Goal: Task Accomplishment & Management: Complete application form

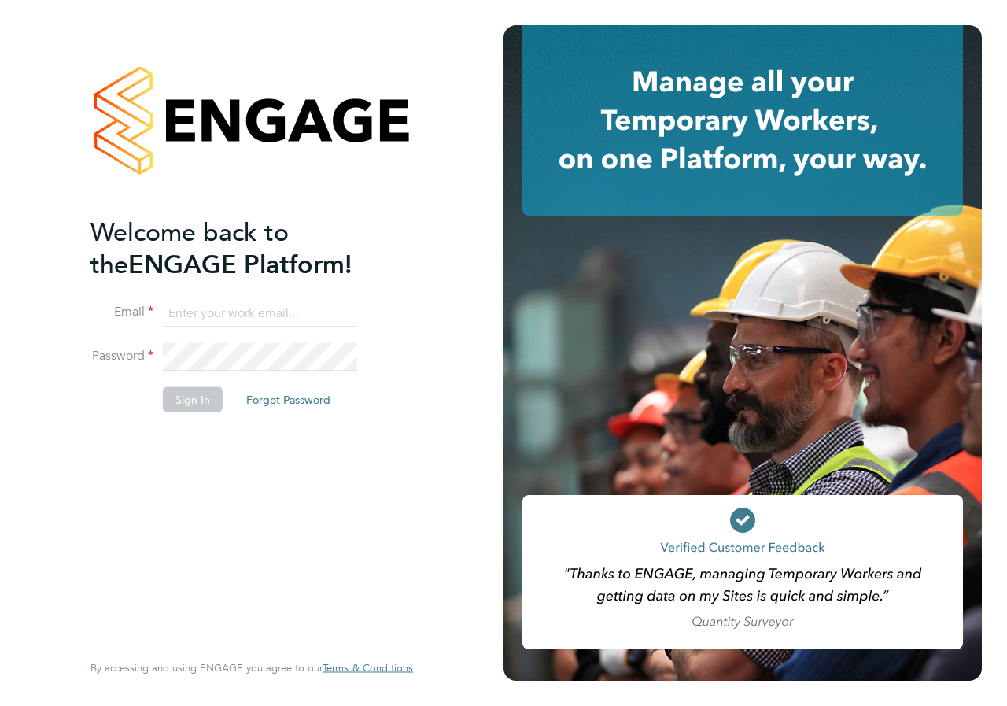
click at [198, 320] on input at bounding box center [260, 313] width 194 height 28
type input "danielle.croombs1@hays.com"
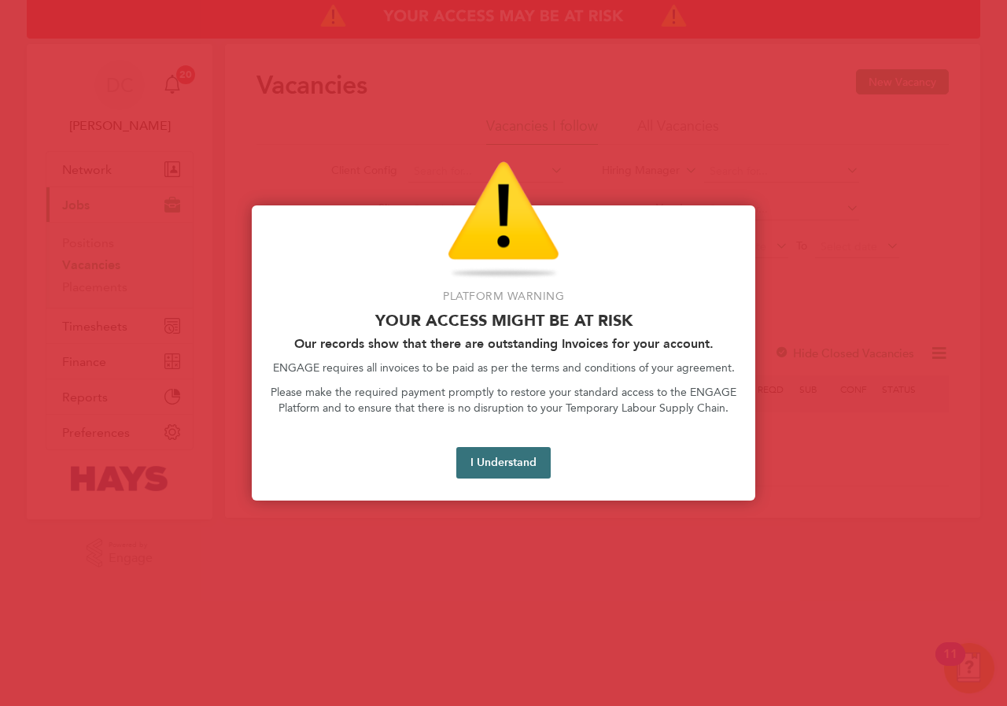
click at [504, 468] on button "I Understand" at bounding box center [503, 462] width 94 height 31
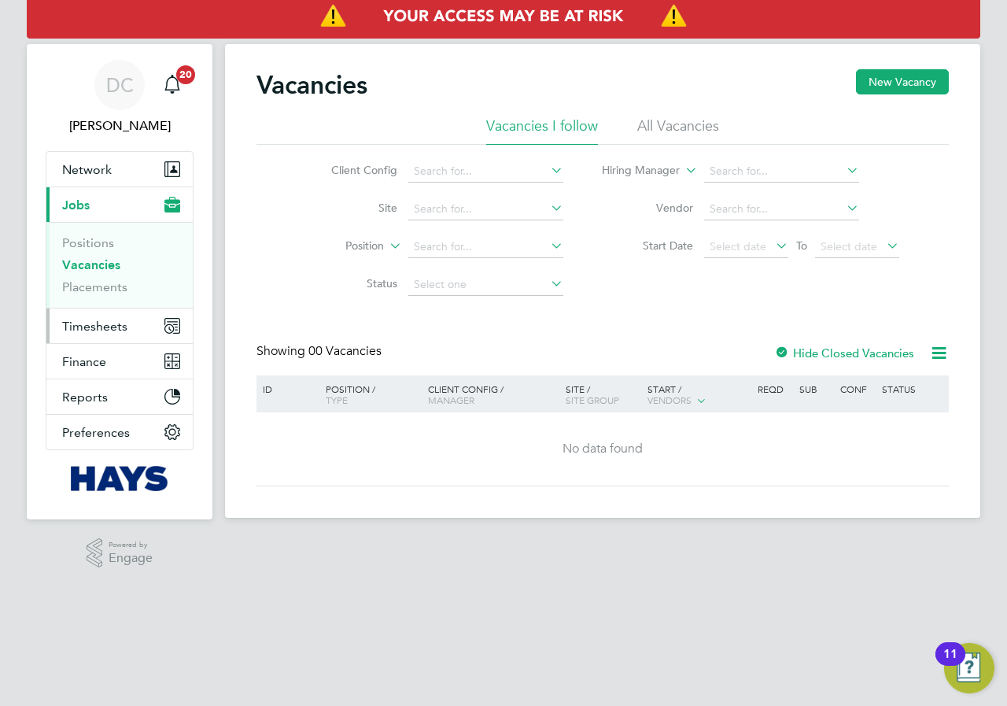
click at [108, 327] on span "Timesheets" at bounding box center [94, 326] width 65 height 15
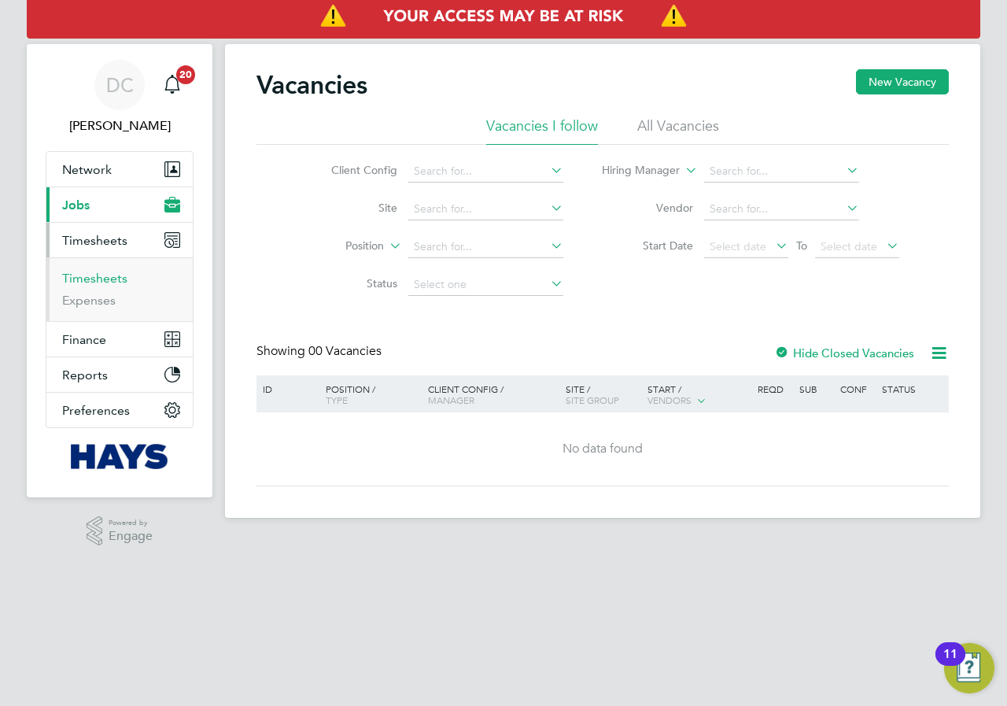
click at [100, 279] on link "Timesheets" at bounding box center [94, 278] width 65 height 15
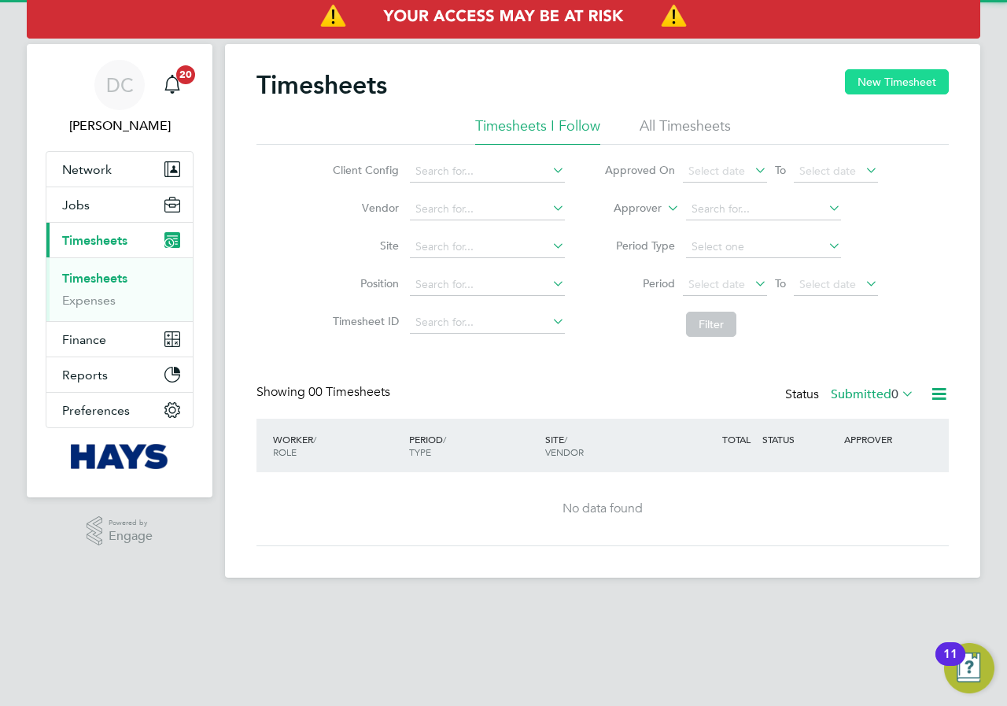
click at [885, 82] on button "New Timesheet" at bounding box center [897, 81] width 104 height 25
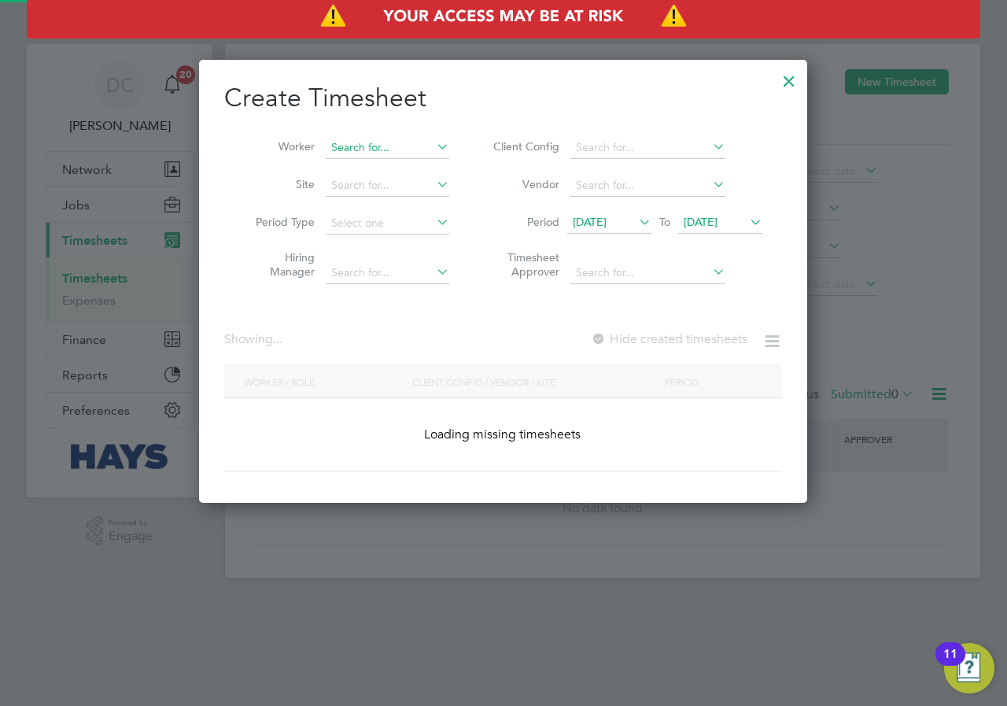
scroll to position [3420, 609]
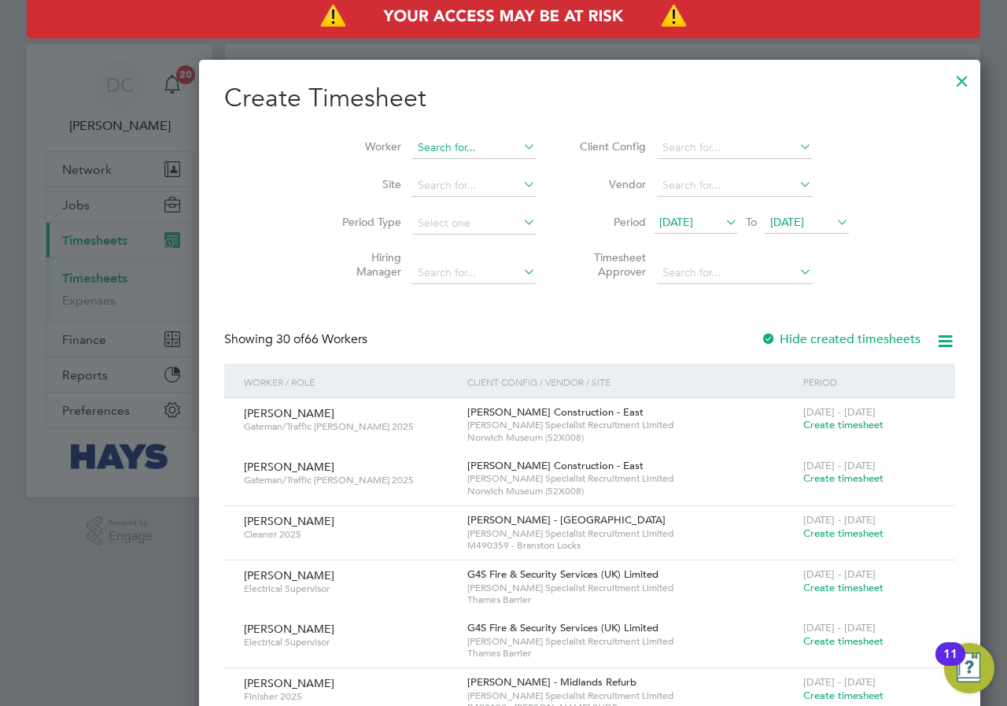
click at [412, 150] on input at bounding box center [474, 148] width 124 height 22
type input "[PERSON_NAME]"
click at [412, 147] on input at bounding box center [474, 148] width 124 height 22
click at [393, 210] on li "[PERSON_NAME]" at bounding box center [428, 211] width 206 height 21
type input "[PERSON_NAME]"
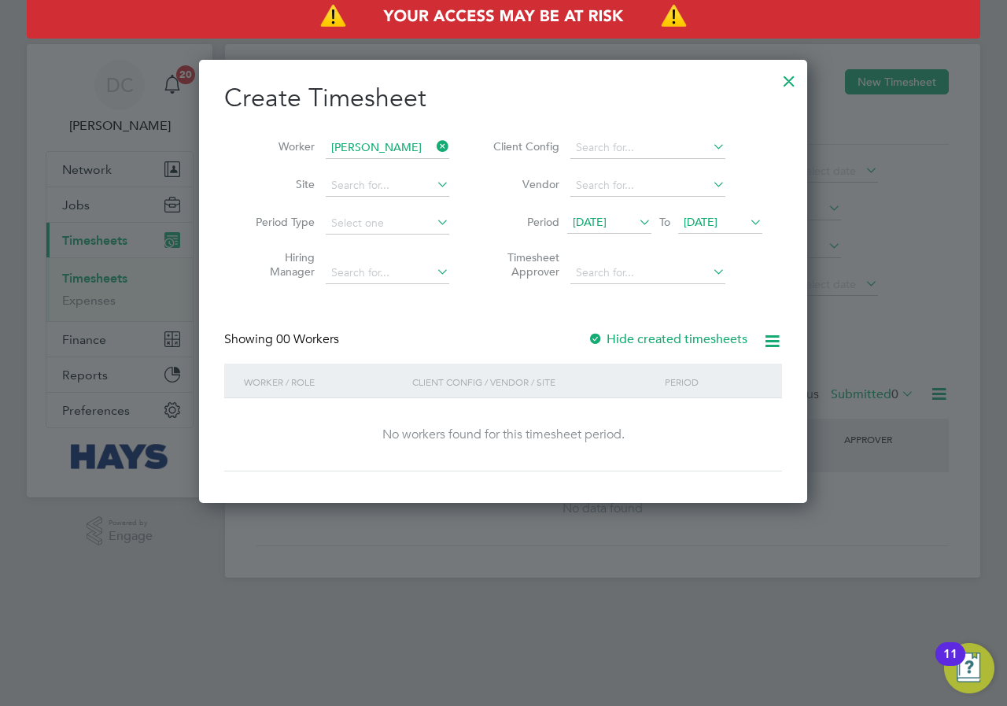
scroll to position [444, 609]
click at [714, 220] on span "[DATE]" at bounding box center [701, 222] width 34 height 14
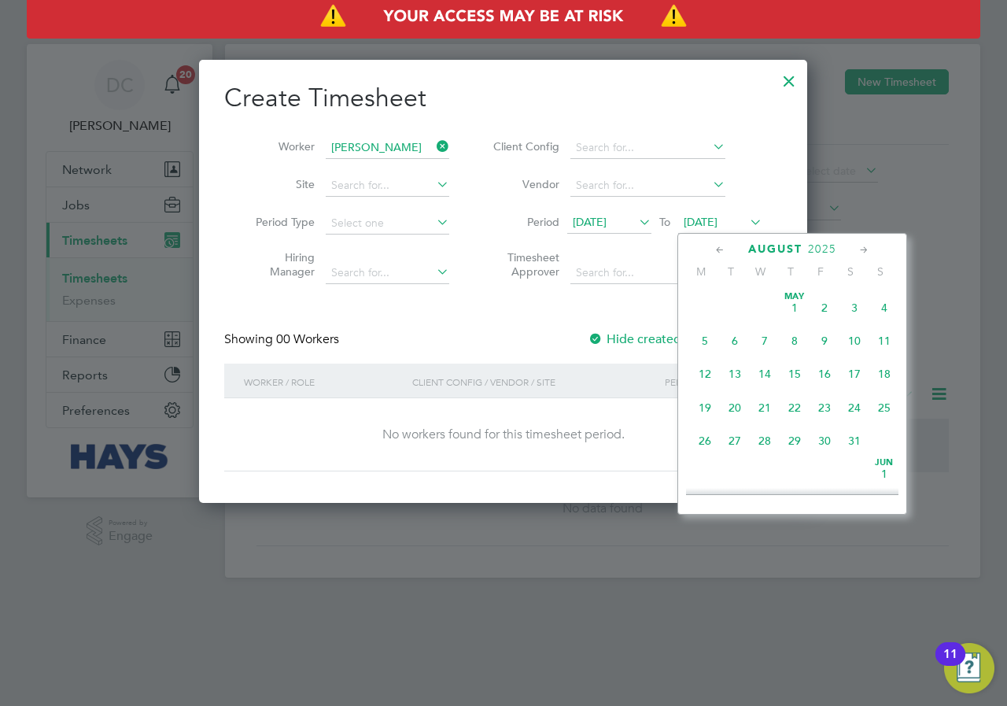
scroll to position [579, 0]
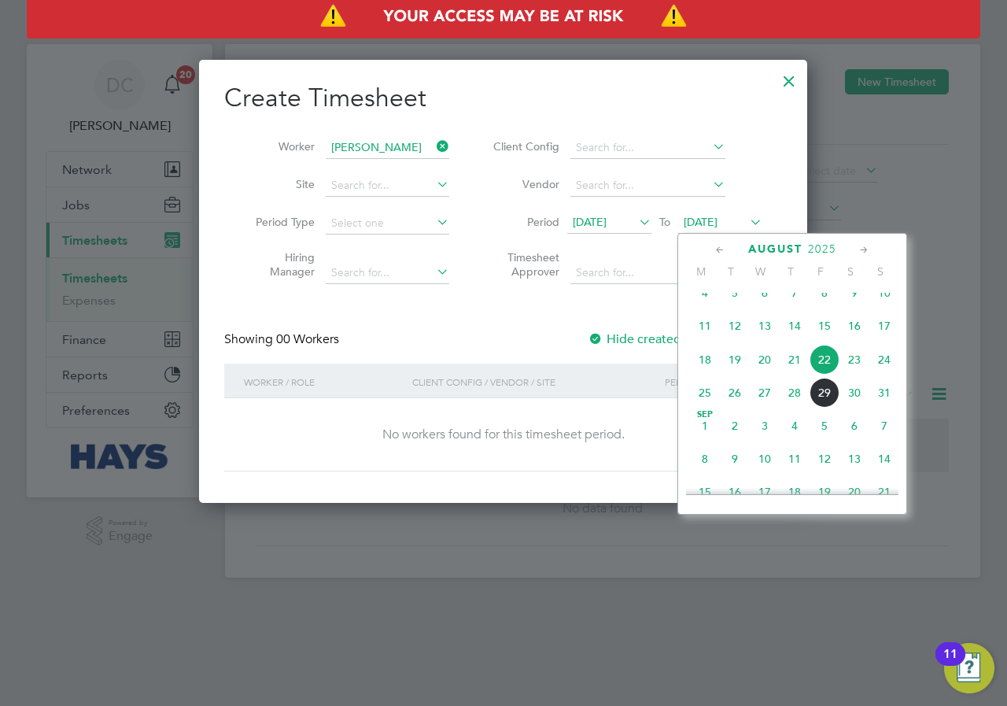
click at [885, 408] on span "31" at bounding box center [885, 393] width 30 height 30
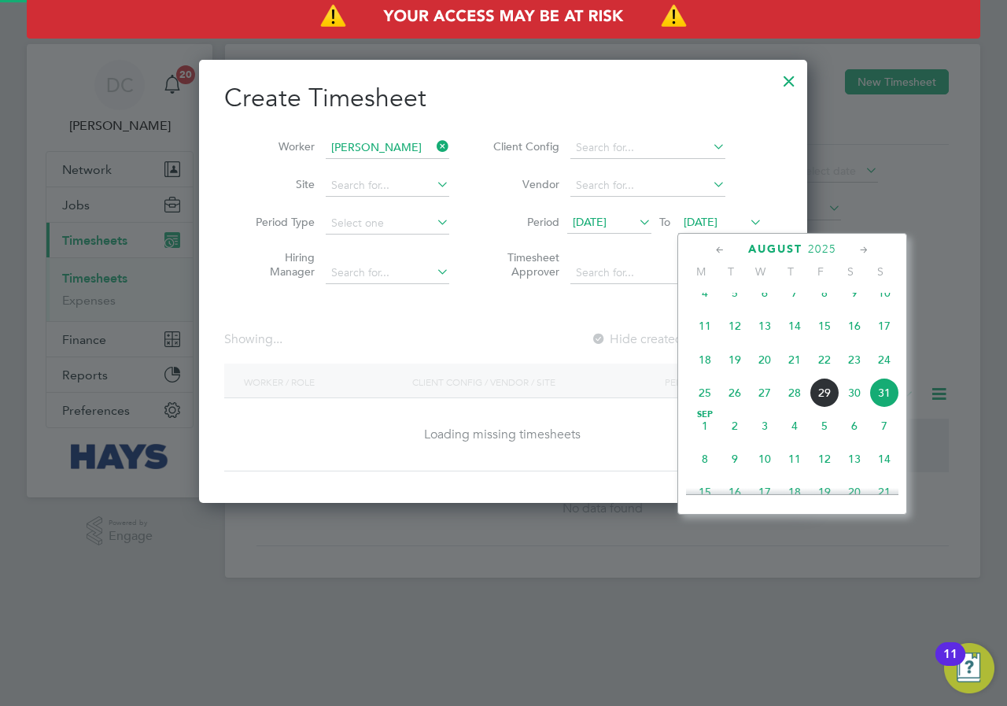
scroll to position [424, 609]
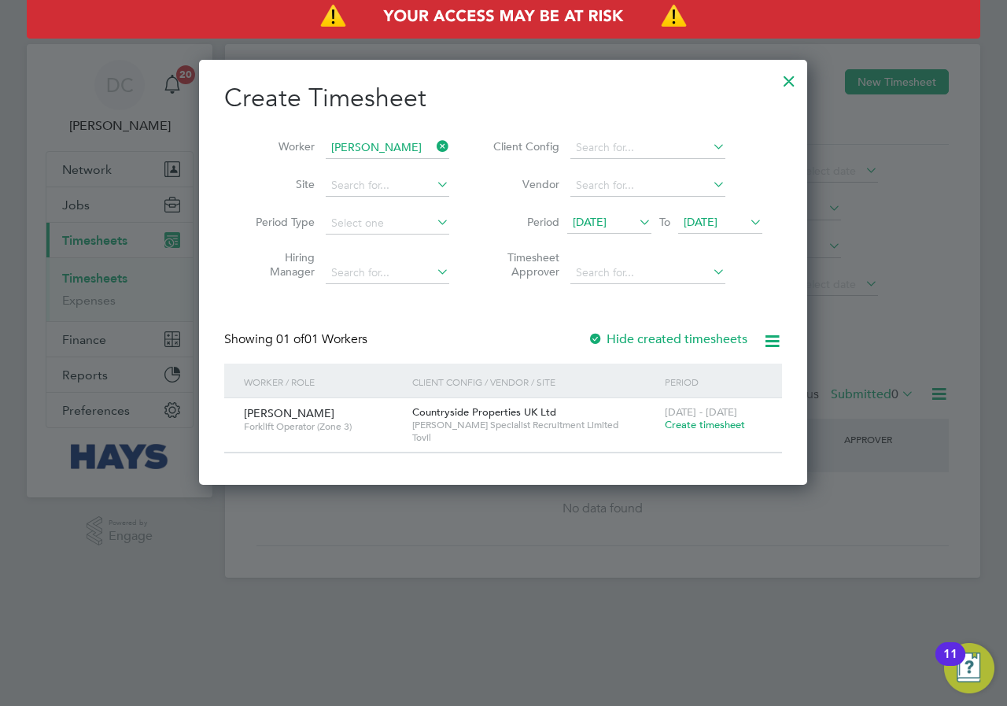
click at [697, 426] on span "Create timesheet" at bounding box center [705, 424] width 80 height 13
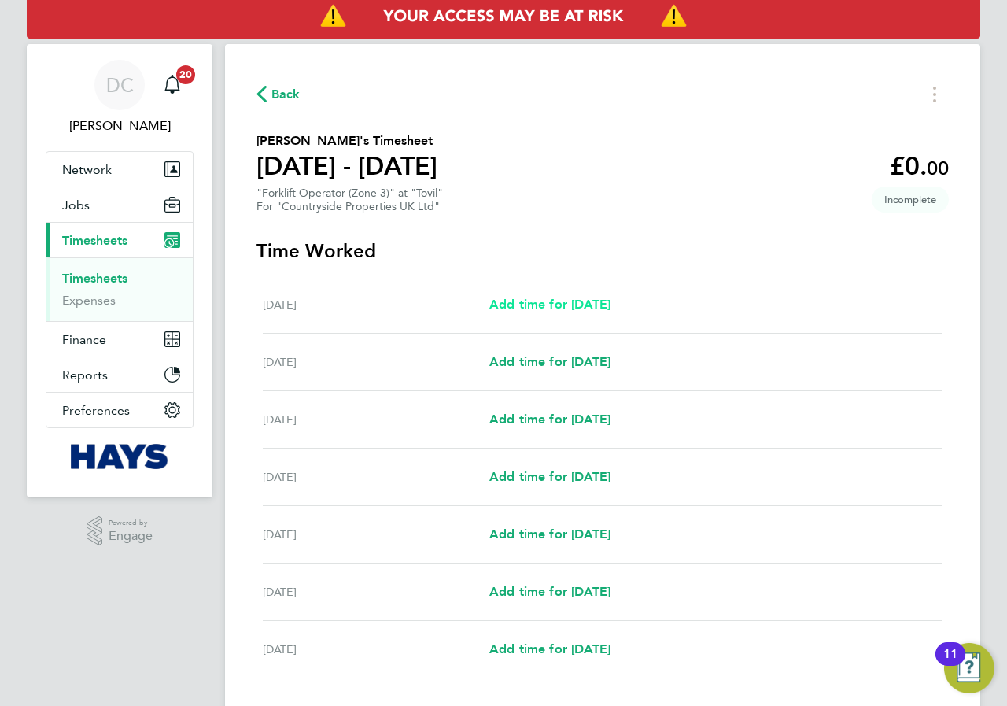
click at [566, 305] on span "Add time for [DATE]" at bounding box center [550, 304] width 121 height 15
select select "30"
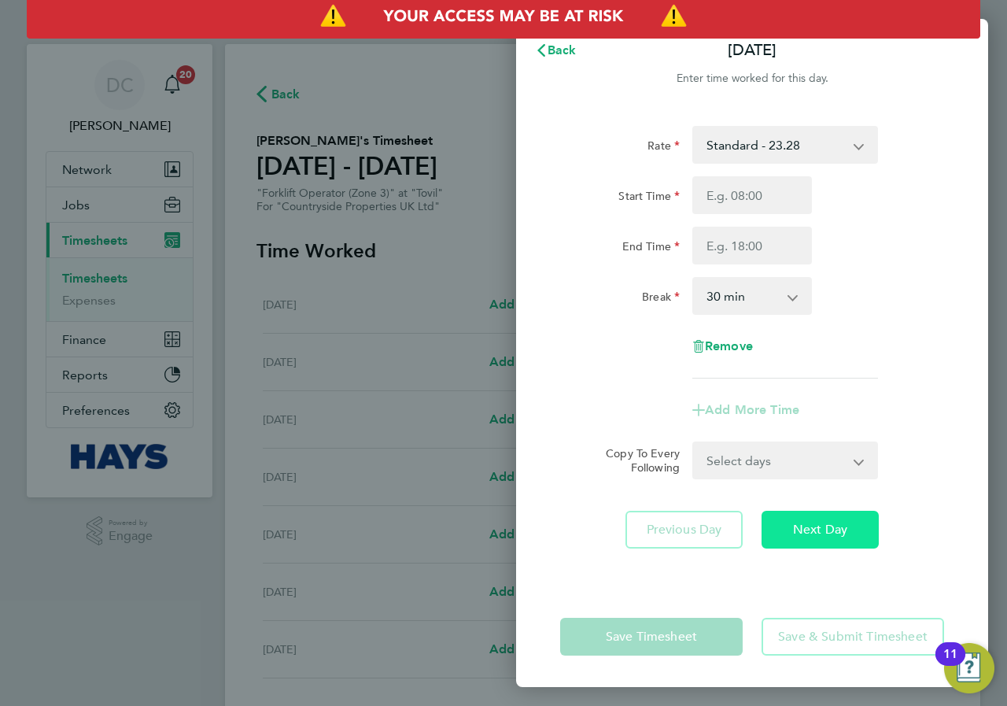
click at [816, 532] on span "Next Day" at bounding box center [820, 530] width 54 height 16
select select "30"
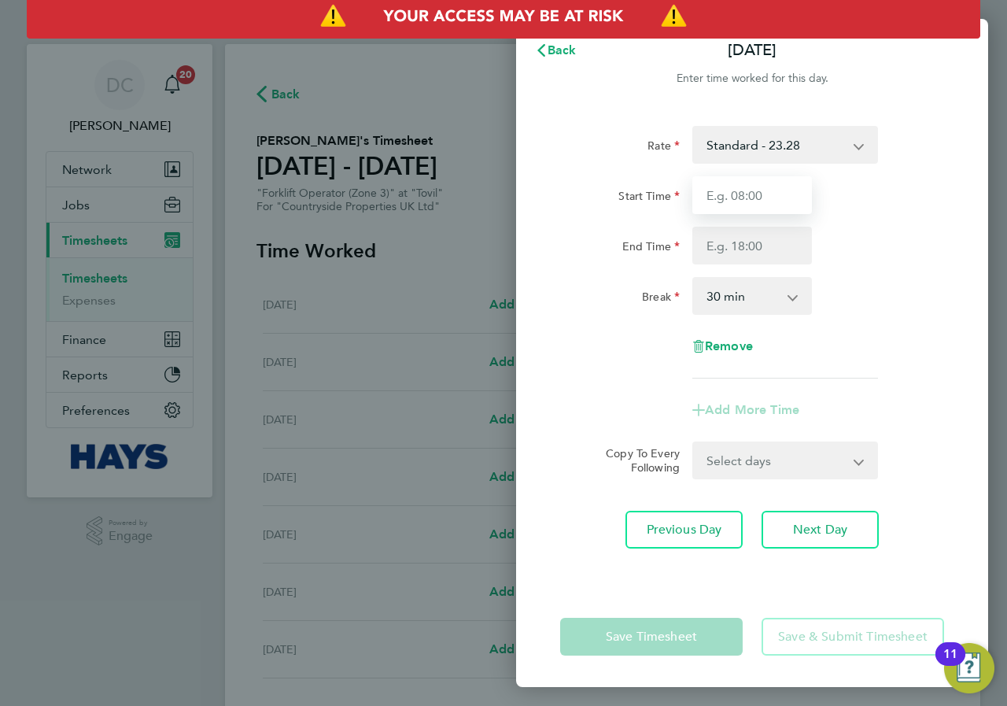
click at [749, 194] on input "Start Time" at bounding box center [753, 195] width 120 height 38
type input "07:30"
click at [759, 242] on input "End Time" at bounding box center [753, 246] width 120 height 38
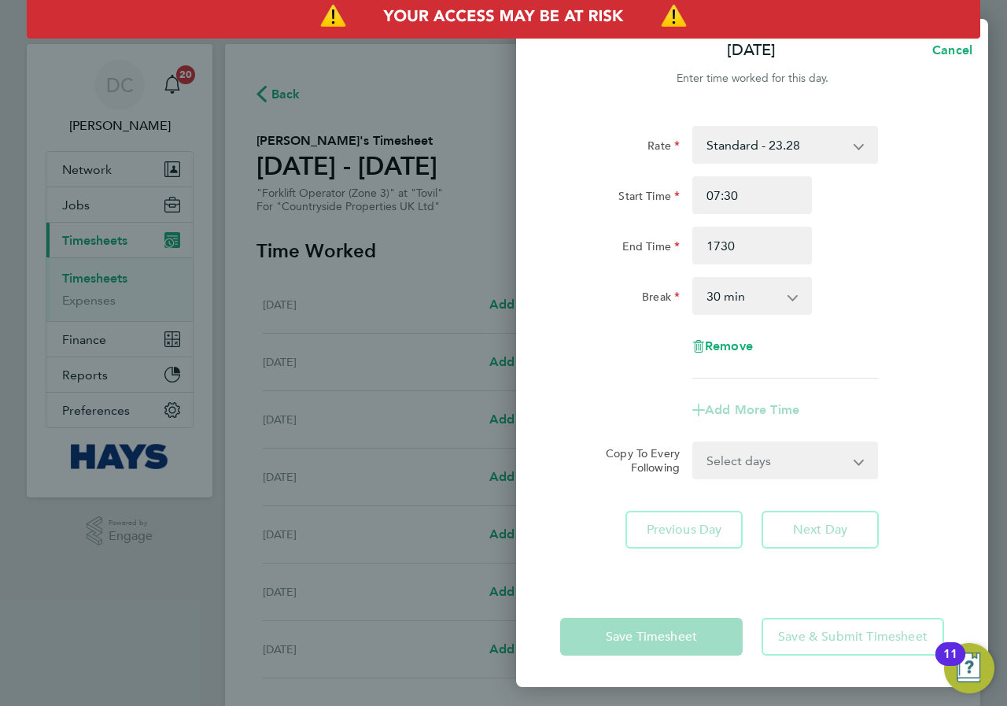
type input "17:30"
click at [875, 275] on div "Rate Standard - 23.28 Start Time 07:30 End Time 17:30 Break 0 min 15 min 30 min…" at bounding box center [752, 252] width 384 height 253
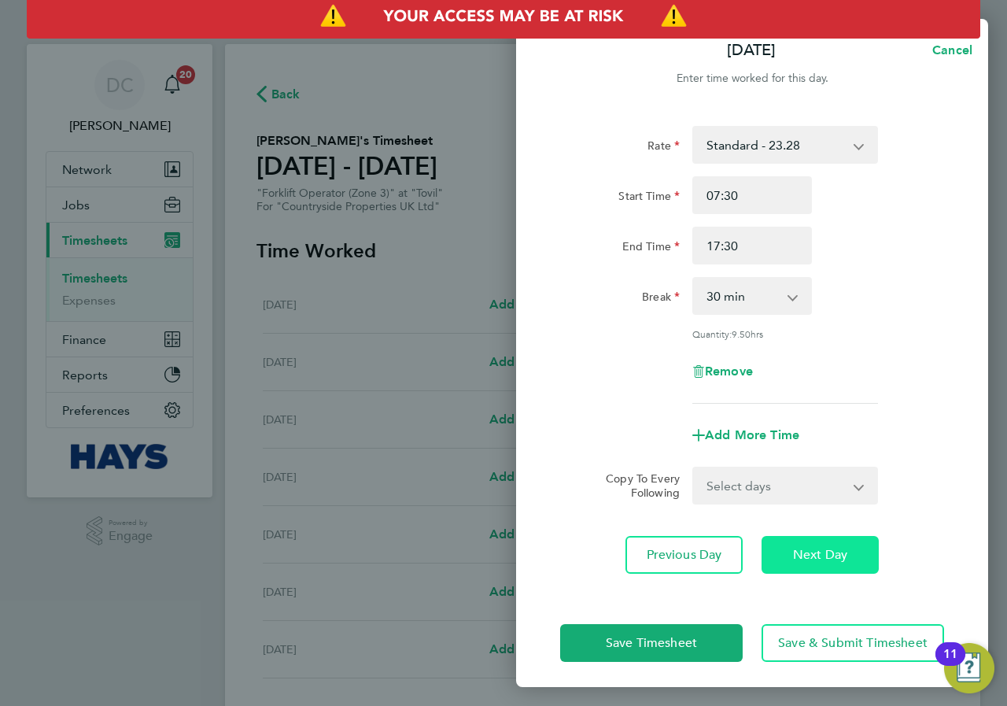
click at [833, 560] on span "Next Day" at bounding box center [820, 555] width 54 height 16
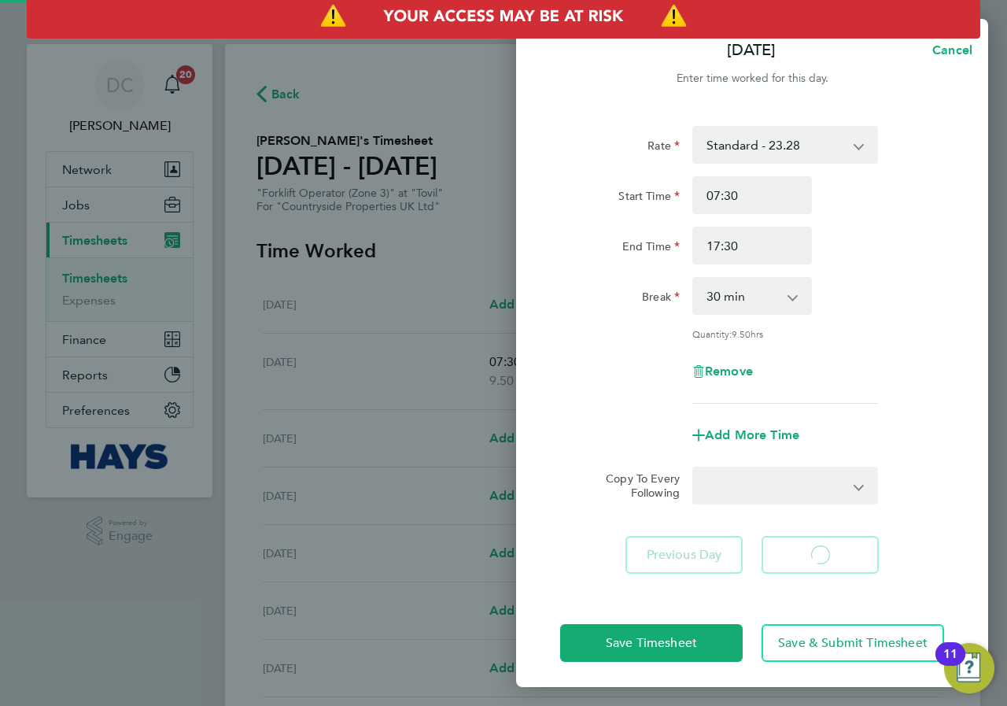
select select "30"
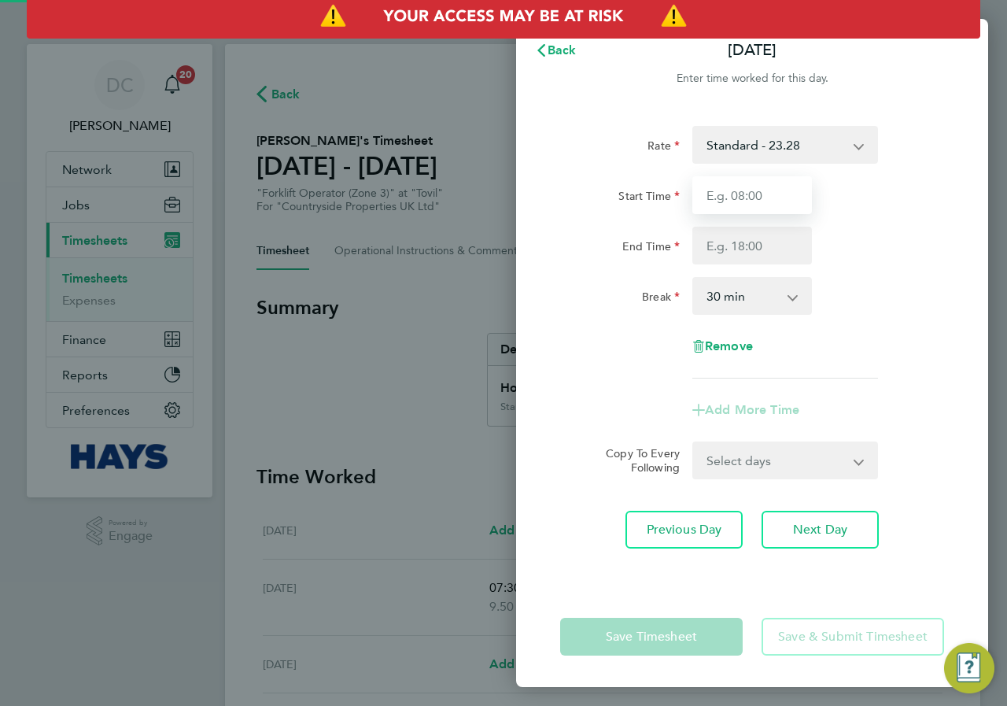
click at [740, 191] on input "Start Time" at bounding box center [753, 195] width 120 height 38
type input "07:30"
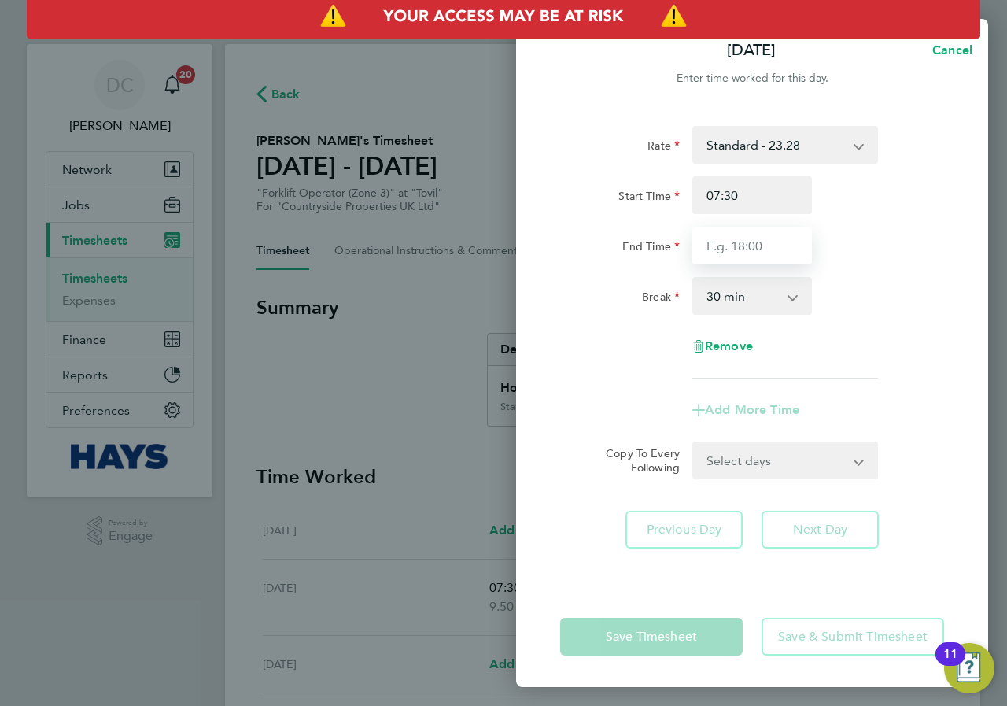
drag, startPoint x: 763, startPoint y: 245, endPoint x: 768, endPoint y: 263, distance: 18.7
click at [763, 245] on input "End Time" at bounding box center [753, 246] width 120 height 38
type input "17:30"
click at [872, 307] on div "Break 0 min 15 min 30 min 45 min 60 min 75 min 90 min" at bounding box center [752, 296] width 397 height 38
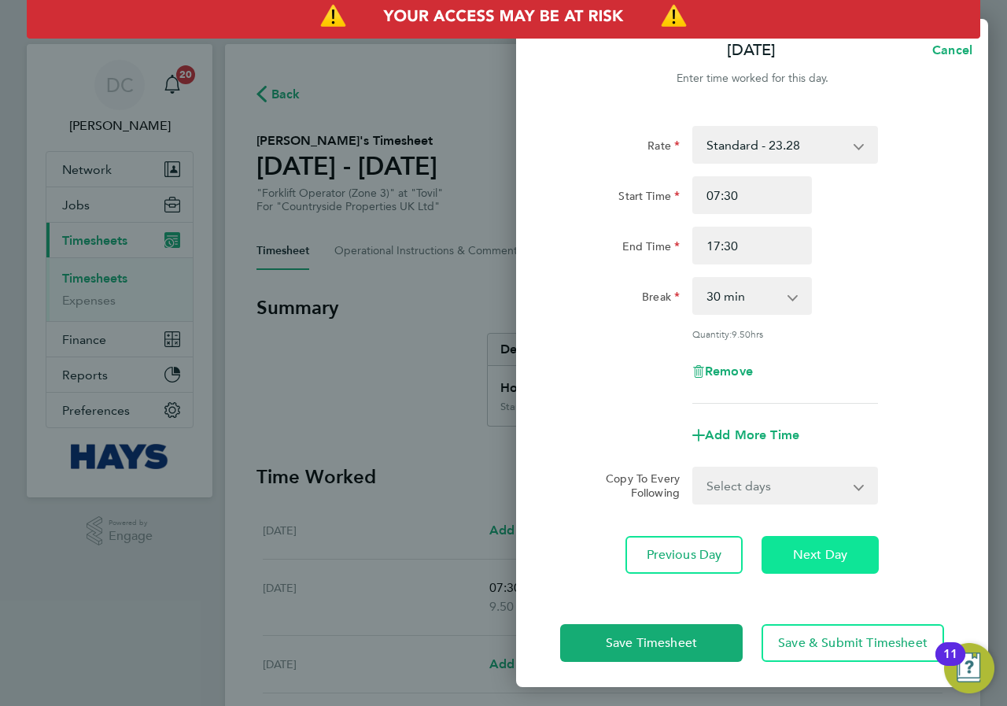
click at [862, 551] on button "Next Day" at bounding box center [820, 555] width 117 height 38
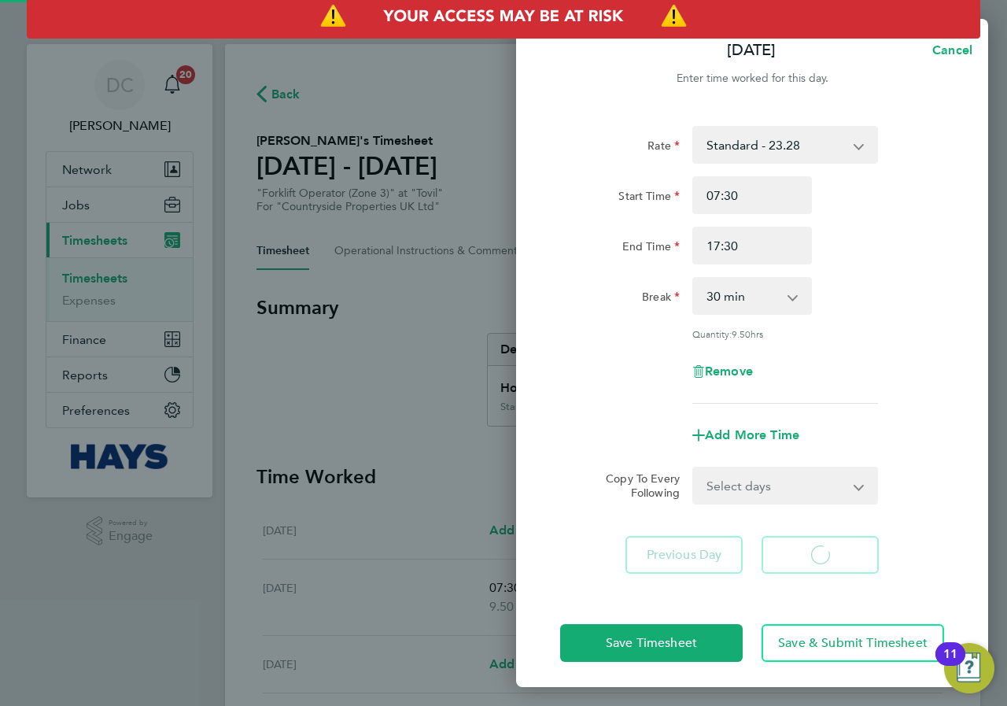
select select "30"
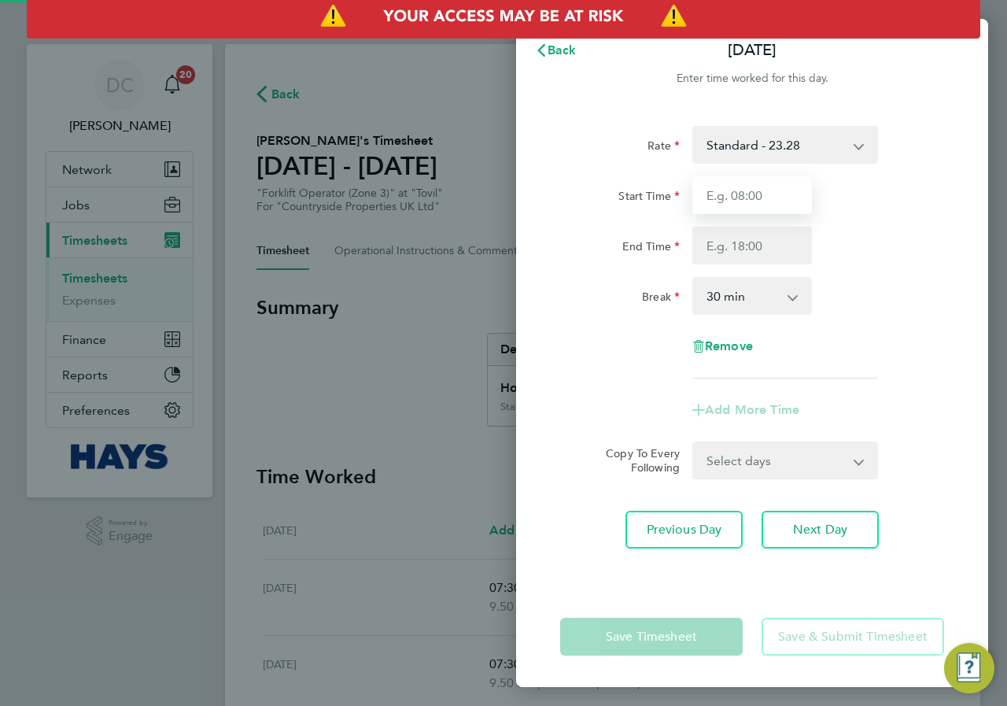
click at [745, 198] on input "Start Time" at bounding box center [753, 195] width 120 height 38
type input "07:30"
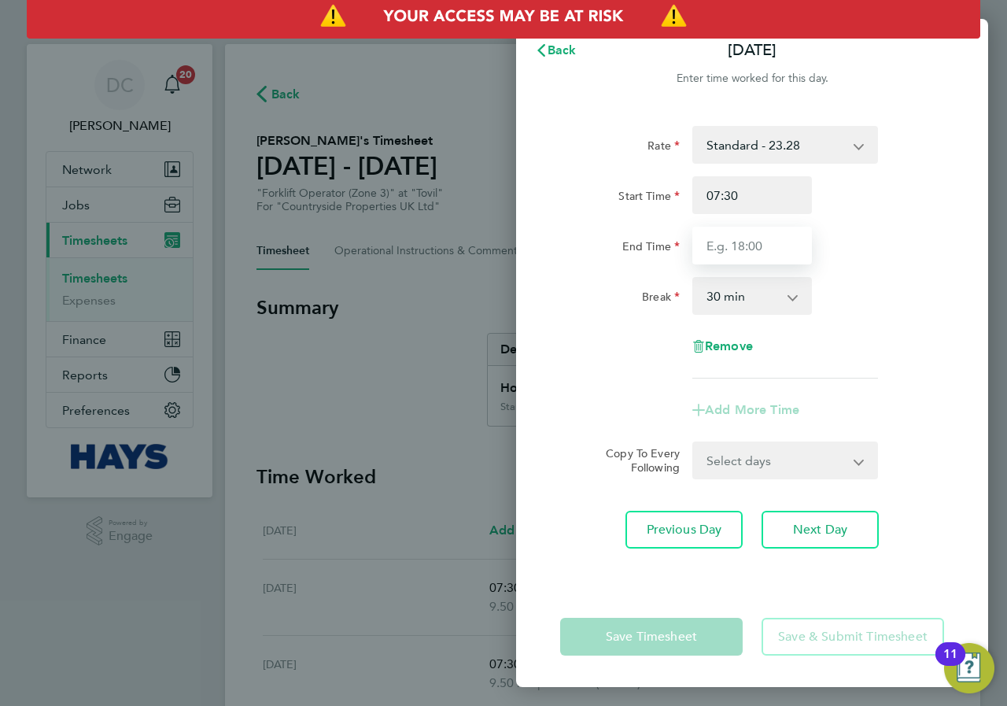
click at [767, 246] on input "End Time" at bounding box center [753, 246] width 120 height 38
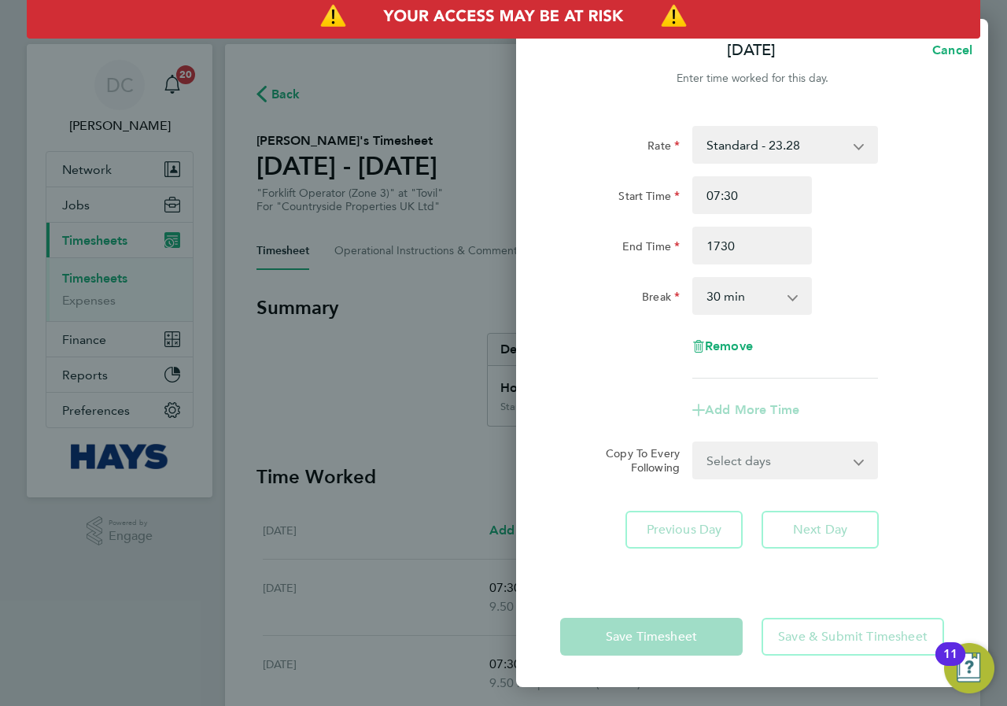
type input "17:30"
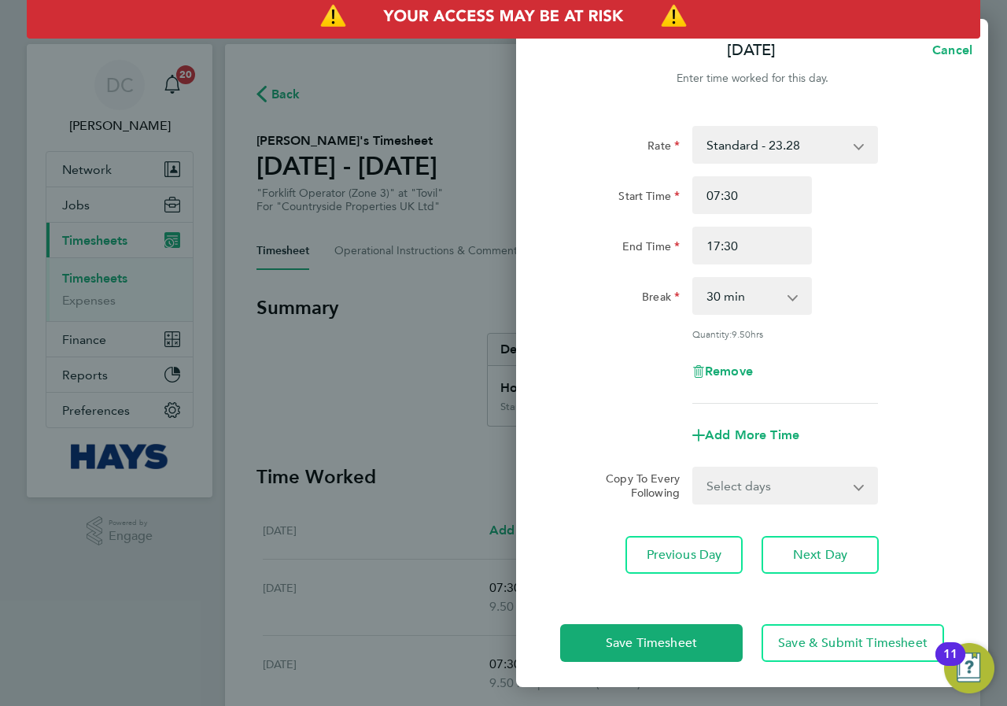
click at [869, 301] on div "Break 0 min 15 min 30 min 45 min 60 min 75 min 90 min" at bounding box center [752, 296] width 397 height 38
click at [840, 562] on button "Next Day" at bounding box center [820, 555] width 117 height 38
select select "30"
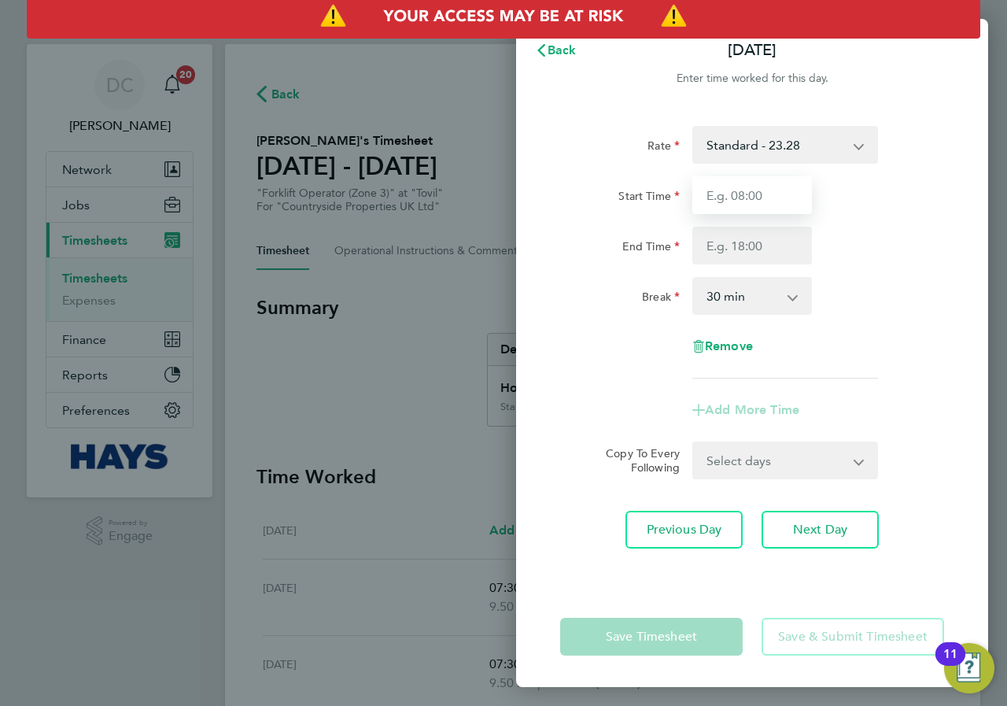
click at [752, 192] on input "Start Time" at bounding box center [753, 195] width 120 height 38
type input "07:30"
click at [764, 253] on input "End Time" at bounding box center [753, 246] width 120 height 38
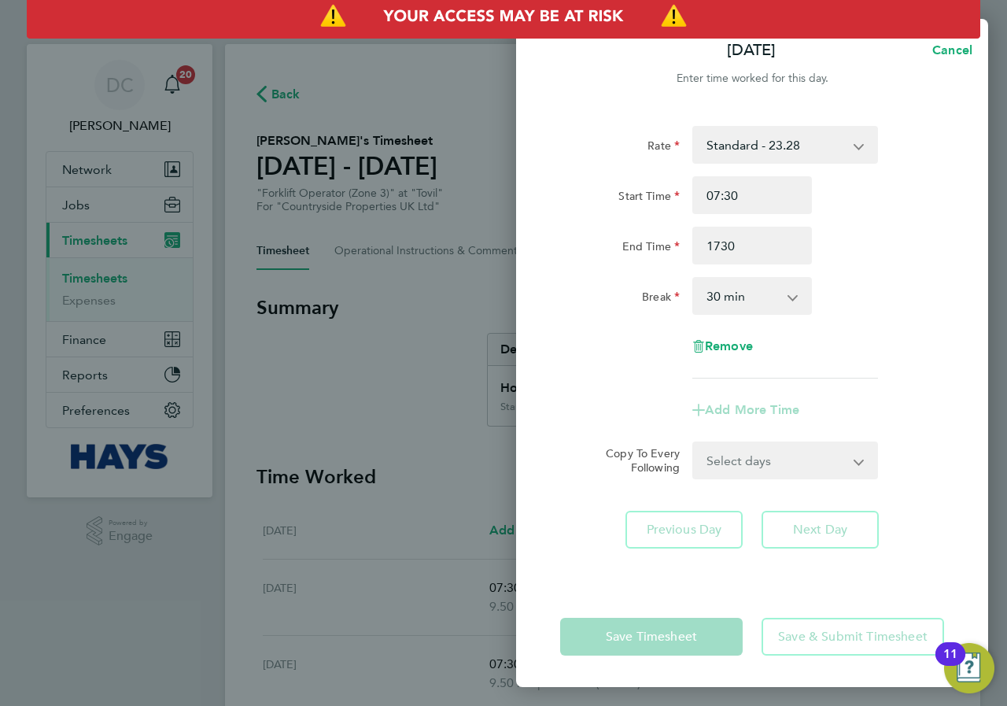
type input "17:30"
click at [888, 309] on div "Break 0 min 15 min 30 min 45 min 60 min 75 min 90 min" at bounding box center [752, 296] width 397 height 38
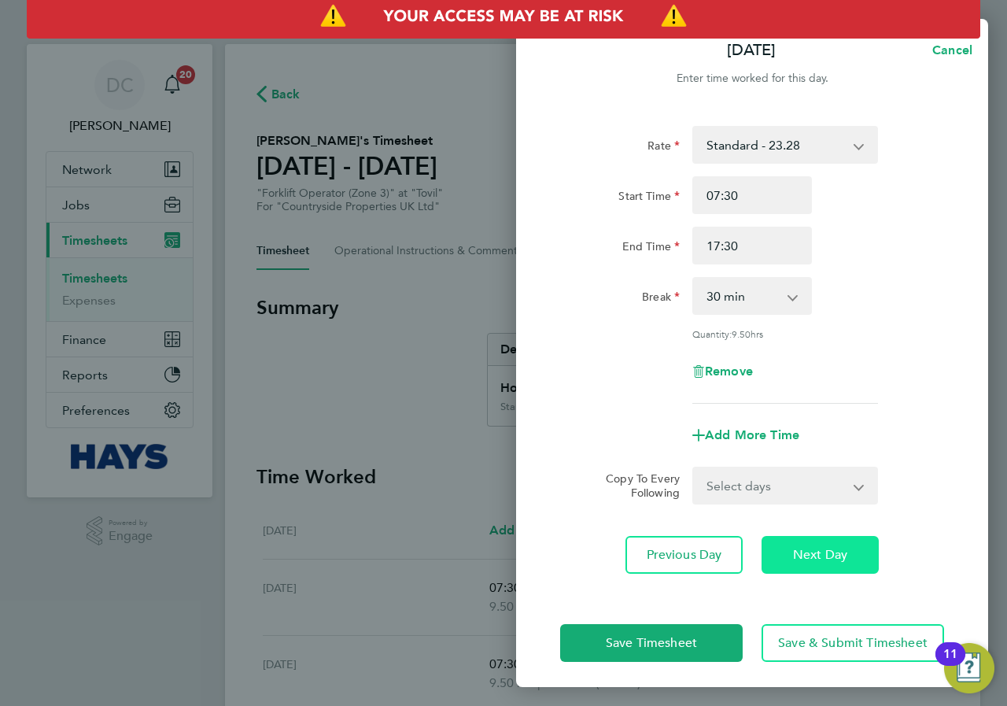
click at [839, 554] on span "Next Day" at bounding box center [820, 555] width 54 height 16
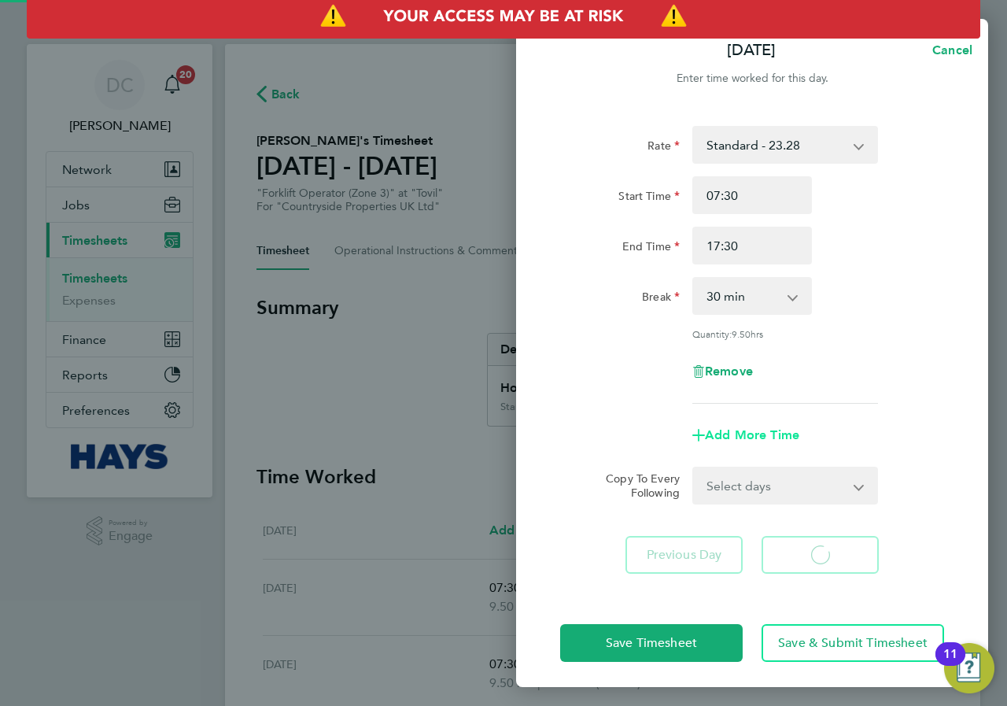
select select "30"
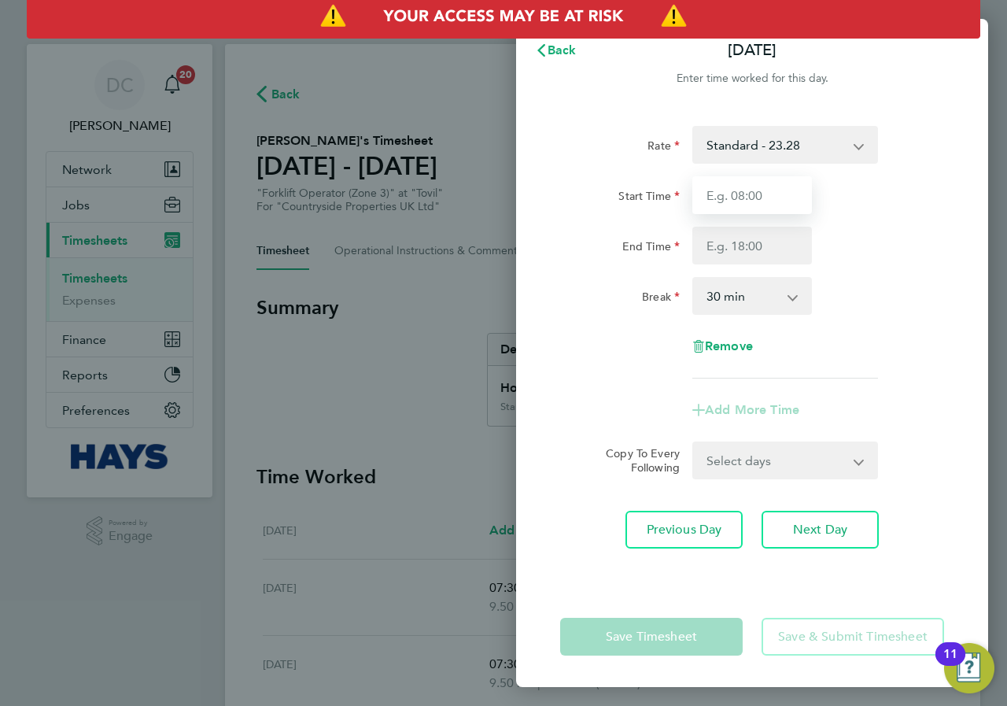
click at [746, 198] on input "Start Time" at bounding box center [753, 195] width 120 height 38
type input "07:30"
click at [748, 242] on input "End Time" at bounding box center [753, 246] width 120 height 38
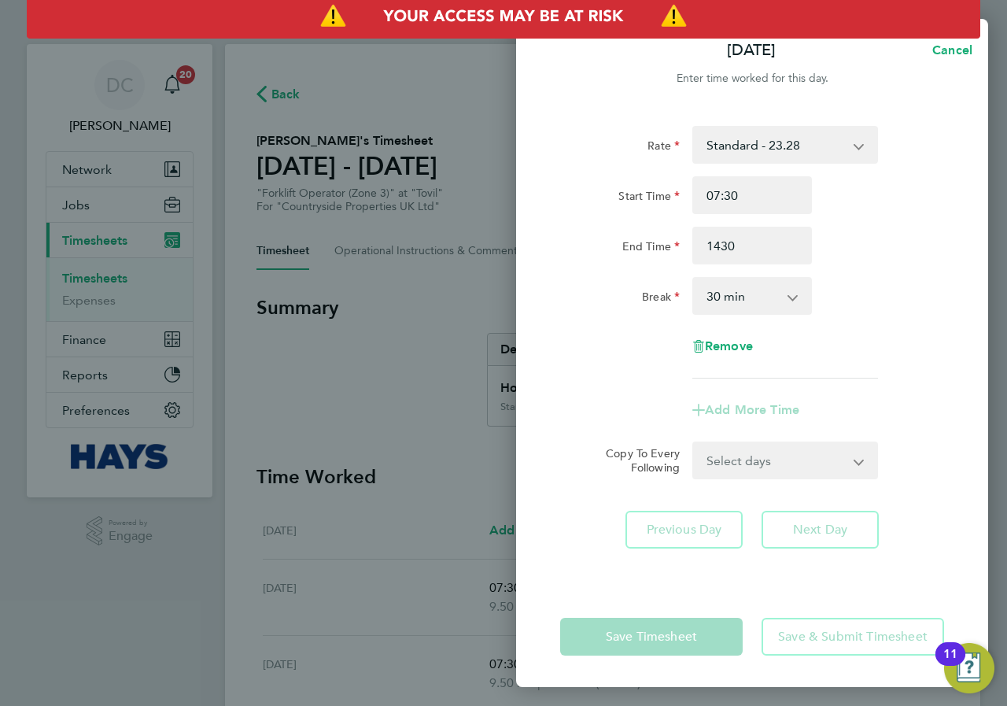
type input "14:30"
click at [878, 286] on div "Break 0 min 15 min 30 min 45 min 60 min 75 min 90 min" at bounding box center [752, 296] width 397 height 38
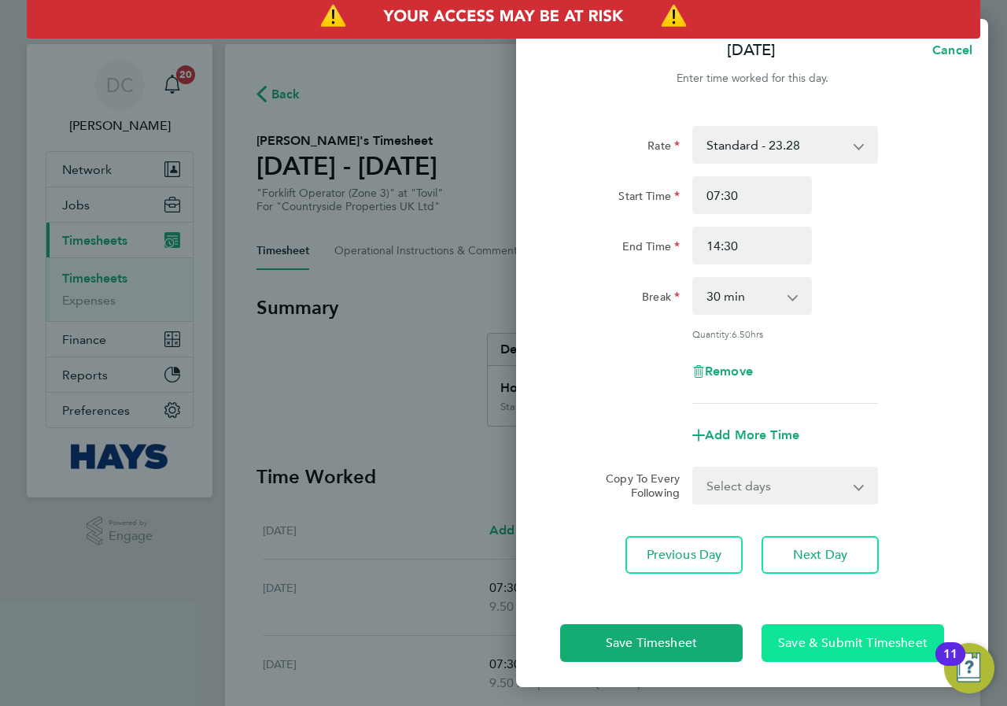
click at [861, 645] on span "Save & Submit Timesheet" at bounding box center [853, 643] width 150 height 16
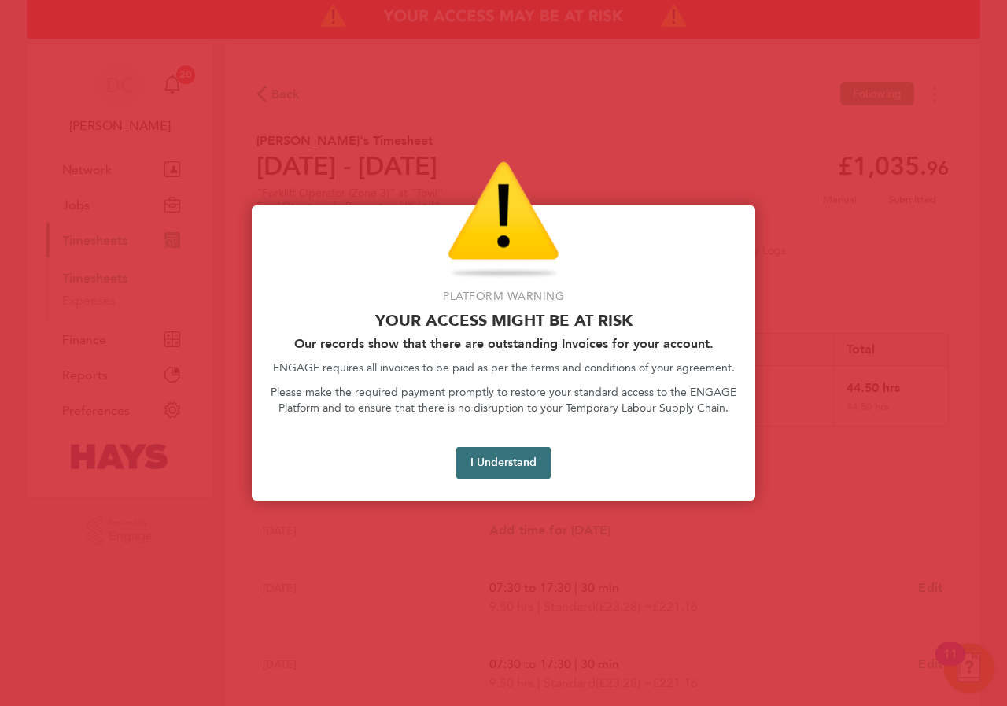
click at [501, 468] on button "I Understand" at bounding box center [503, 462] width 94 height 31
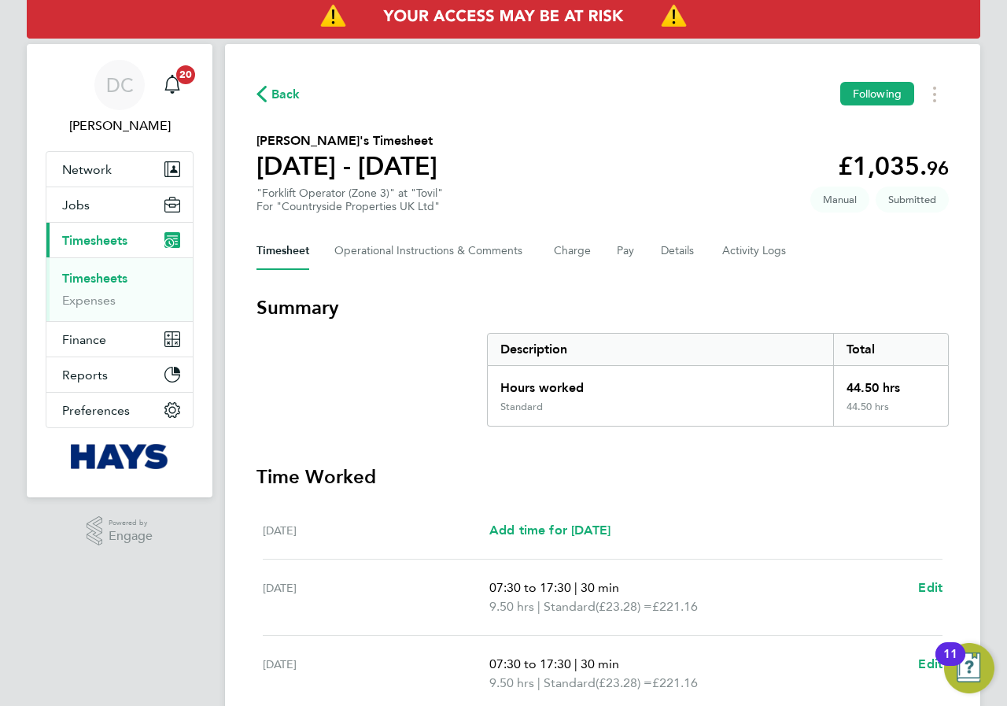
click at [272, 86] on span "Back" at bounding box center [286, 94] width 29 height 19
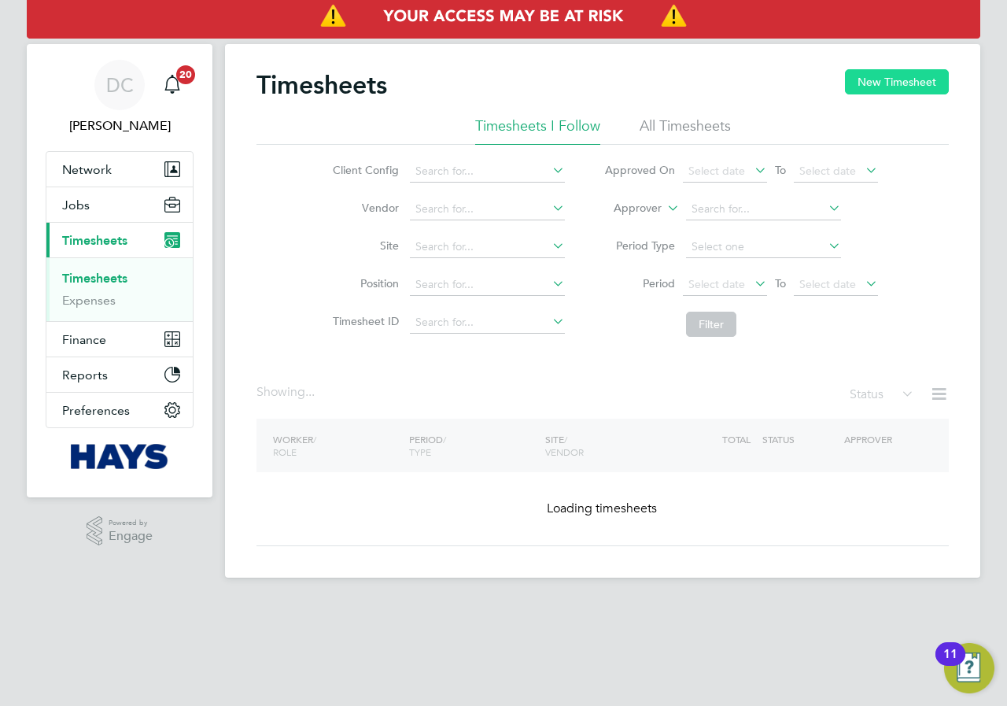
click at [867, 85] on button "New Timesheet" at bounding box center [897, 81] width 104 height 25
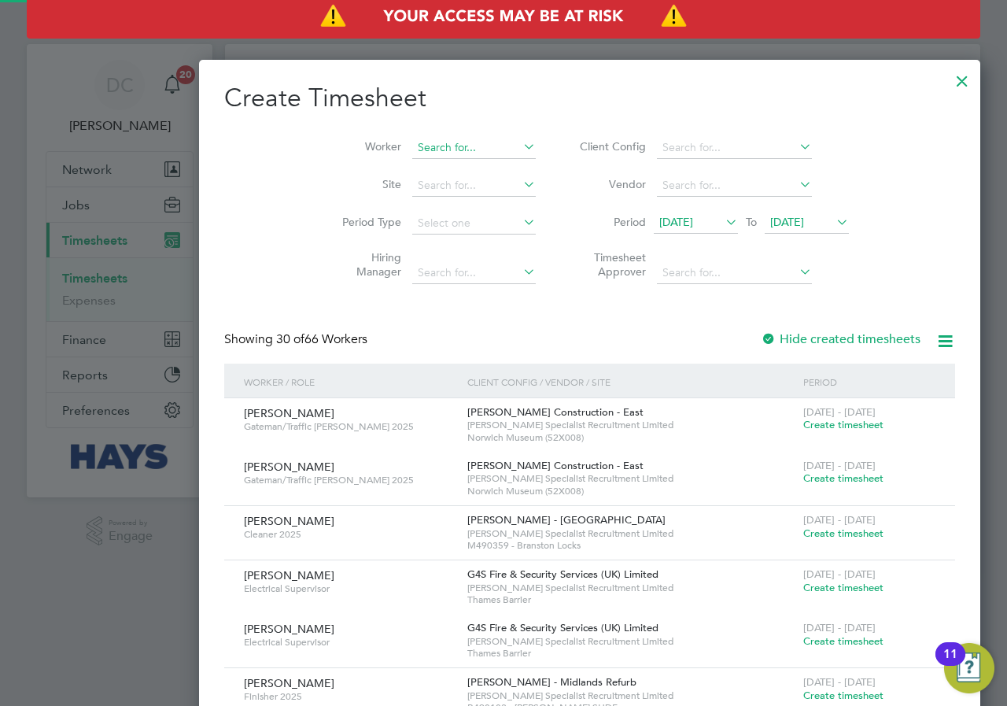
scroll to position [3420, 609]
click at [412, 150] on input at bounding box center [474, 148] width 124 height 22
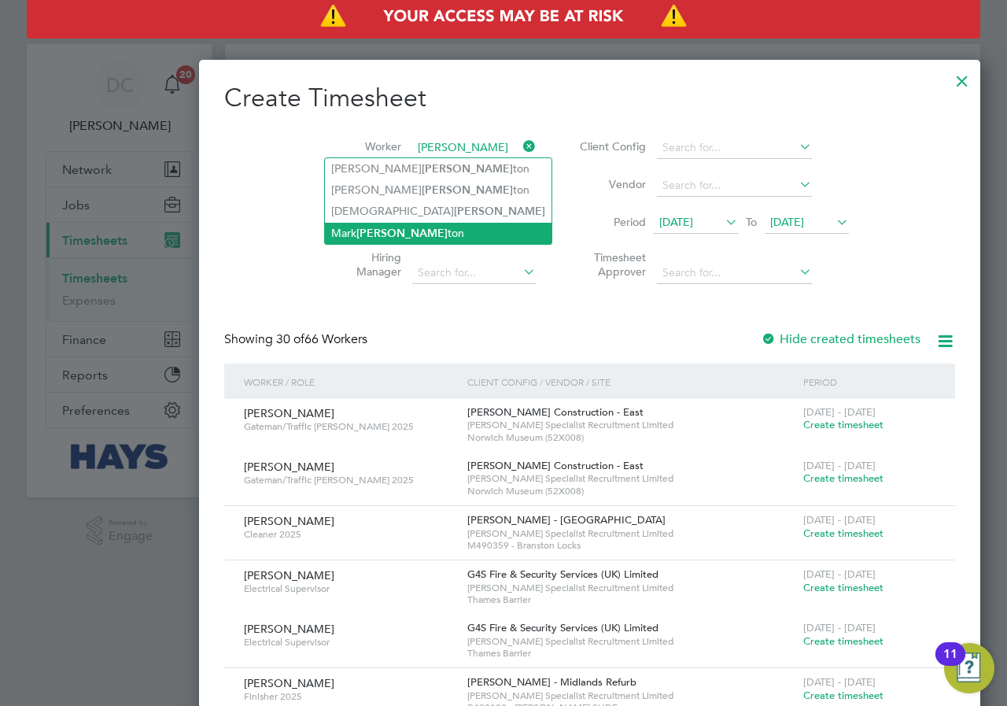
click at [390, 231] on b "[PERSON_NAME]" at bounding box center [402, 233] width 91 height 13
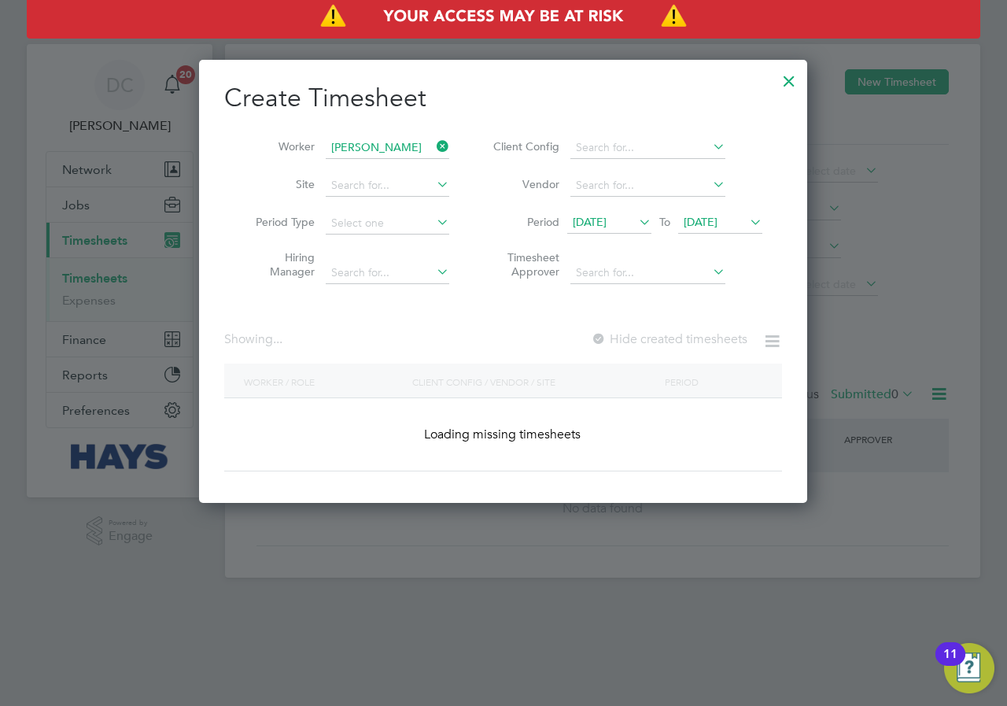
type input "[PERSON_NAME]"
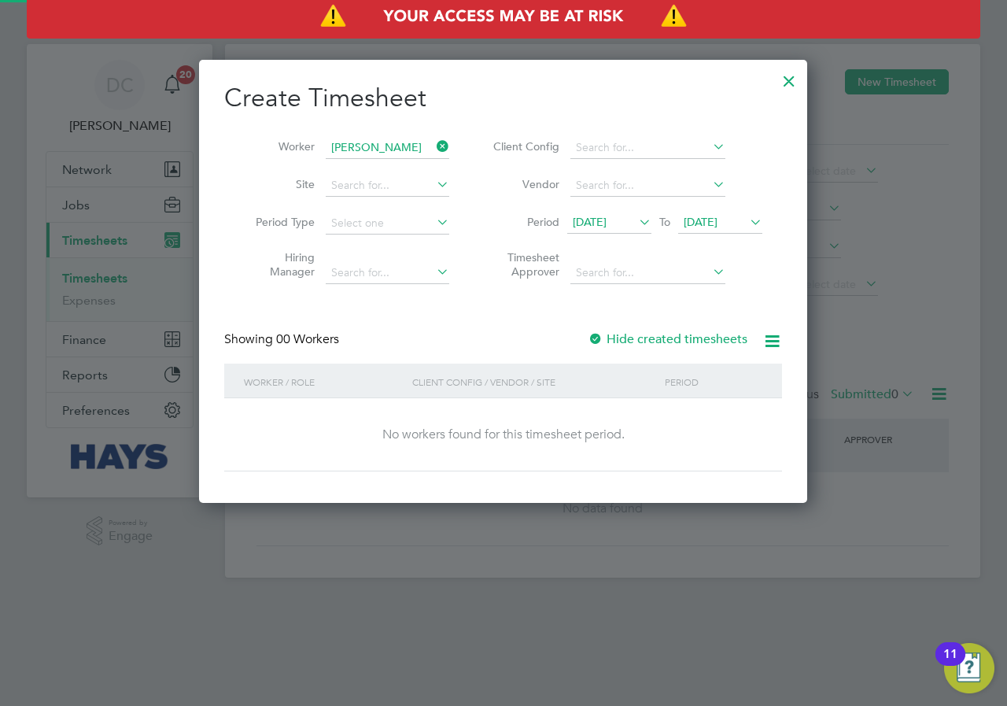
scroll to position [444, 609]
click at [718, 223] on span "[DATE]" at bounding box center [701, 222] width 34 height 14
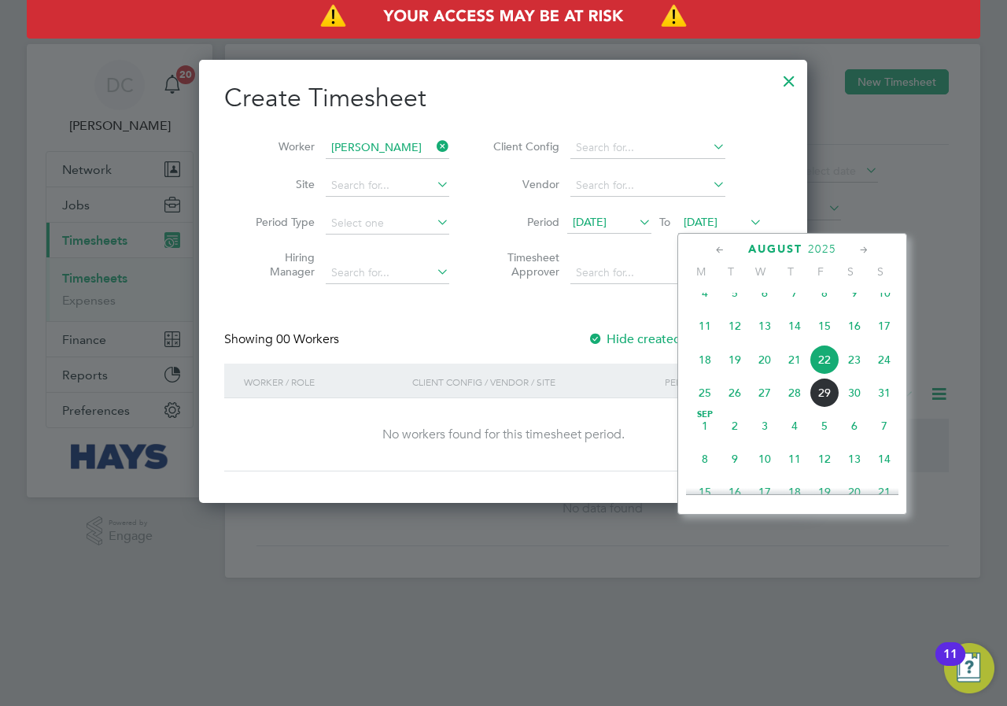
click at [882, 408] on span "31" at bounding box center [885, 393] width 30 height 30
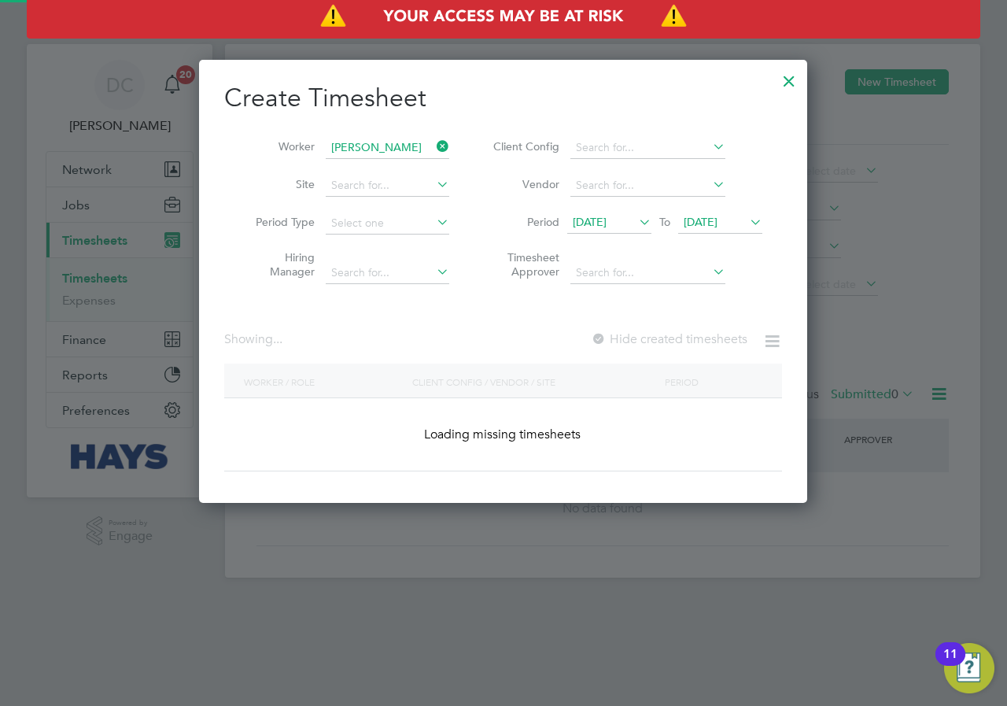
scroll to position [424, 609]
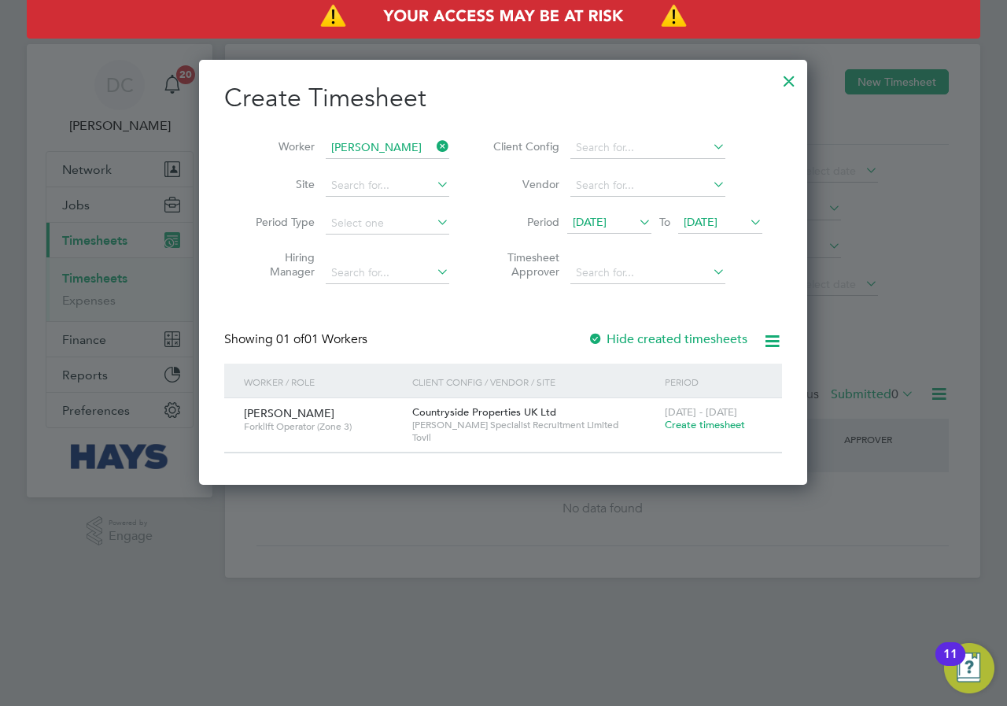
click at [708, 427] on span "Create timesheet" at bounding box center [705, 424] width 80 height 13
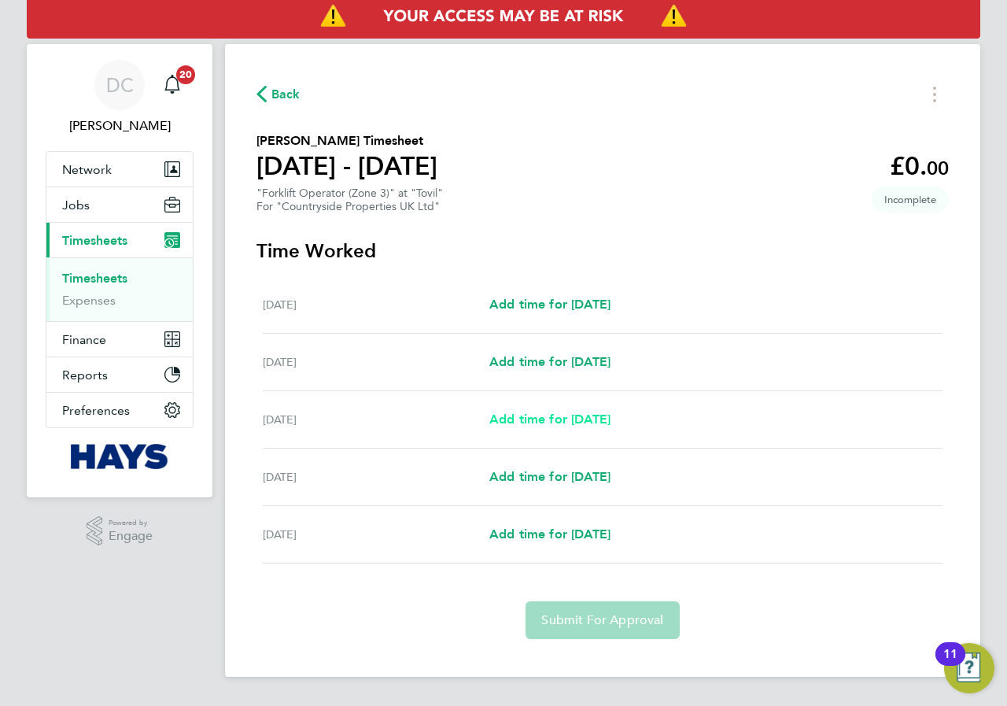
click at [556, 423] on span "Add time for [DATE]" at bounding box center [550, 419] width 121 height 15
select select "30"
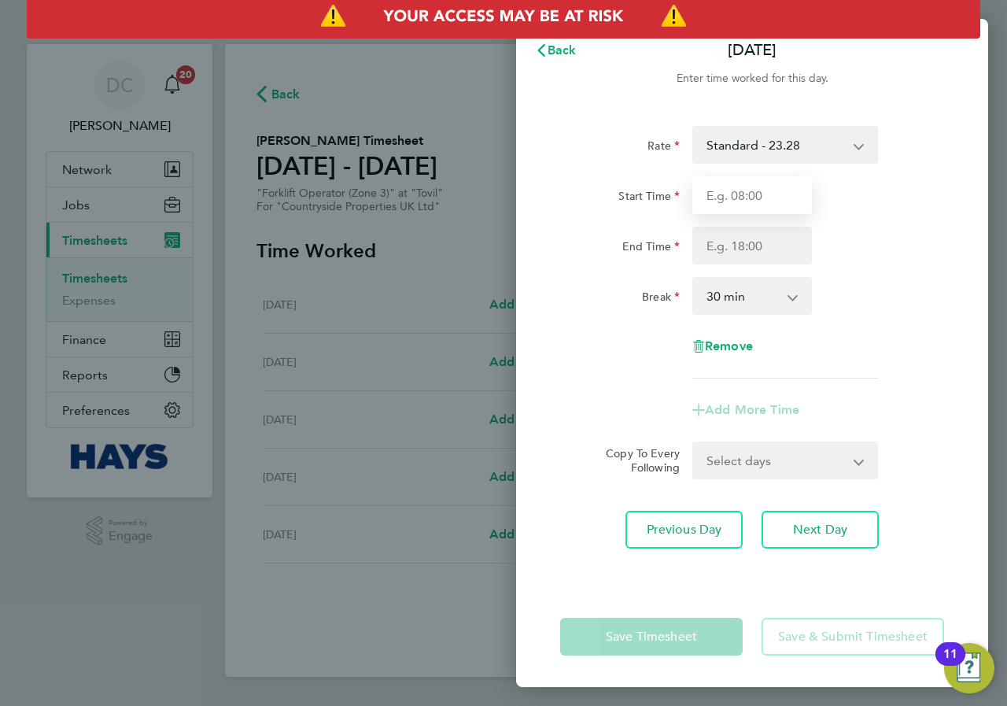
click at [766, 191] on input "Start Time" at bounding box center [753, 195] width 120 height 38
type input "07:30"
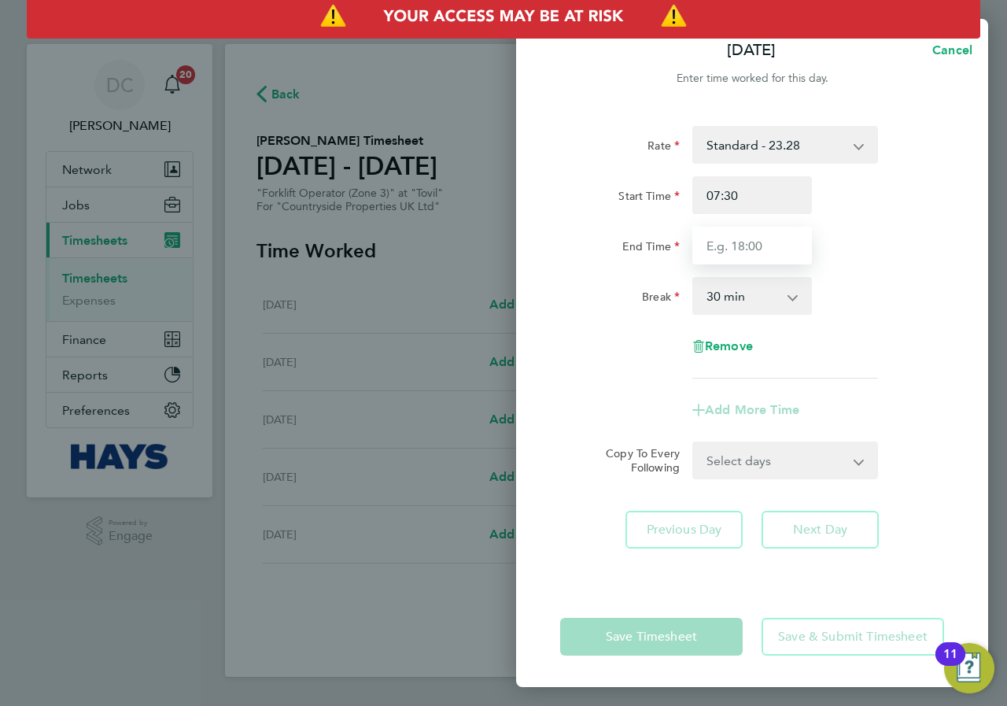
click at [757, 241] on input "End Time" at bounding box center [753, 246] width 120 height 38
type input "17:00"
click at [835, 272] on div "Rate Standard - 23.28 Start Time 07:30 End Time 17:00 Break 0 min 15 min 30 min…" at bounding box center [752, 252] width 384 height 253
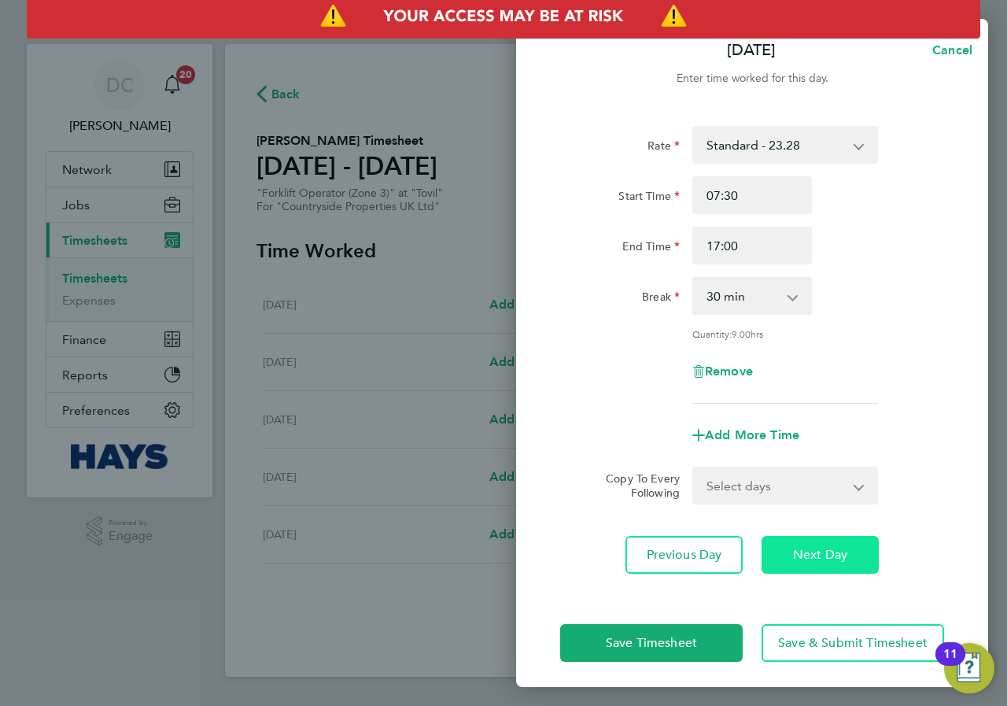
click at [845, 556] on span "Next Day" at bounding box center [820, 555] width 54 height 16
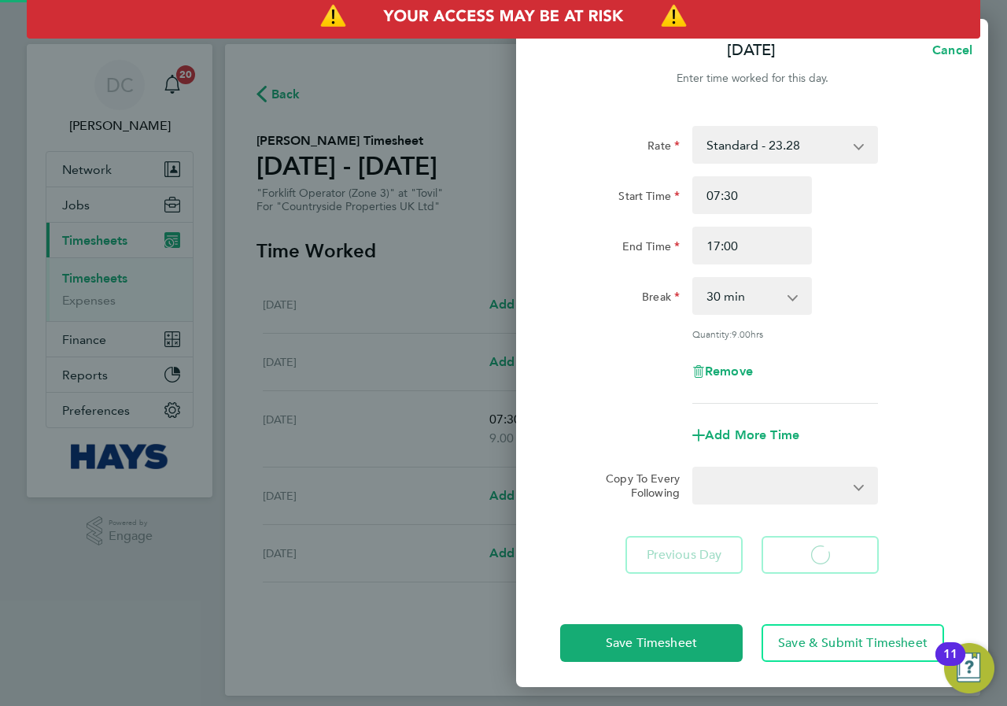
select select "30"
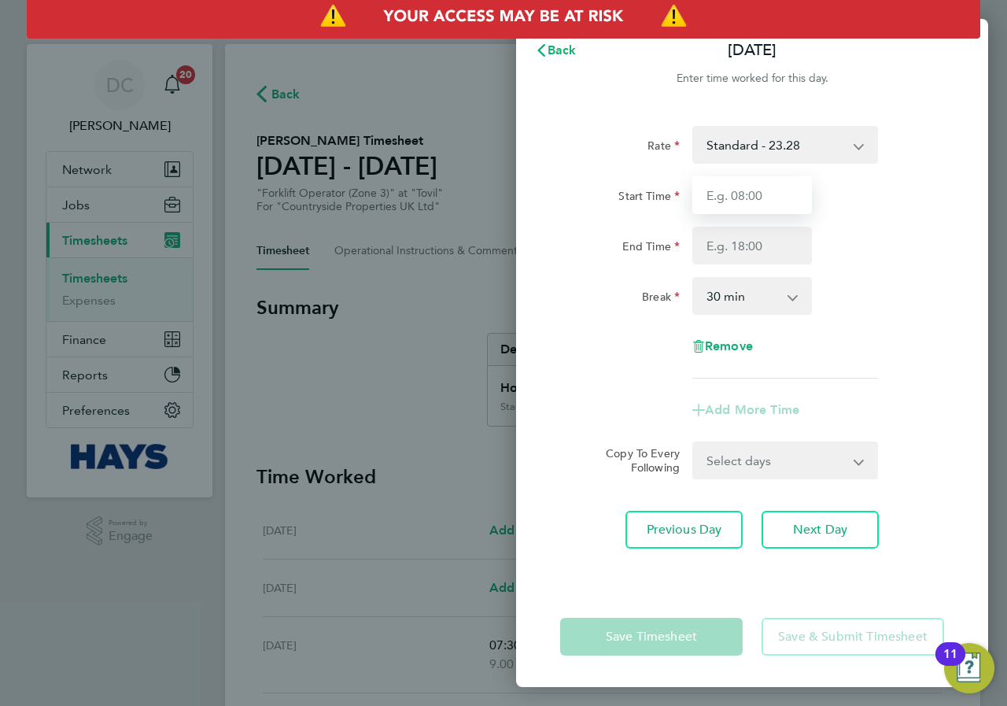
click at [748, 195] on input "Start Time" at bounding box center [753, 195] width 120 height 38
type input "07:30"
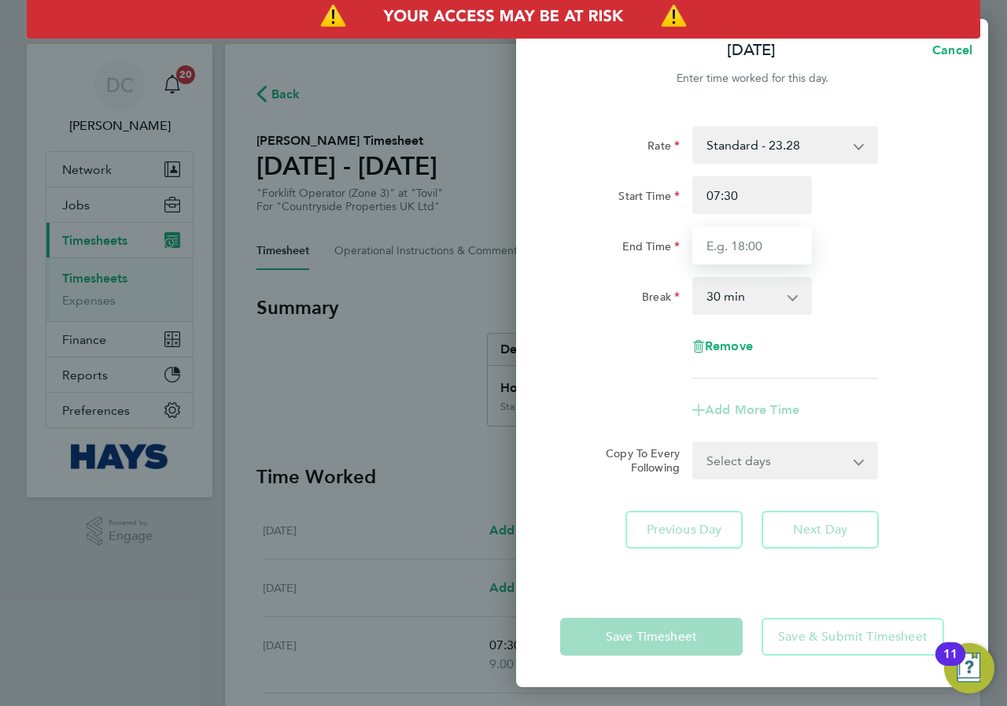
click at [762, 243] on input "End Time" at bounding box center [753, 246] width 120 height 38
type input "17:00"
click at [848, 290] on div "Break 0 min 15 min 30 min 45 min 60 min 75 min 90 min" at bounding box center [752, 296] width 397 height 38
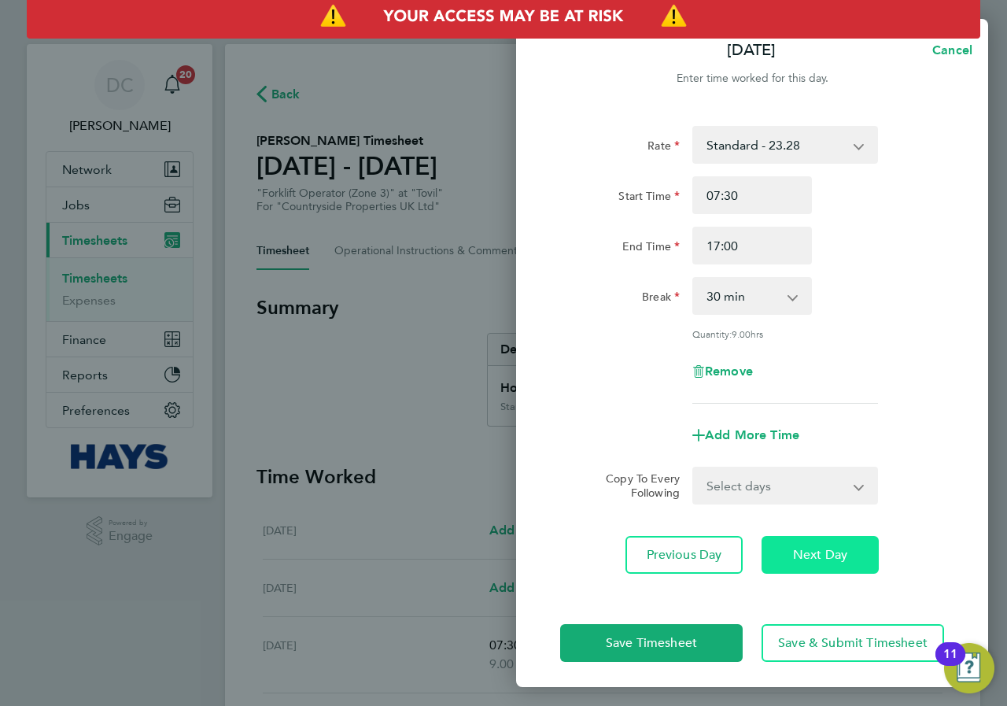
click at [828, 555] on span "Next Day" at bounding box center [820, 555] width 54 height 16
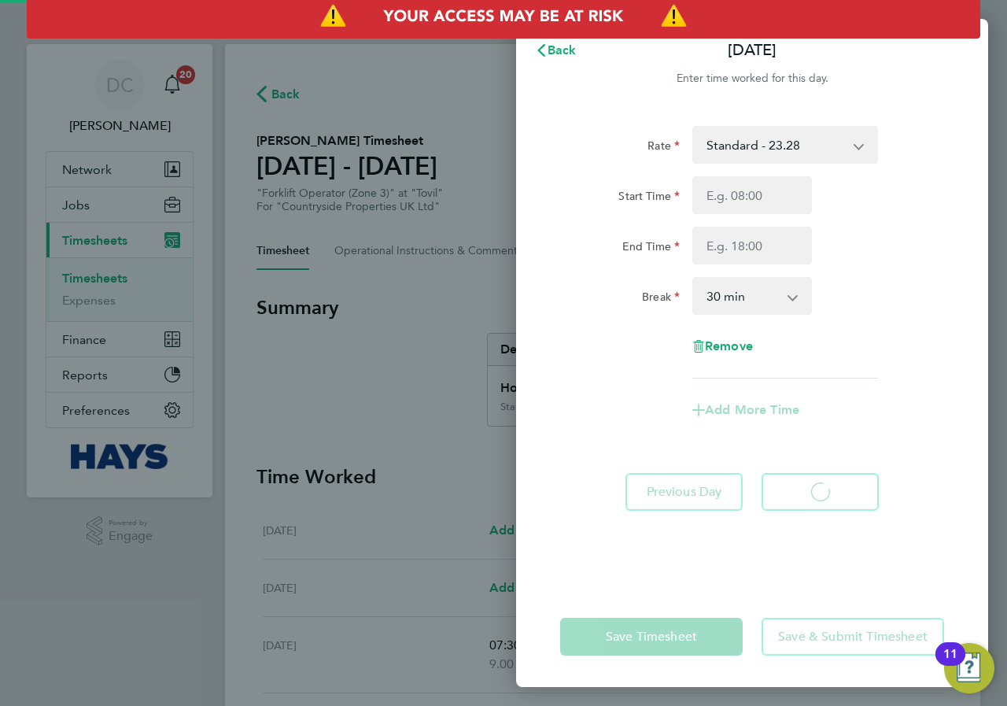
select select "30"
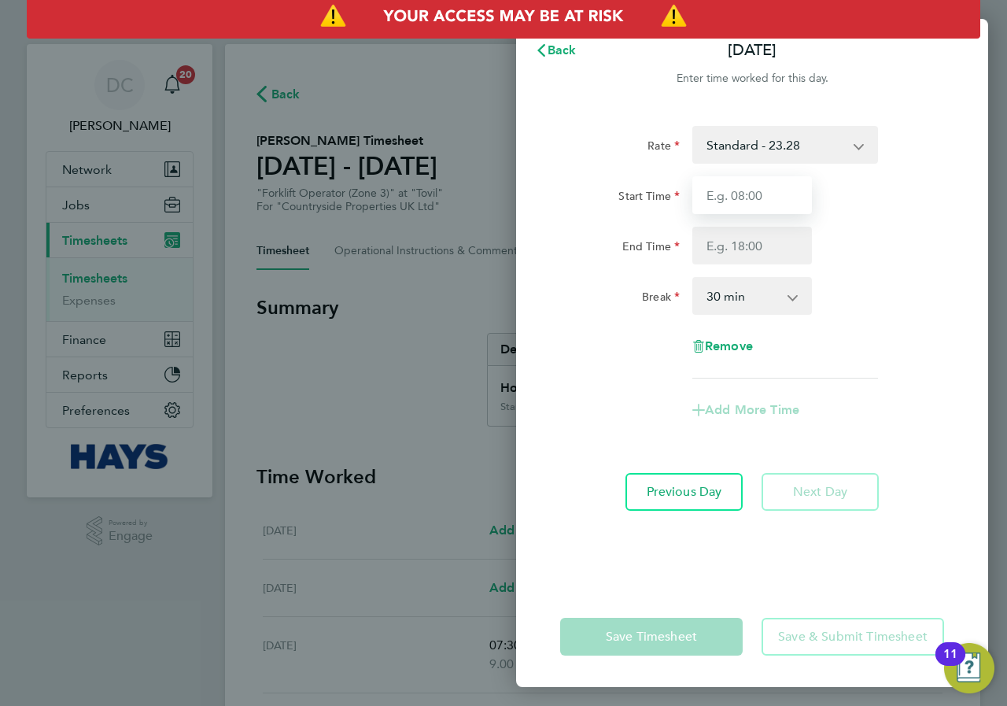
click at [759, 202] on input "Start Time" at bounding box center [753, 195] width 120 height 38
type input "07:30"
click at [752, 238] on input "End Time" at bounding box center [753, 246] width 120 height 38
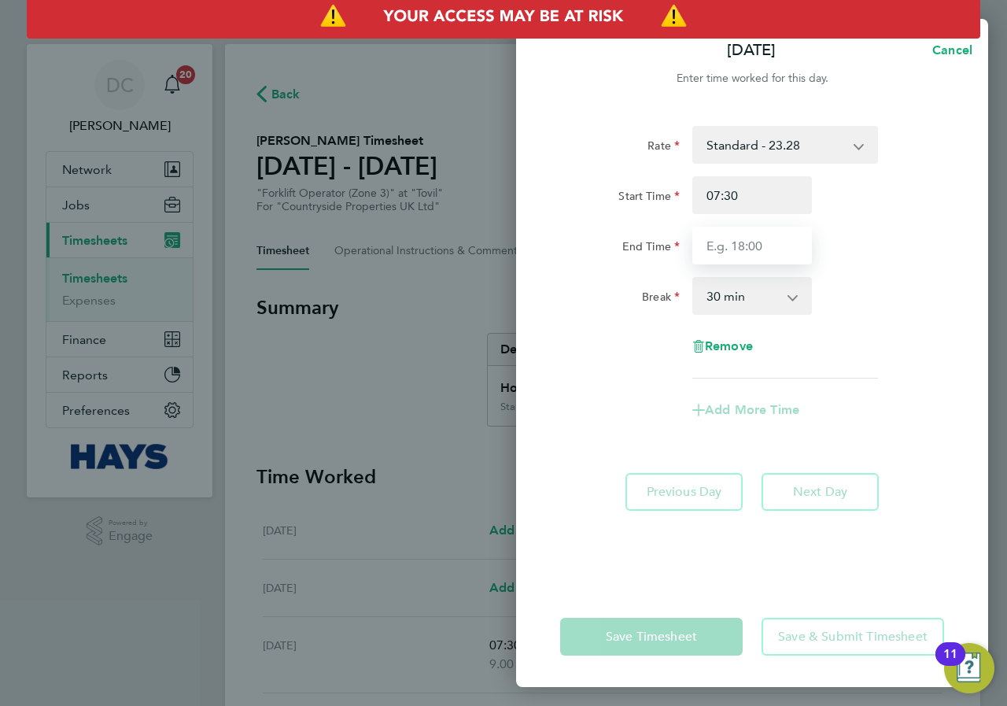
type input "17:00"
click at [837, 303] on div "Break 0 min 15 min 30 min 45 min 60 min 75 min 90 min" at bounding box center [752, 296] width 397 height 38
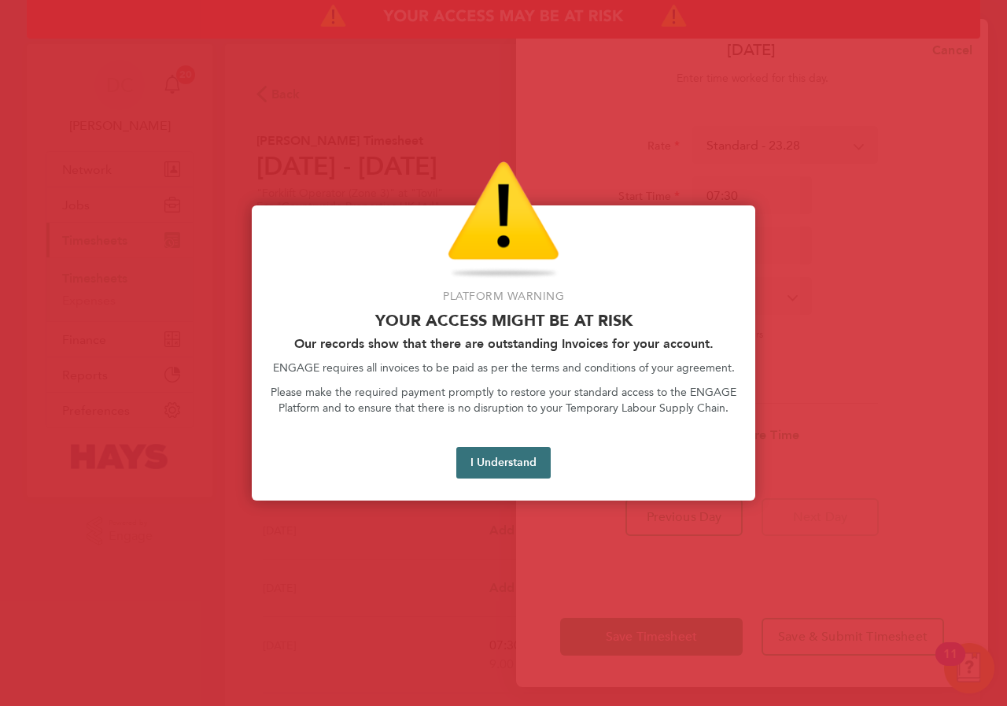
click at [534, 464] on button "I Understand" at bounding box center [503, 462] width 94 height 31
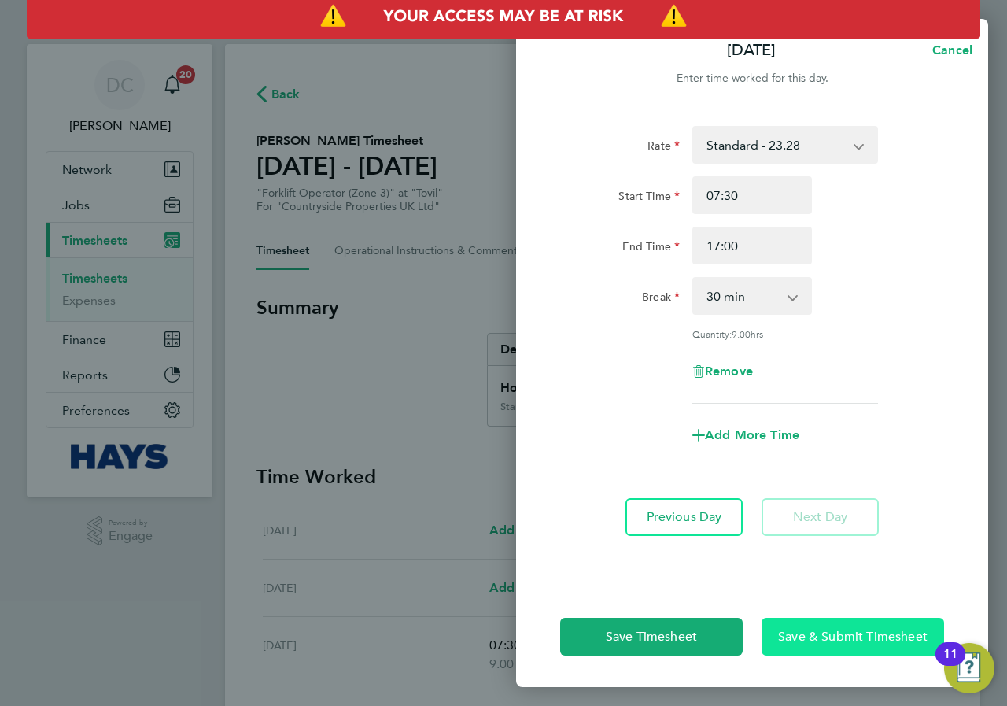
click at [861, 650] on button "Save & Submit Timesheet" at bounding box center [853, 637] width 183 height 38
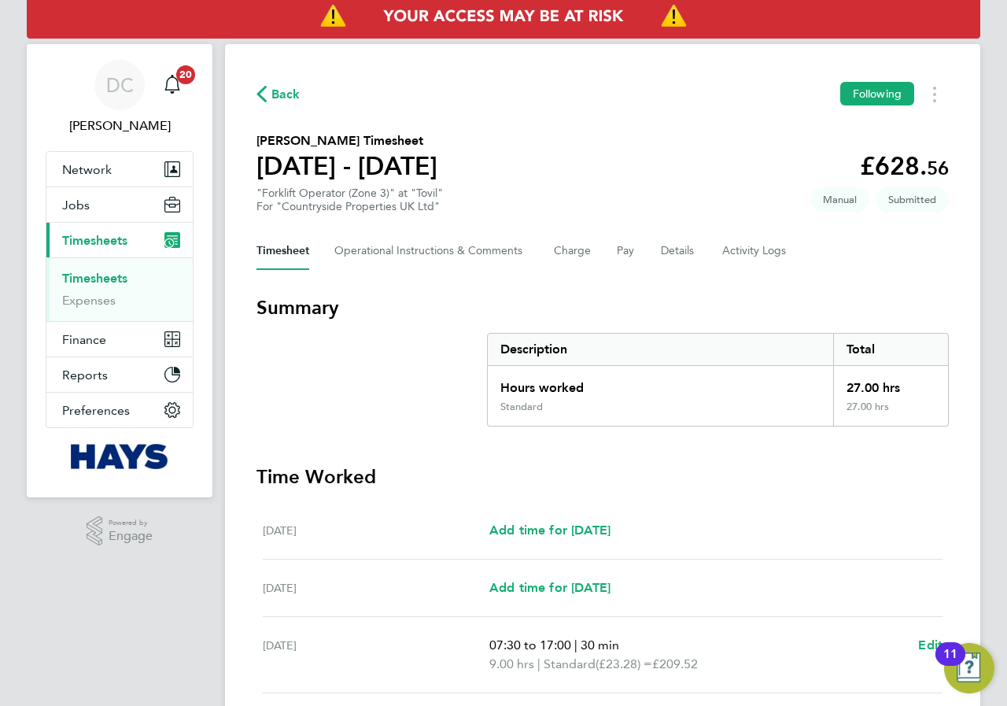
click at [262, 96] on icon "button" at bounding box center [262, 94] width 10 height 17
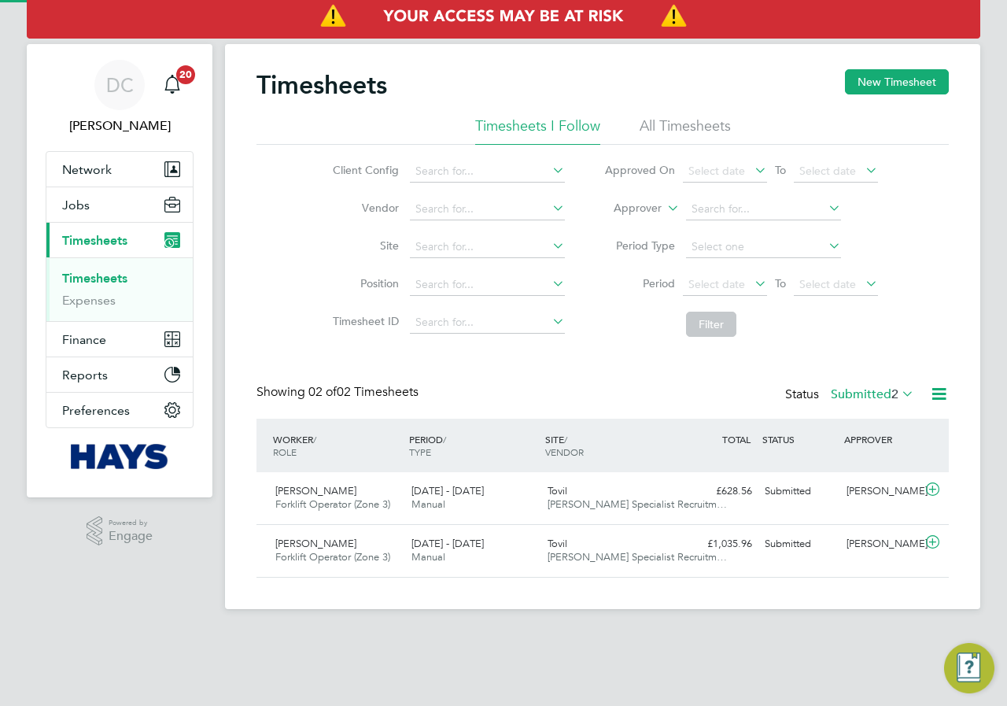
scroll to position [40, 137]
click at [904, 87] on button "New Timesheet" at bounding box center [897, 81] width 104 height 25
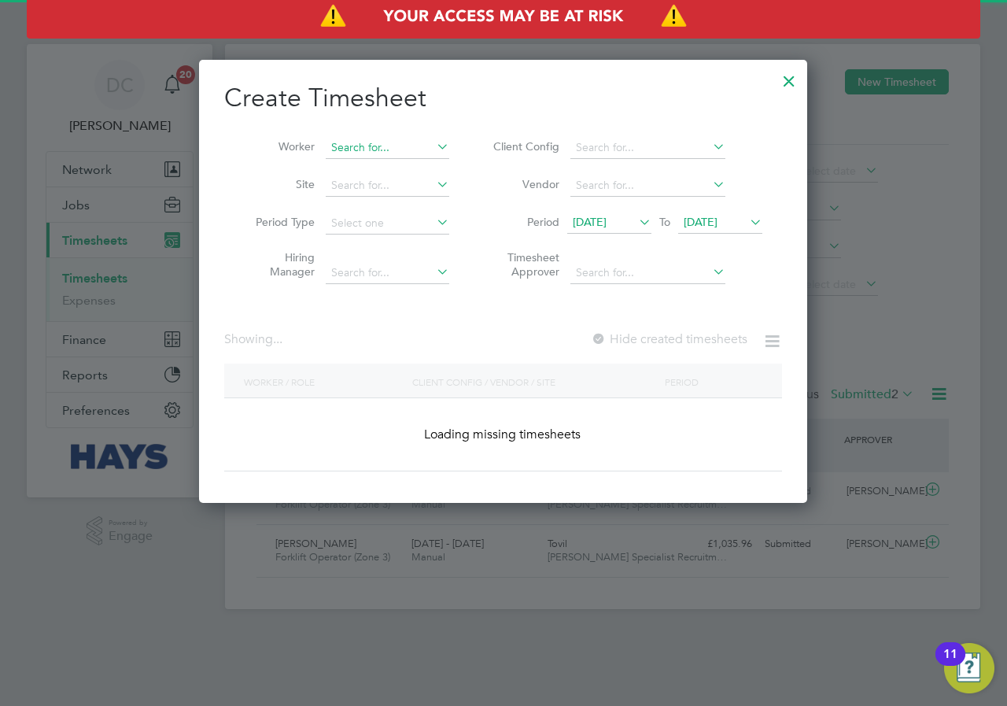
scroll to position [3420, 609]
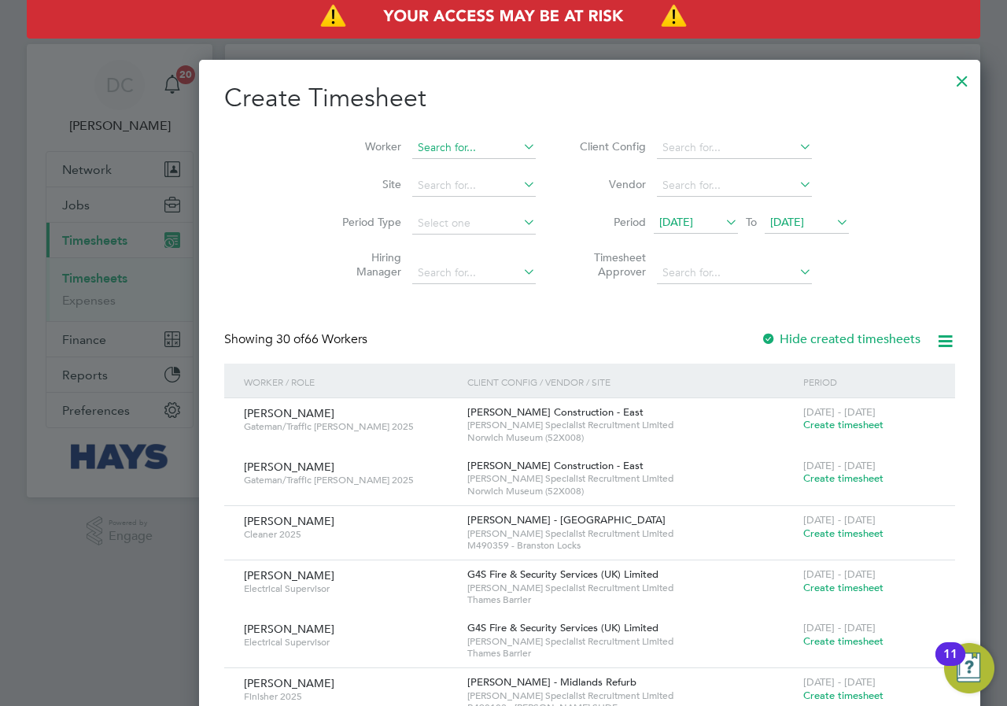
click at [412, 146] on input at bounding box center [474, 148] width 124 height 22
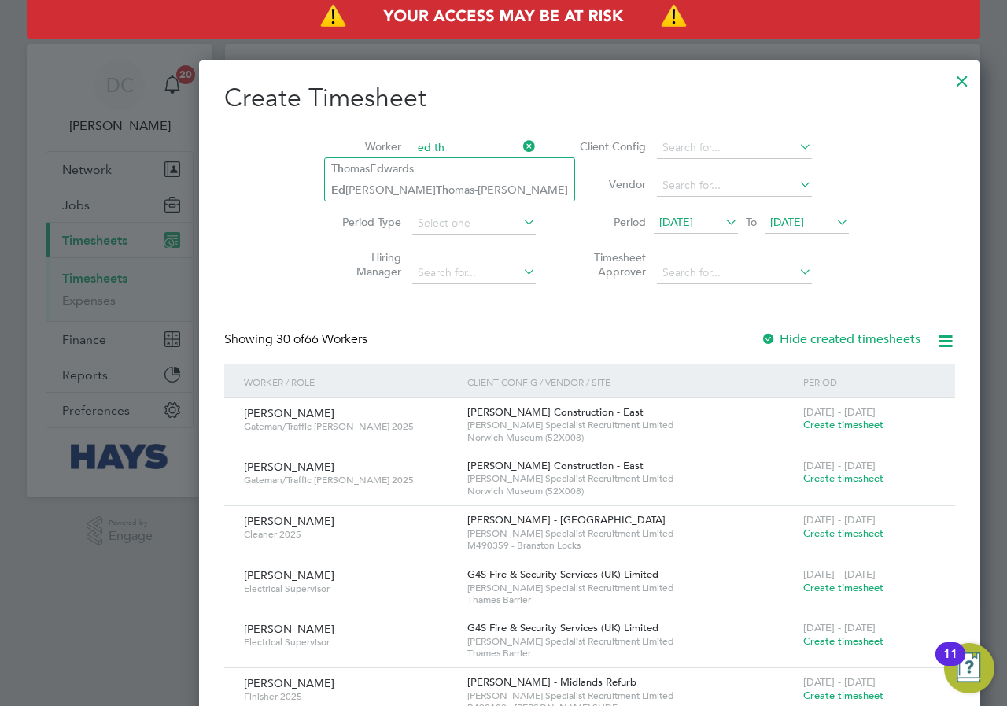
type input "ed th"
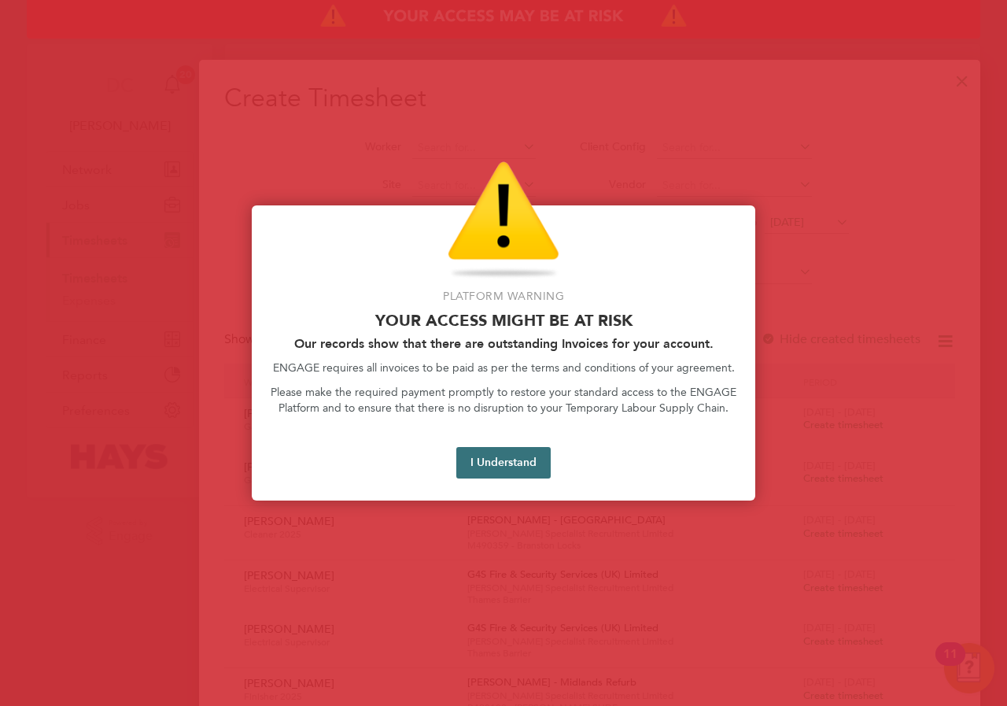
click at [513, 472] on button "I Understand" at bounding box center [503, 462] width 94 height 31
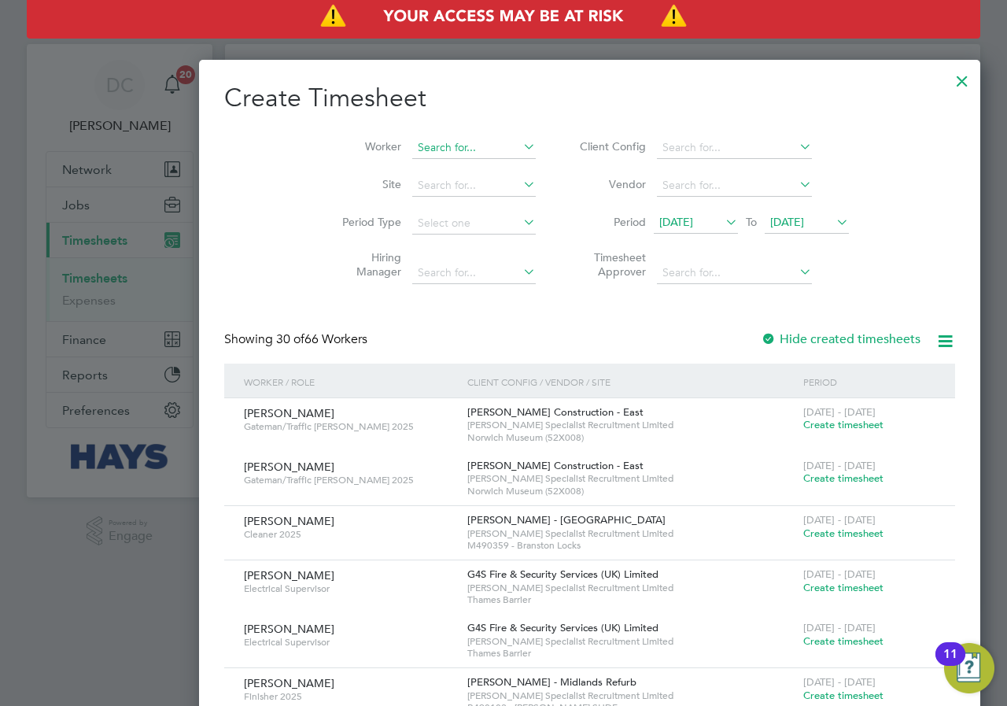
click at [412, 151] on input at bounding box center [474, 148] width 124 height 22
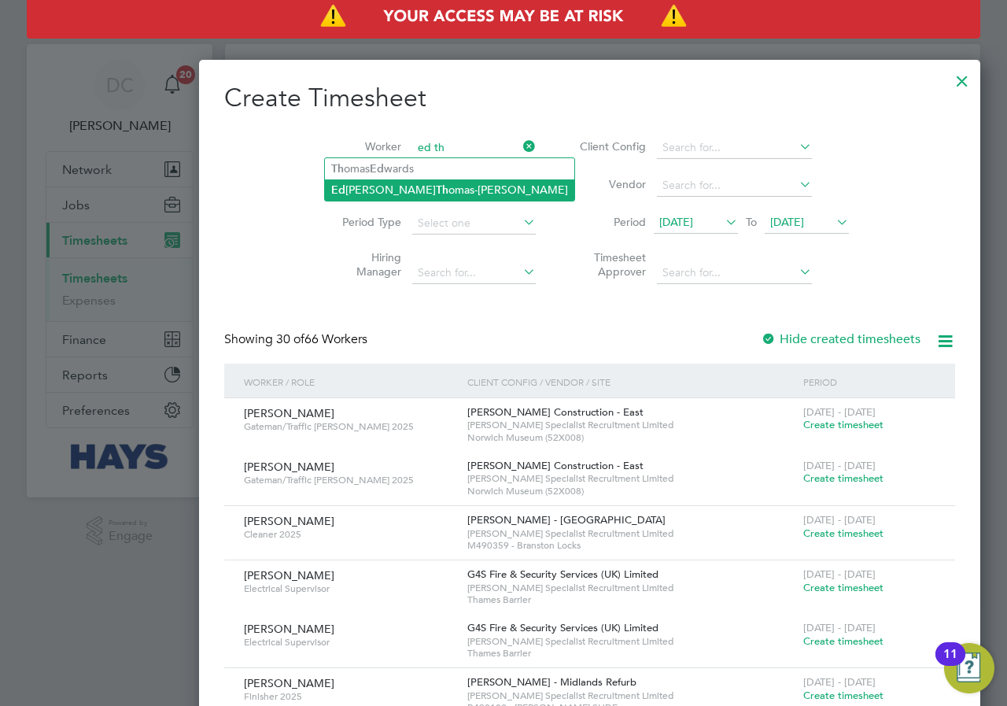
click at [436, 190] on b "Th" at bounding box center [442, 189] width 13 height 13
type input "[PERSON_NAME]"
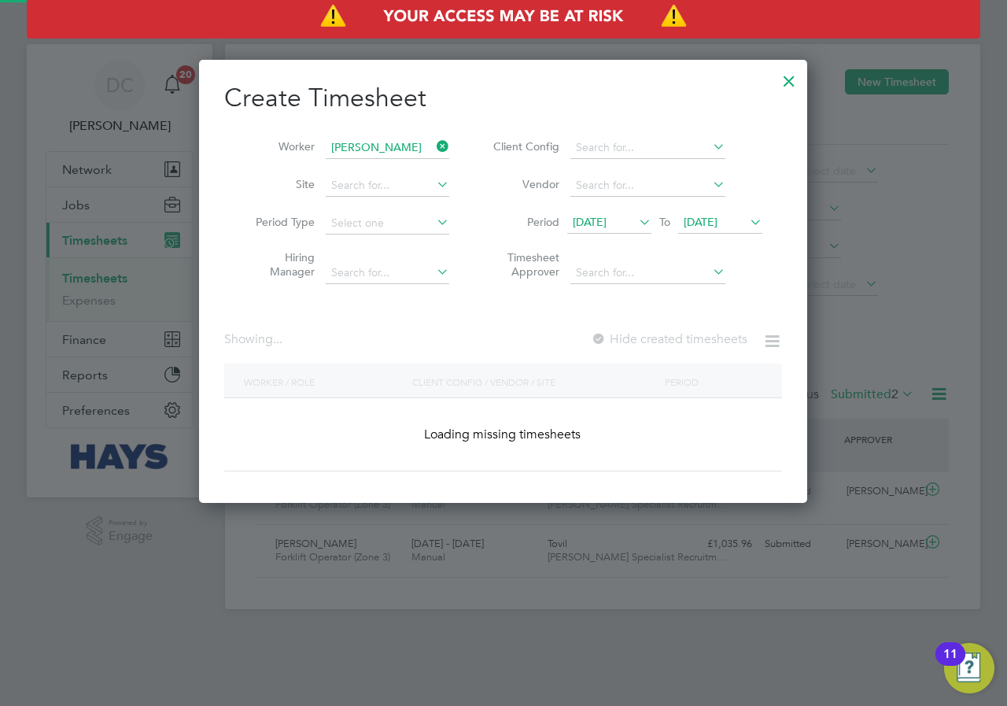
scroll to position [444, 609]
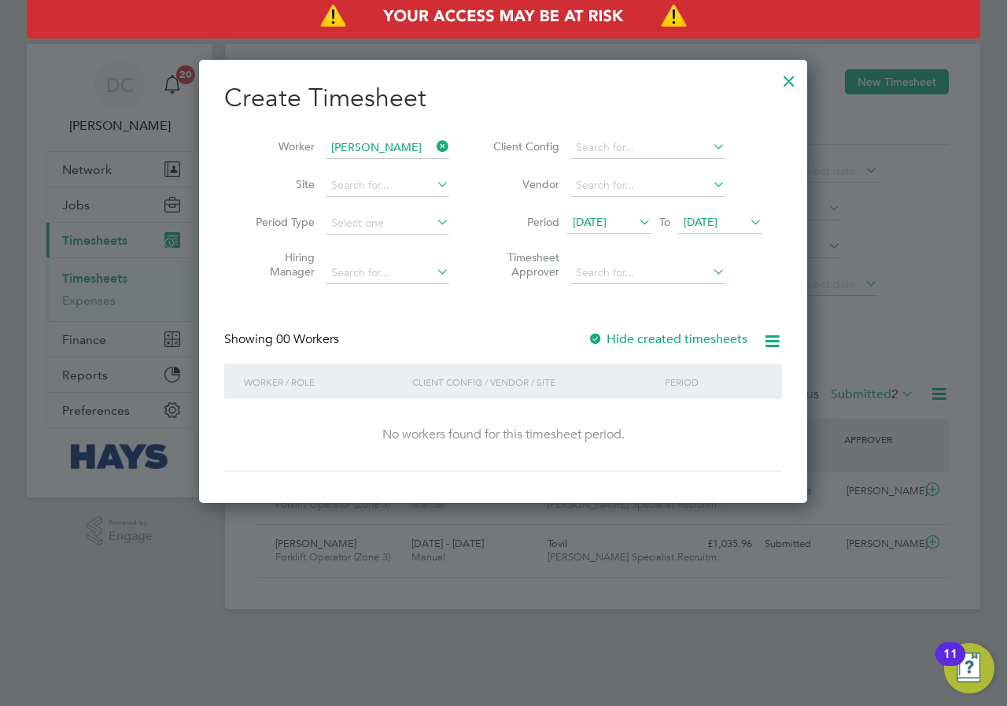
click at [745, 235] on li "Period [DATE] To [DATE]" at bounding box center [625, 224] width 313 height 38
click at [718, 223] on span "[DATE]" at bounding box center [701, 222] width 34 height 14
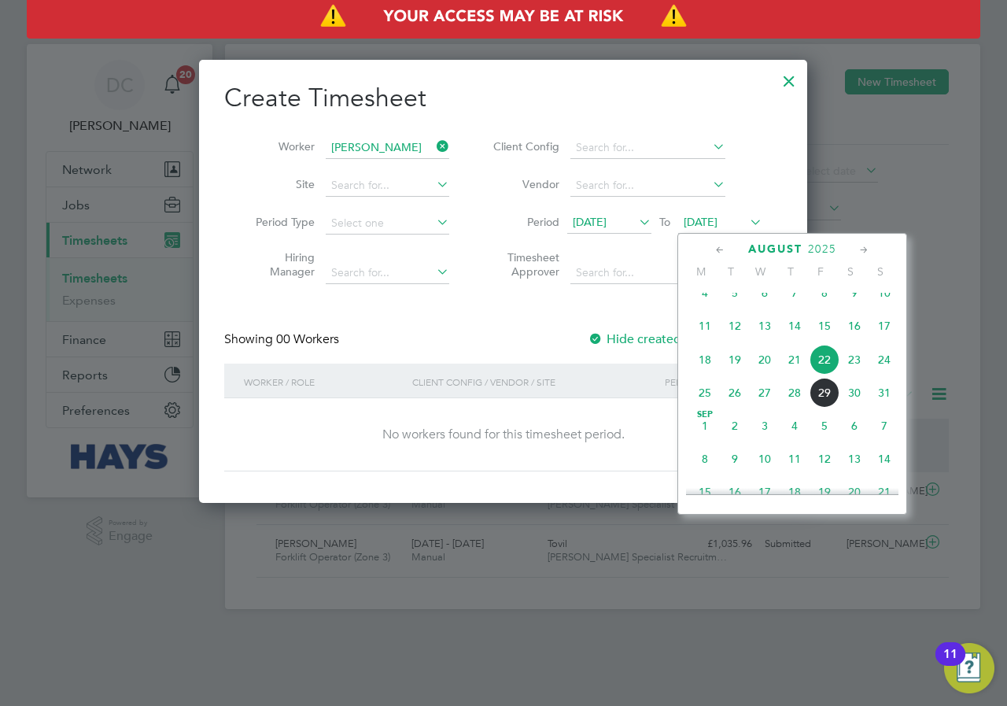
click at [885, 408] on span "31" at bounding box center [885, 393] width 30 height 30
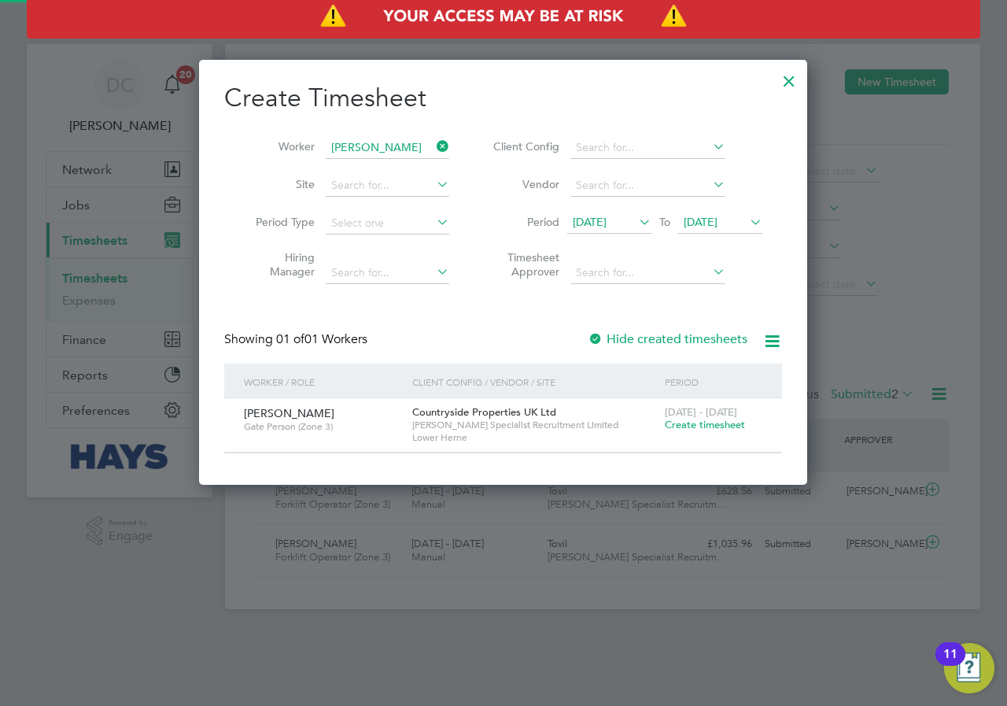
scroll to position [424, 609]
click at [689, 424] on span "Create timesheet" at bounding box center [705, 424] width 80 height 13
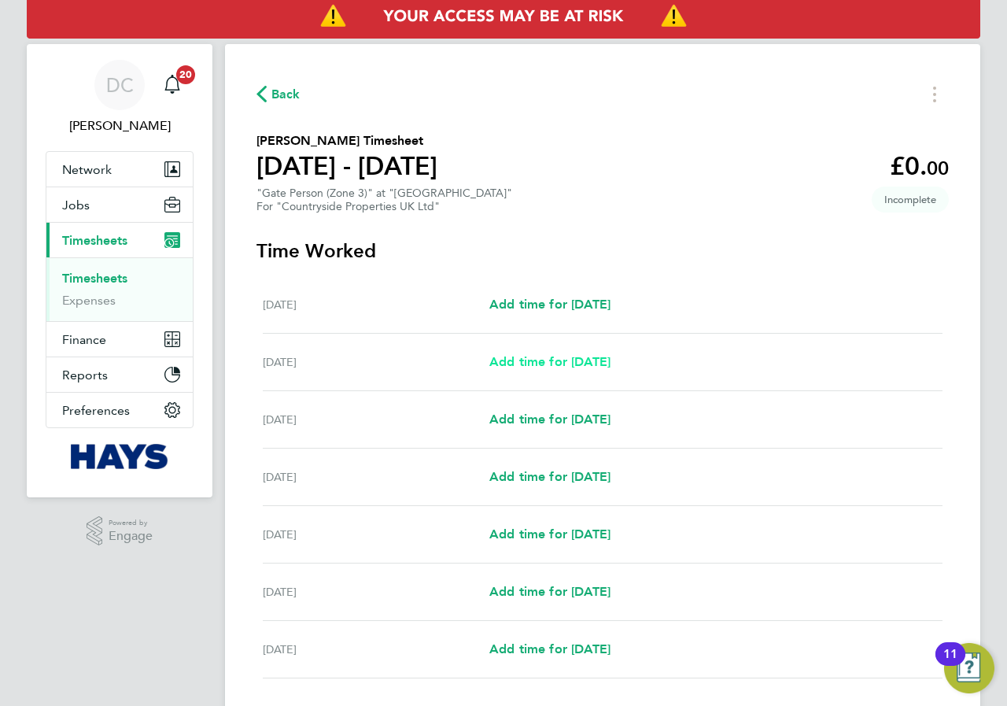
click at [579, 357] on span "Add time for [DATE]" at bounding box center [550, 361] width 121 height 15
select select "30"
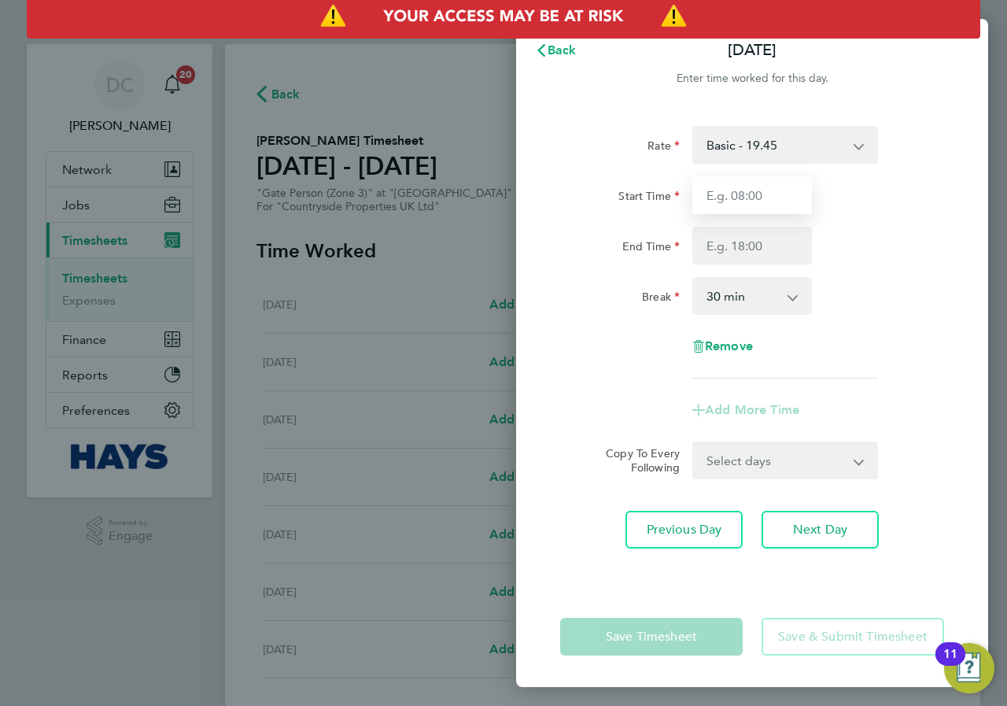
click at [751, 200] on input "Start Time" at bounding box center [753, 195] width 120 height 38
type input "07:30"
click at [771, 246] on input "End Time" at bounding box center [753, 246] width 120 height 38
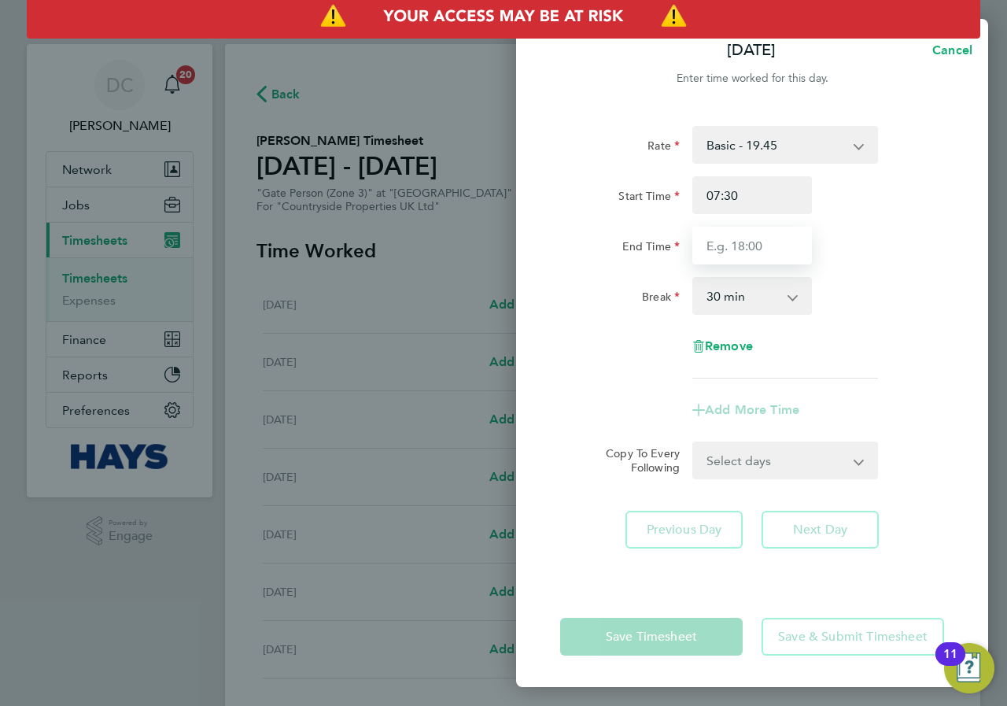
type input "17:00"
click at [839, 280] on div "Break 0 min 15 min 30 min 45 min 60 min 75 min 90 min" at bounding box center [752, 296] width 397 height 38
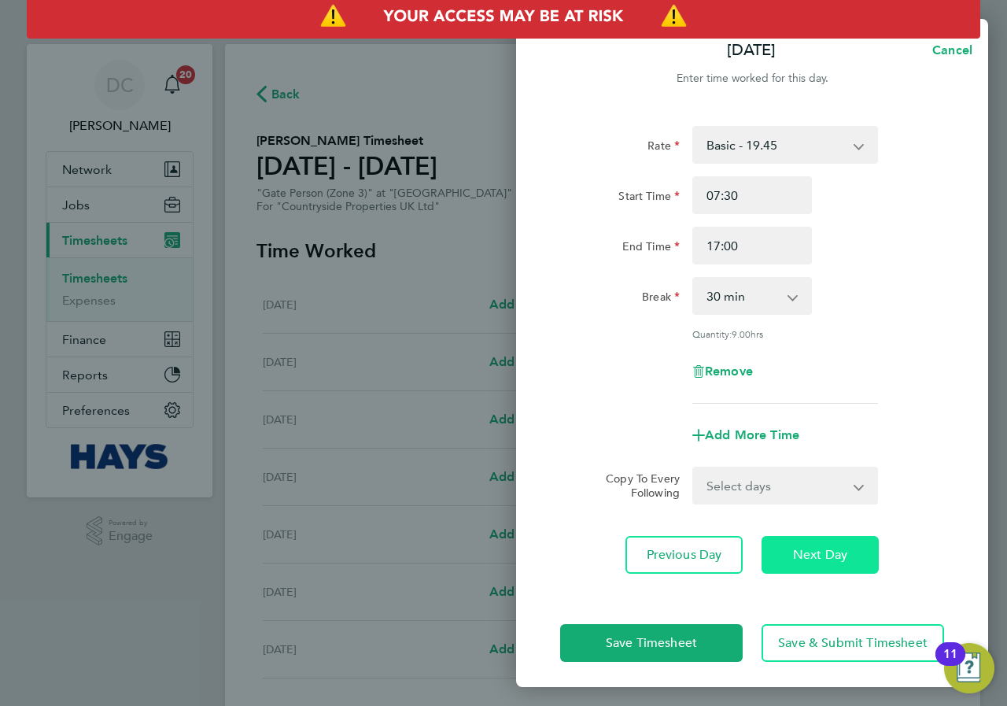
click at [819, 556] on span "Next Day" at bounding box center [820, 555] width 54 height 16
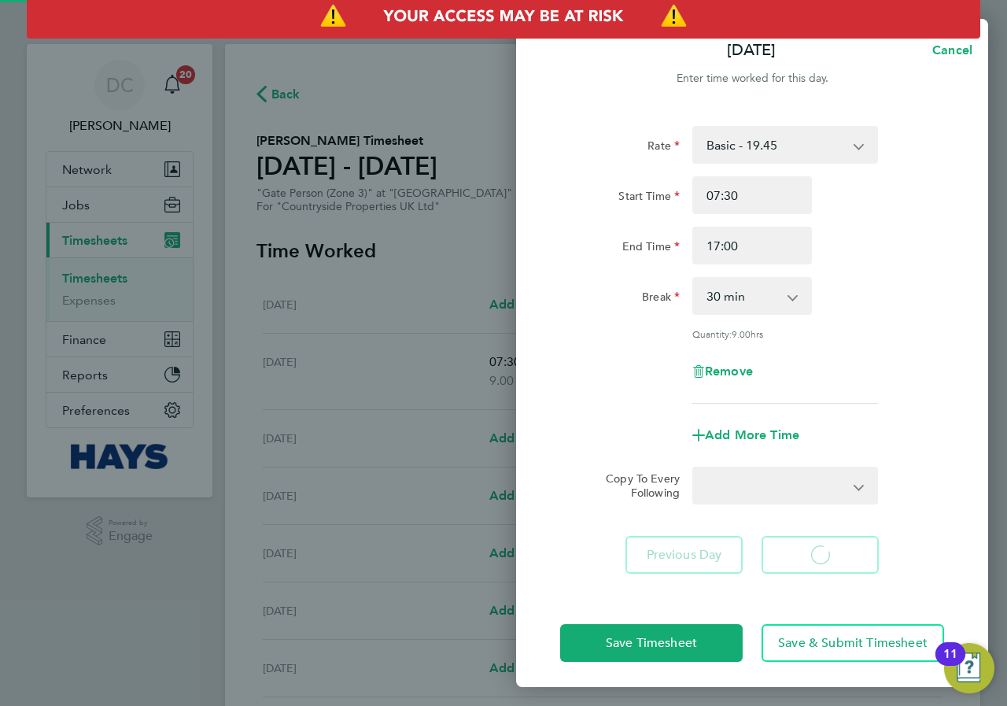
select select "30"
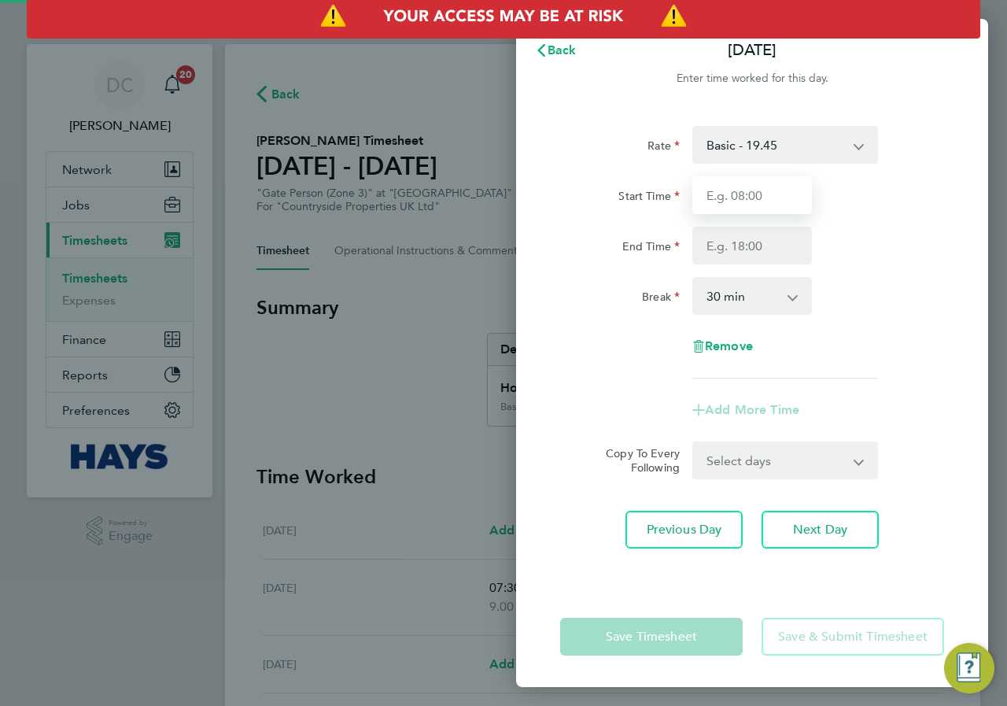
click at [757, 202] on input "Start Time" at bounding box center [753, 195] width 120 height 38
type input "07:30"
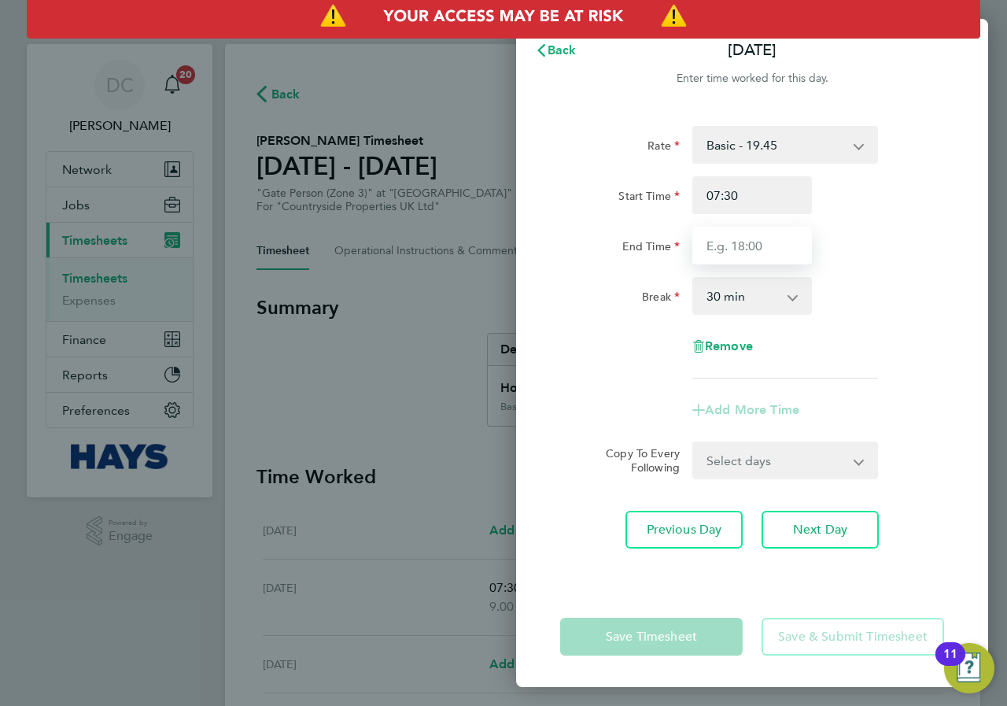
click at [764, 242] on input "End Time" at bounding box center [753, 246] width 120 height 38
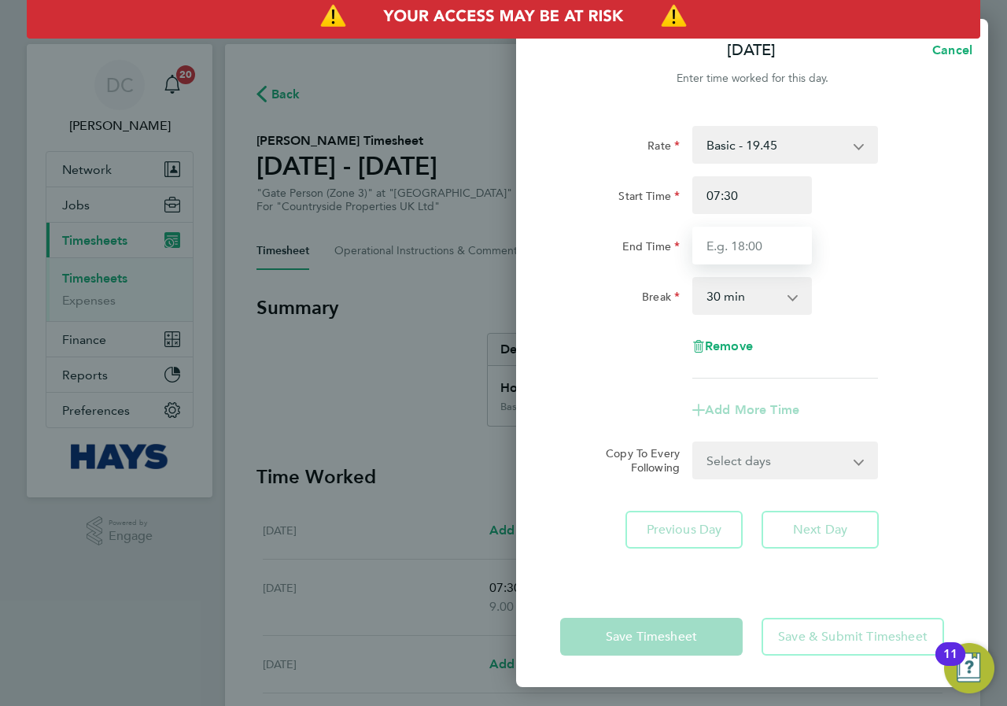
type input "17:00"
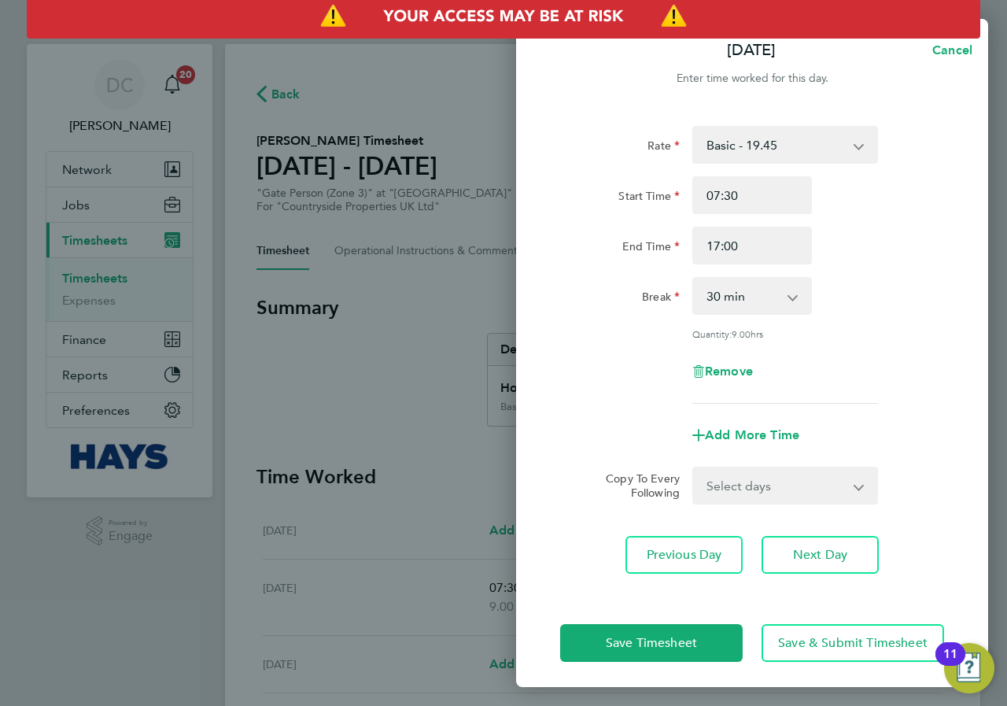
click at [885, 339] on div "Rate Basic - 19.45 Start Time 07:30 End Time 17:00 Break 0 min 15 min 30 min 45…" at bounding box center [752, 265] width 384 height 278
click at [826, 555] on span "Next Day" at bounding box center [820, 555] width 54 height 16
select select "30"
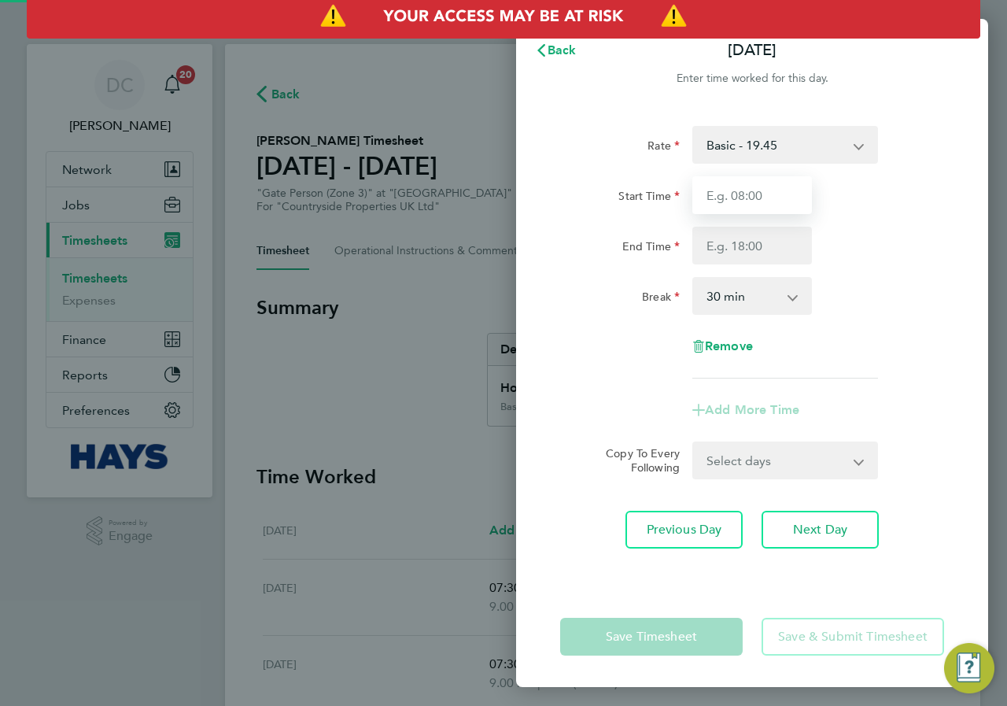
click at [753, 207] on input "Start Time" at bounding box center [753, 195] width 120 height 38
type input "07:30"
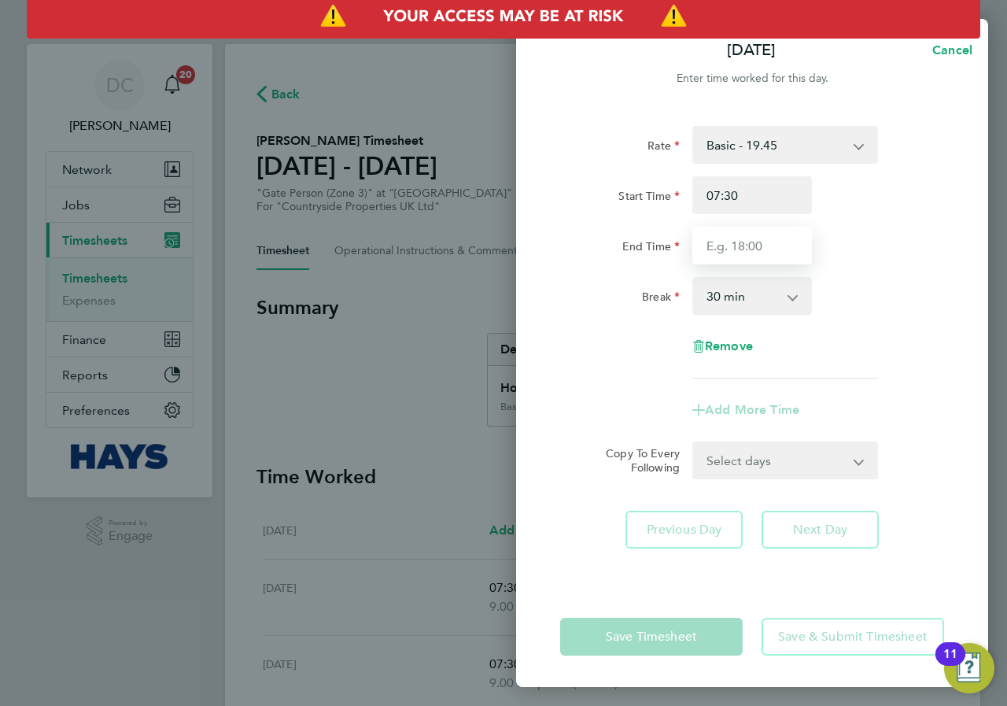
drag, startPoint x: 762, startPoint y: 243, endPoint x: 762, endPoint y: 263, distance: 19.7
click at [762, 243] on input "End Time" at bounding box center [753, 246] width 120 height 38
type input "17:00"
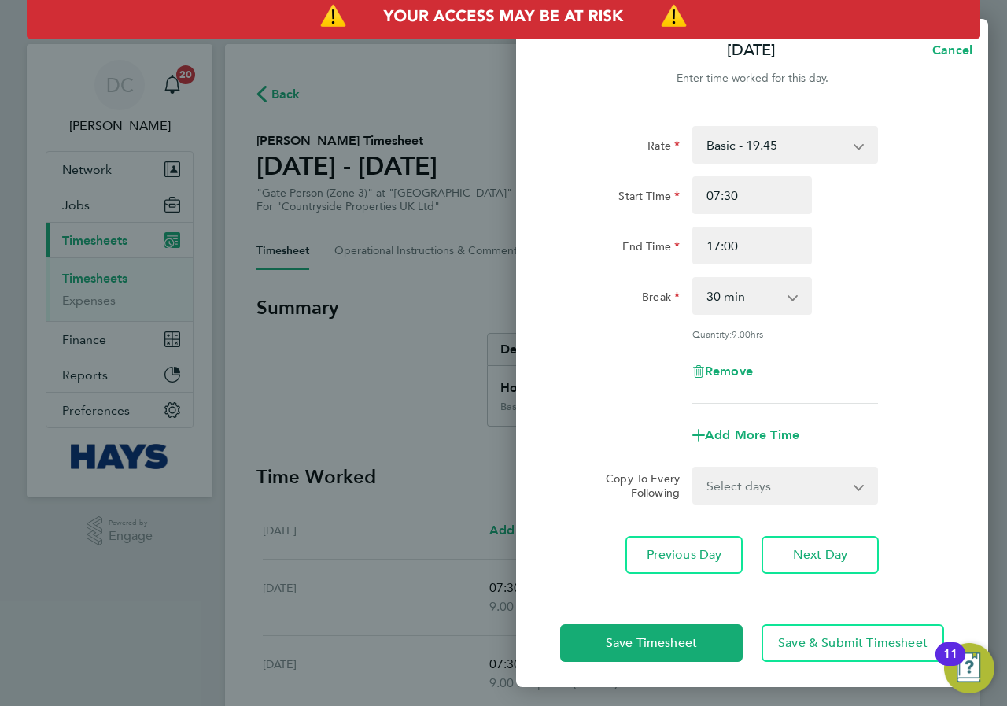
click at [831, 281] on div "Break 0 min 15 min 30 min 45 min 60 min 75 min 90 min" at bounding box center [752, 296] width 397 height 38
click at [826, 559] on span "Next Day" at bounding box center [820, 555] width 54 height 16
select select "30"
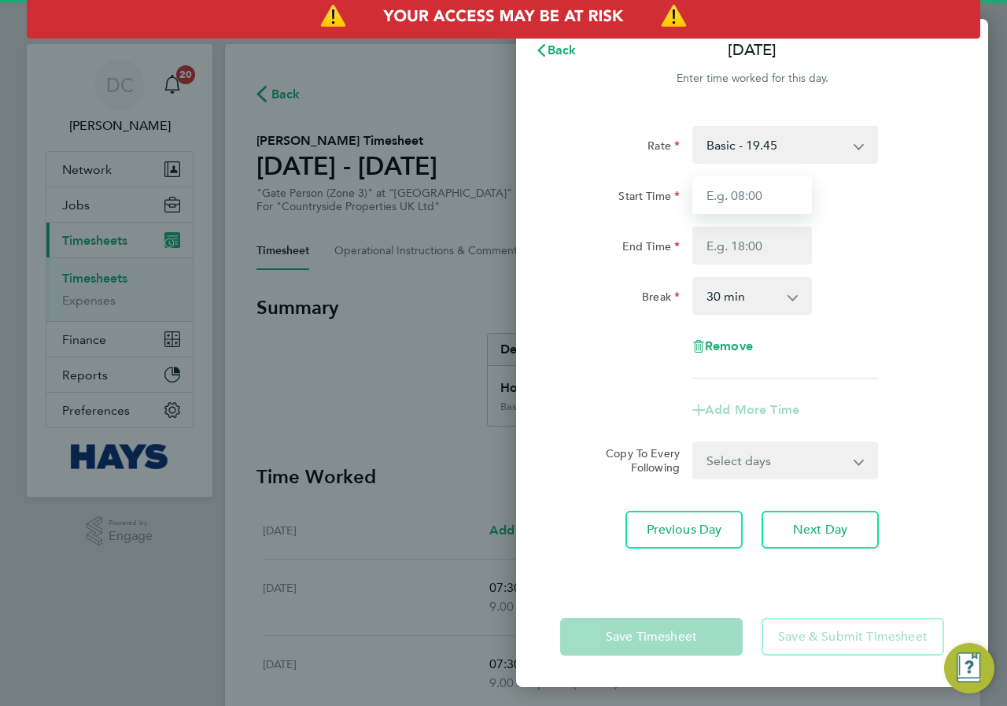
click at [769, 206] on input "Start Time" at bounding box center [753, 195] width 120 height 38
type input "07:30"
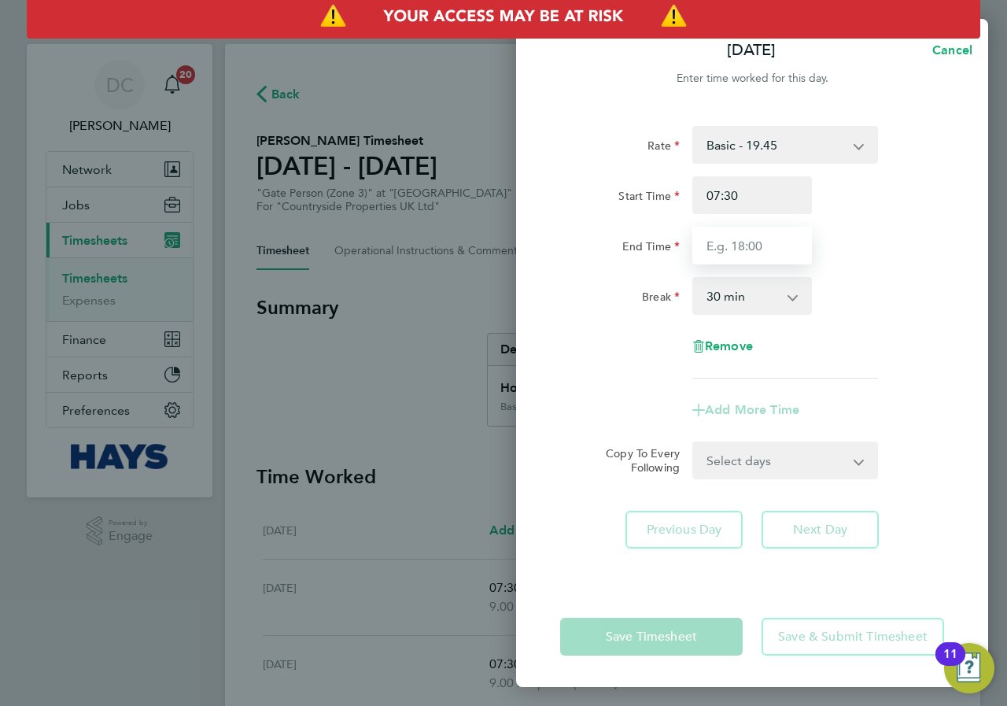
click at [774, 246] on input "End Time" at bounding box center [753, 246] width 120 height 38
type input "17:00"
click at [844, 294] on div "Break 0 min 15 min 30 min 45 min 60 min 75 min 90 min" at bounding box center [752, 296] width 397 height 38
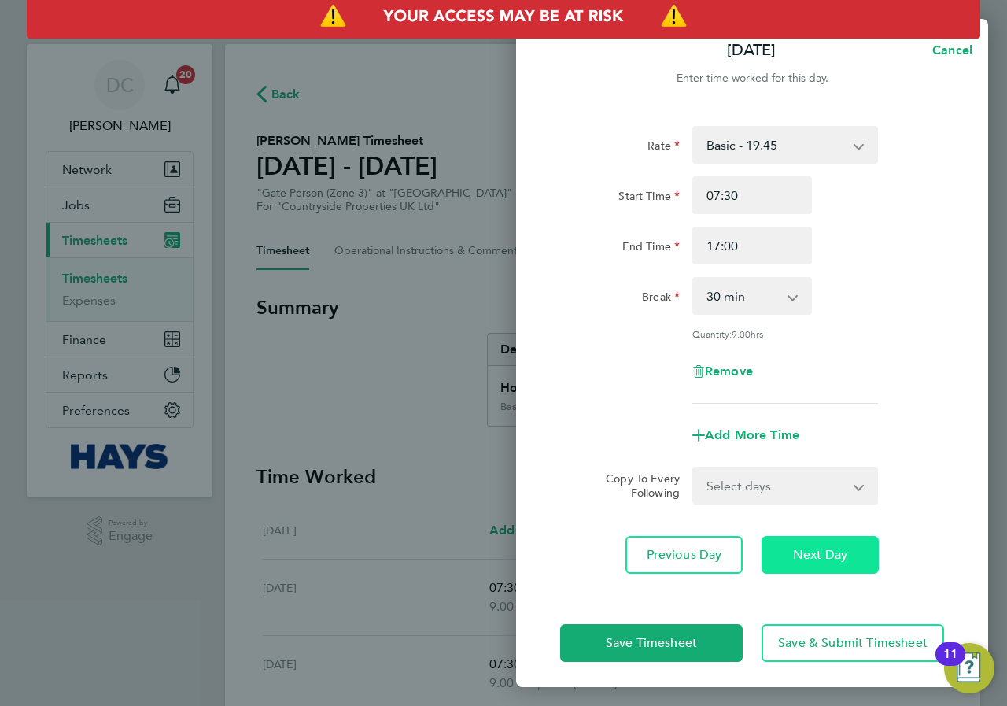
click at [825, 565] on button "Next Day" at bounding box center [820, 555] width 117 height 38
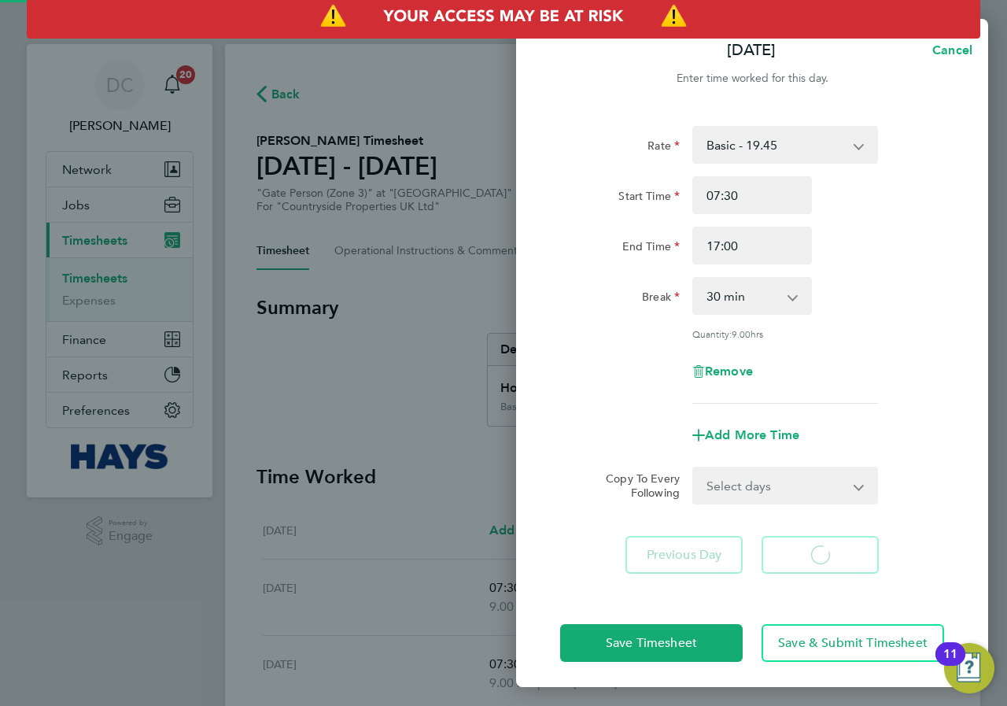
select select "30"
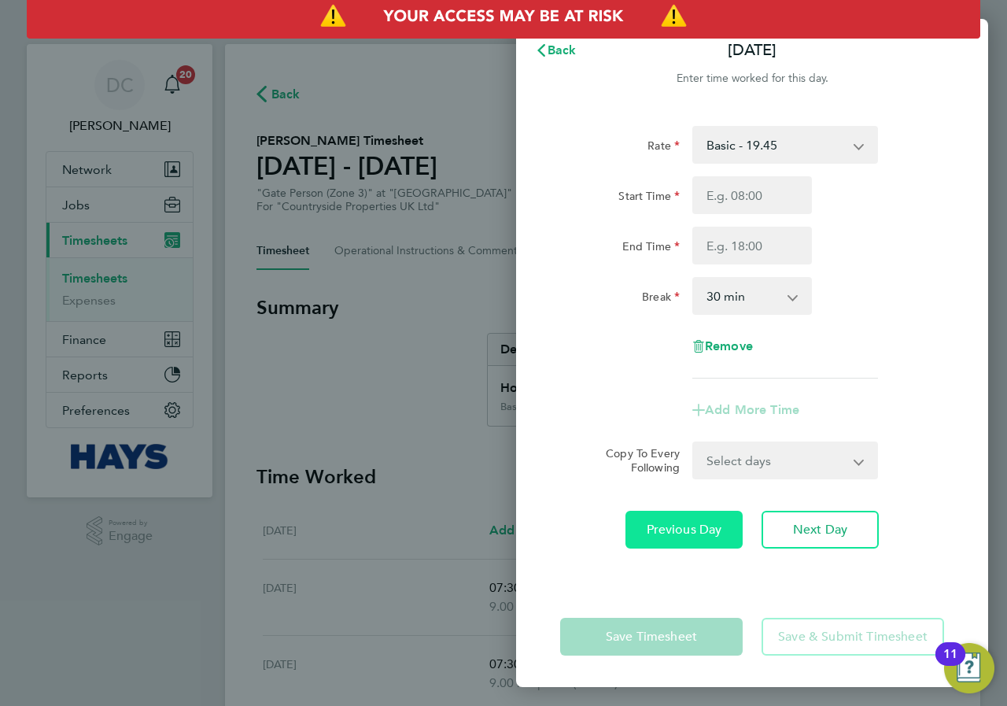
click at [671, 539] on button "Previous Day" at bounding box center [684, 530] width 117 height 38
select select "30"
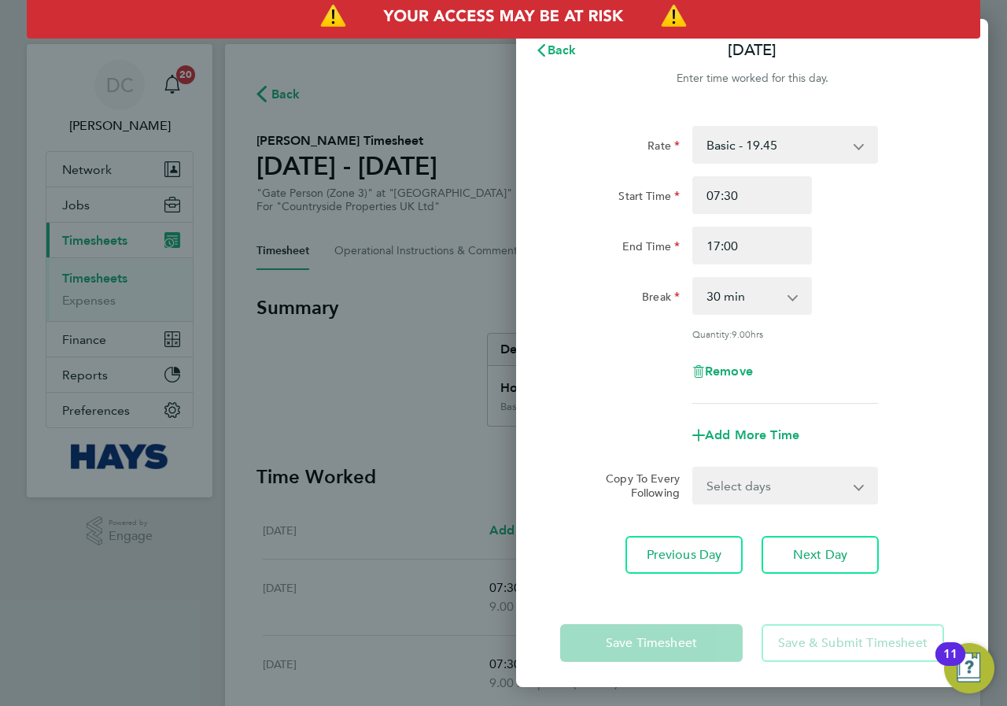
click at [808, 641] on app-form-button "Save & Submit Timesheet" at bounding box center [848, 643] width 192 height 38
click at [769, 243] on input "17:00" at bounding box center [753, 246] width 120 height 38
drag, startPoint x: 751, startPoint y: 246, endPoint x: 674, endPoint y: 244, distance: 77.1
click at [674, 244] on div "End Time 17:00" at bounding box center [752, 246] width 397 height 38
type input "17:00"
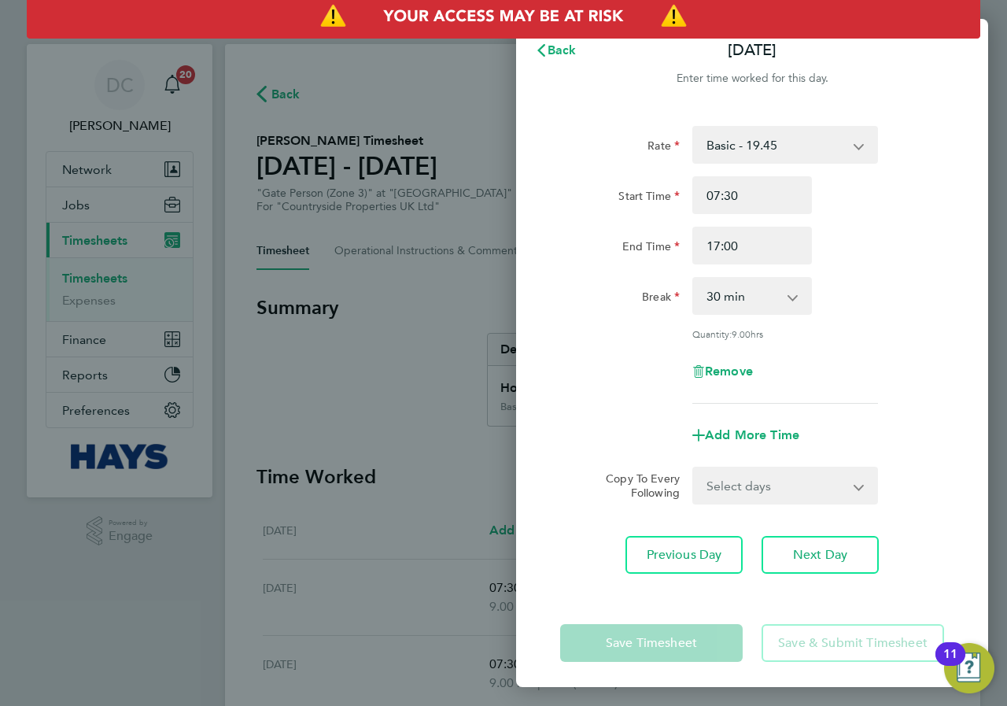
click at [862, 342] on div "Rate Basic - 19.45 Start Time 07:30 End Time 17:00 Break 0 min 15 min 30 min 45…" at bounding box center [752, 265] width 384 height 278
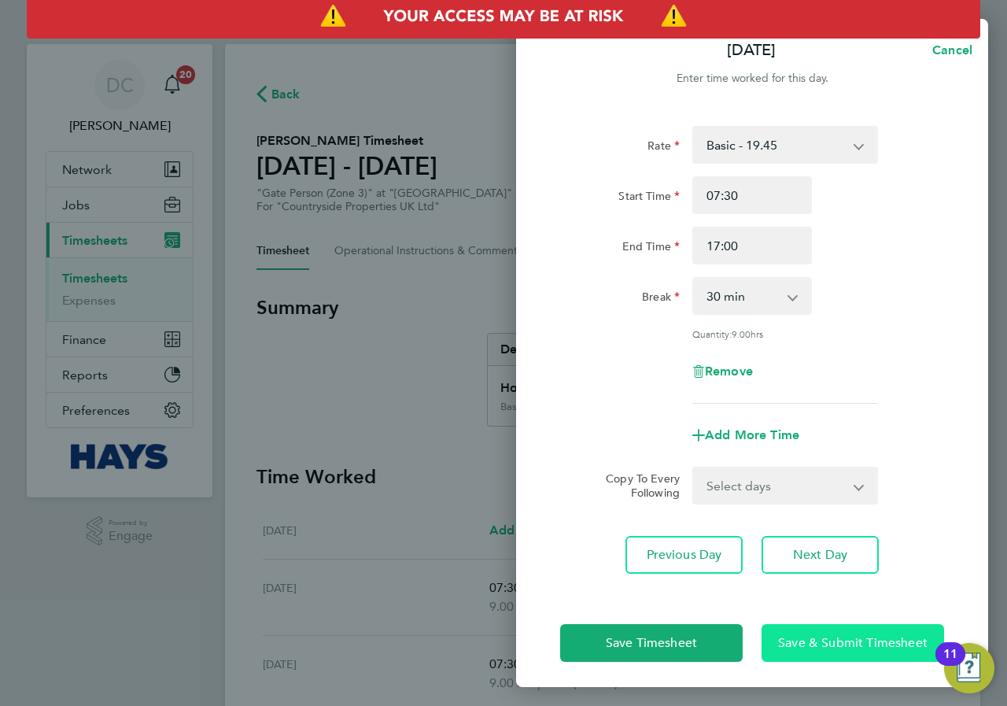
click at [846, 649] on span "Save & Submit Timesheet" at bounding box center [853, 643] width 150 height 16
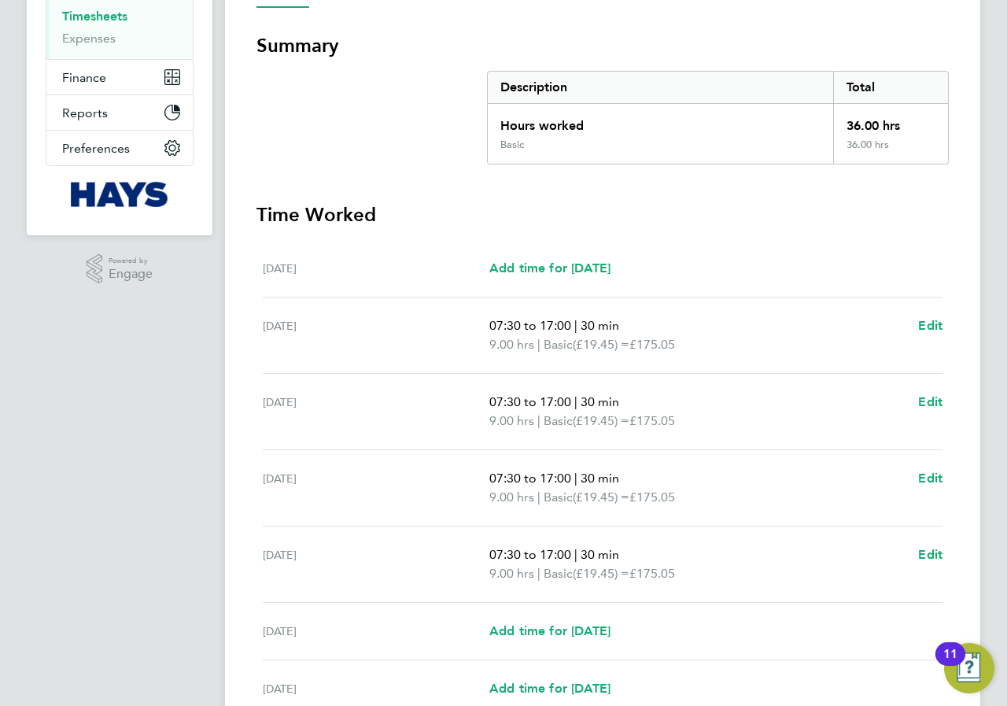
scroll to position [394, 0]
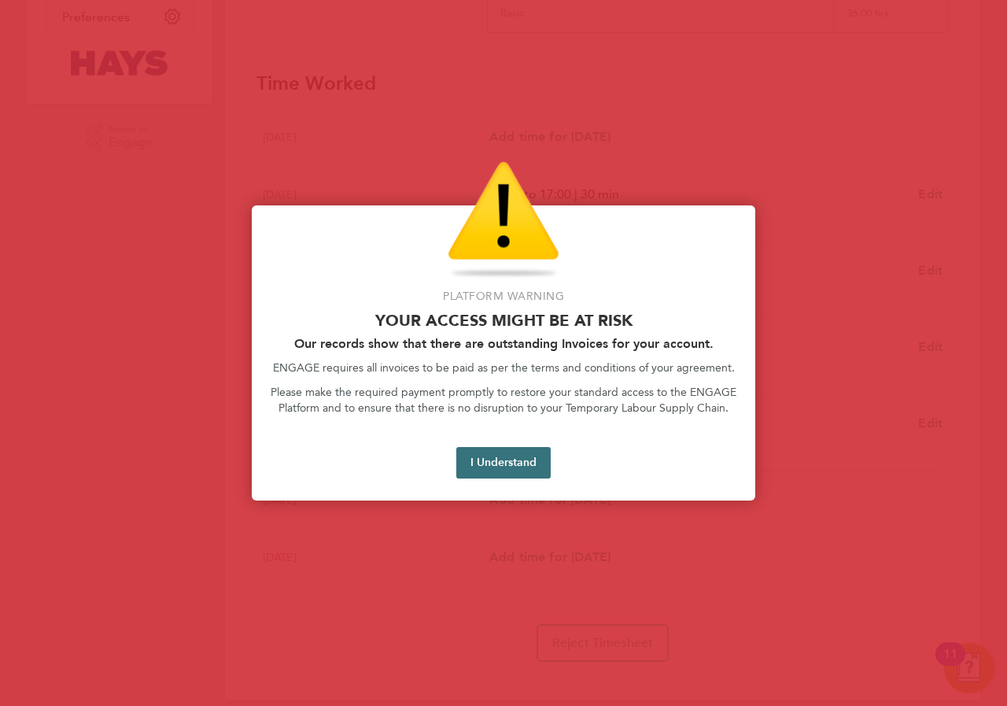
click at [517, 462] on button "I Understand" at bounding box center [503, 462] width 94 height 31
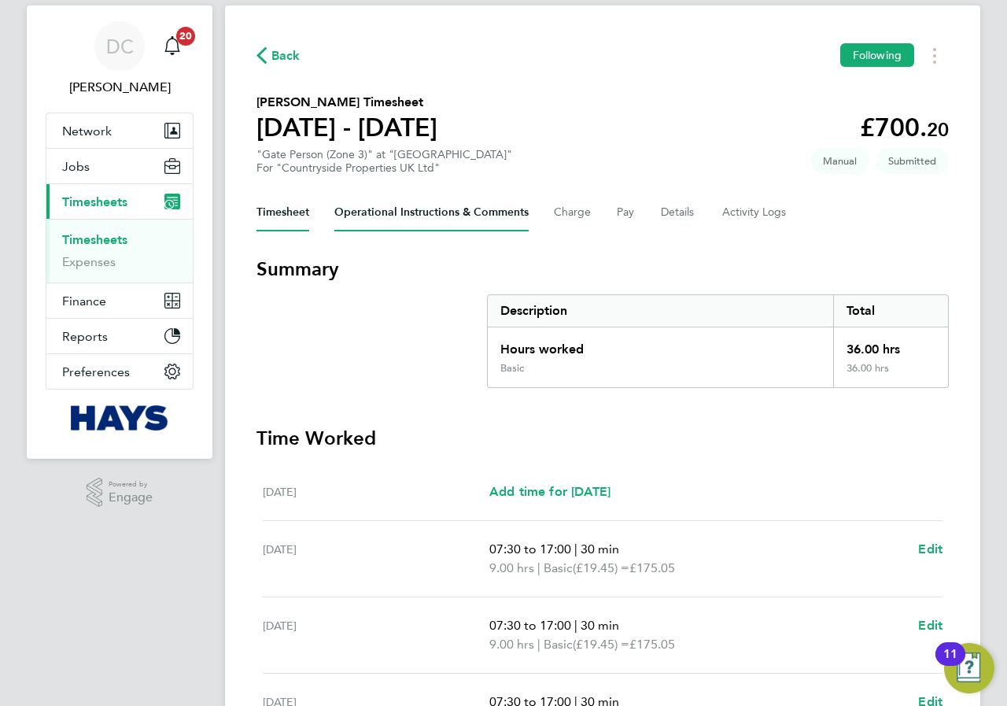
scroll to position [0, 0]
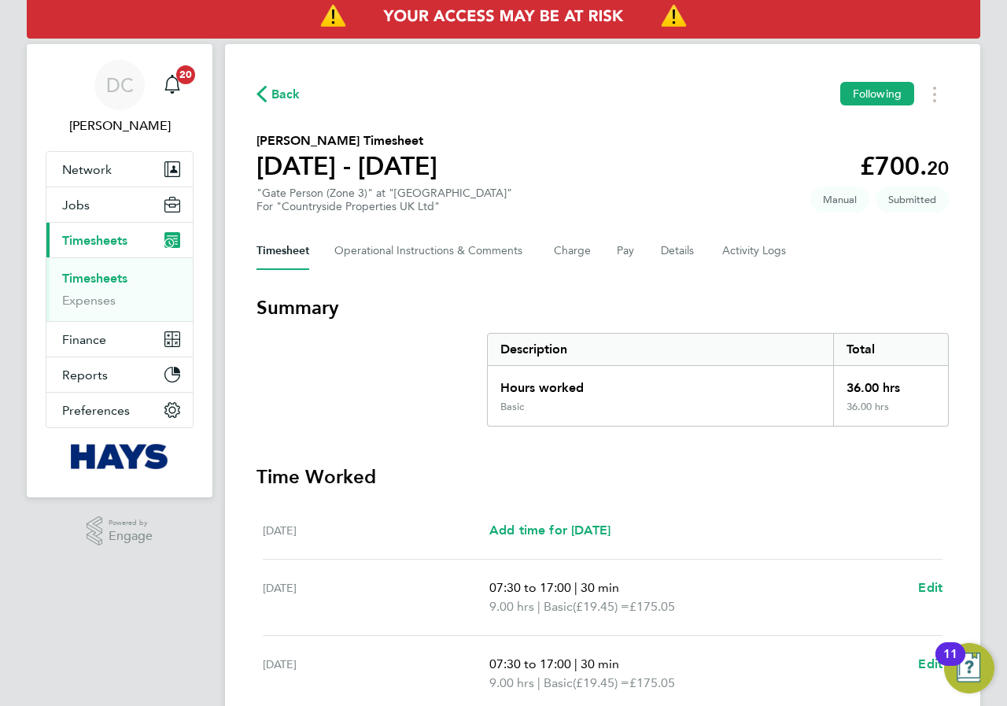
click at [276, 91] on span "Back" at bounding box center [286, 94] width 29 height 19
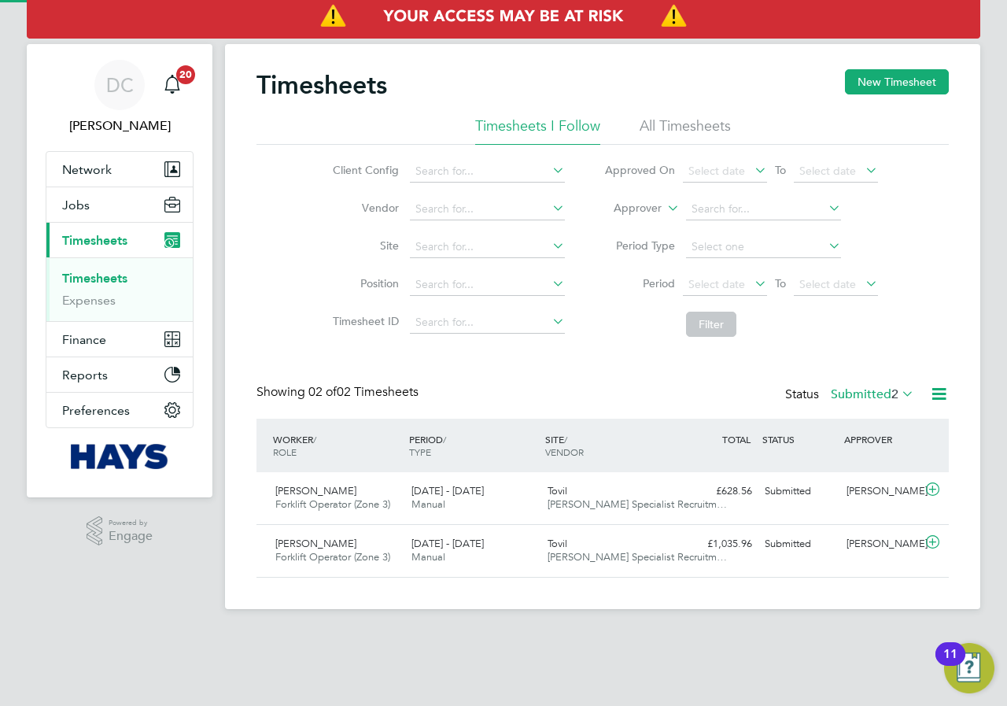
scroll to position [40, 137]
click at [862, 82] on button "New Timesheet" at bounding box center [897, 81] width 104 height 25
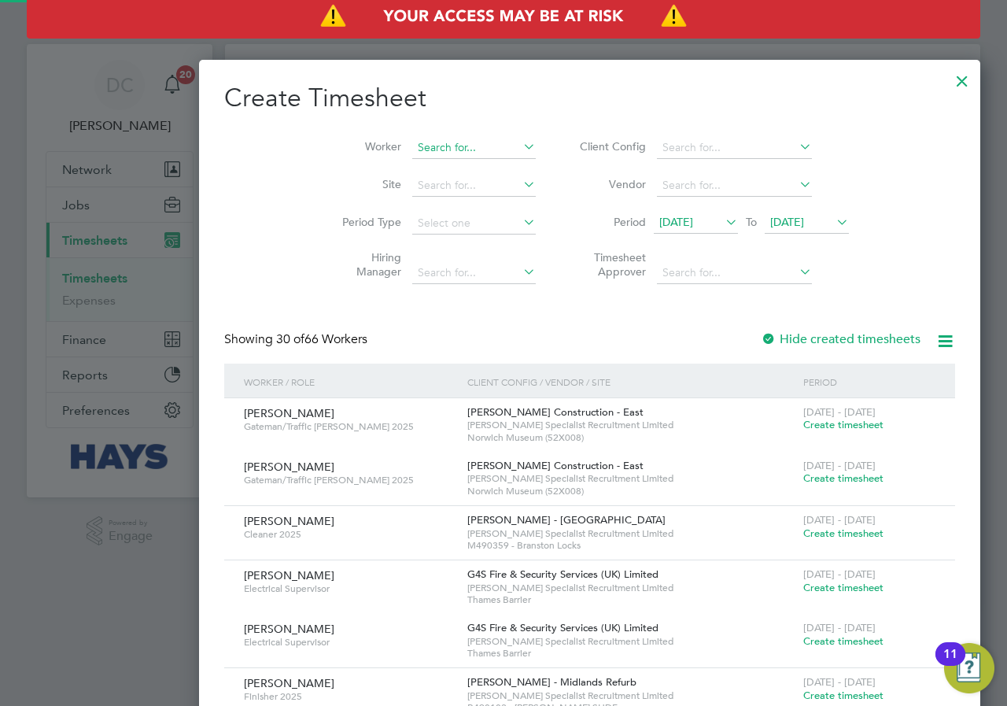
scroll to position [3420, 609]
click at [412, 150] on input at bounding box center [474, 148] width 124 height 22
click at [379, 163] on li "Look man [PERSON_NAME]" at bounding box center [401, 168] width 153 height 21
type input "Lookman [PERSON_NAME]"
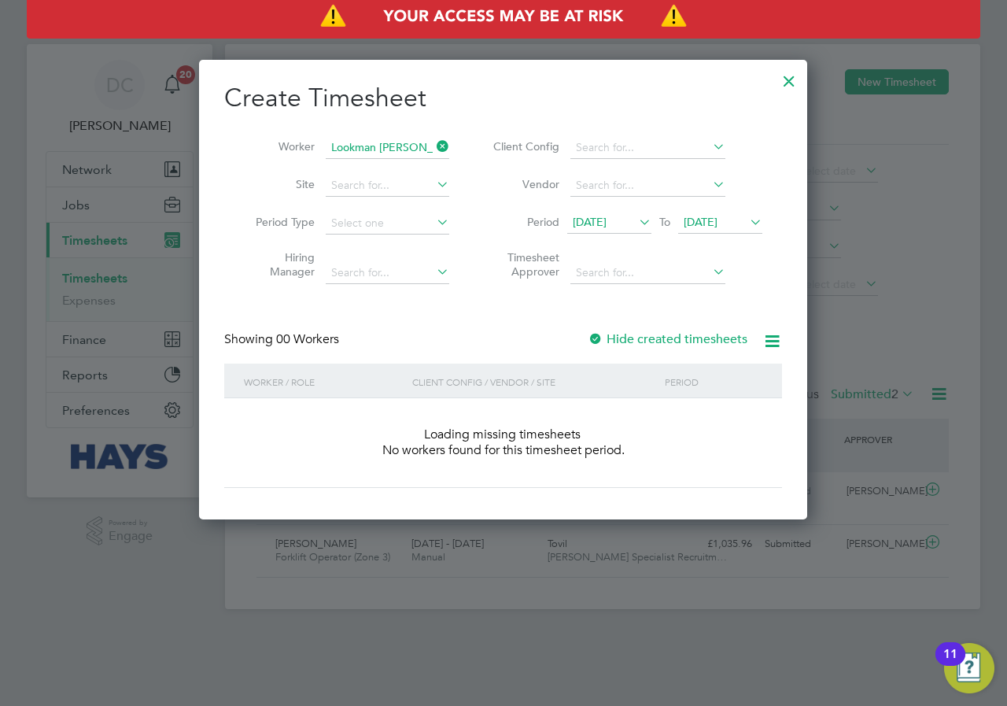
scroll to position [444, 609]
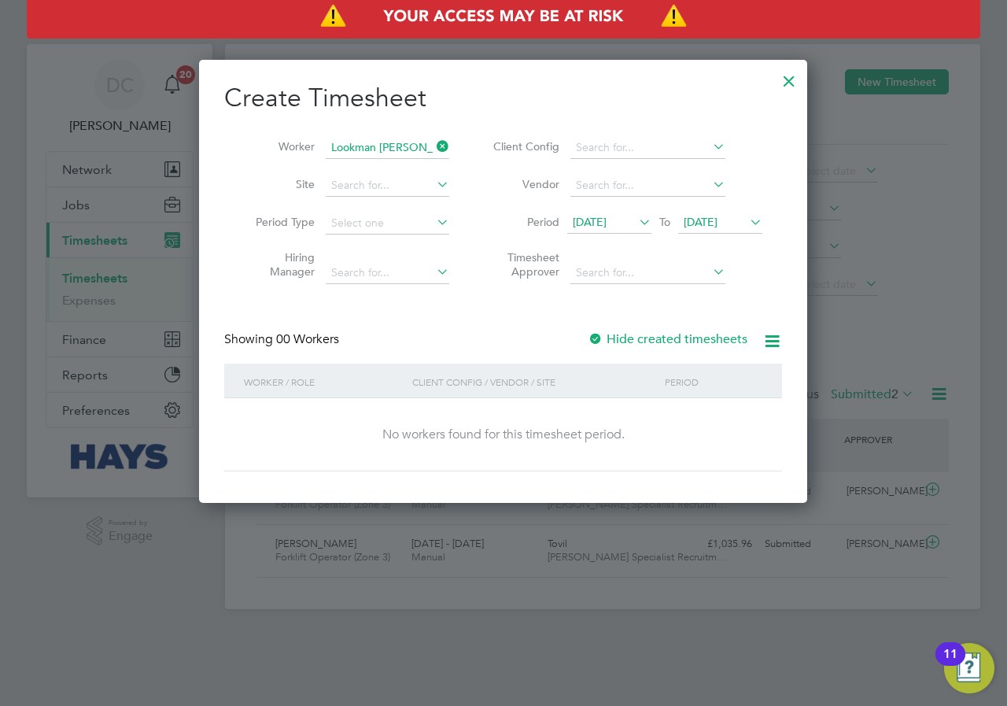
click at [718, 220] on span "[DATE]" at bounding box center [701, 222] width 34 height 14
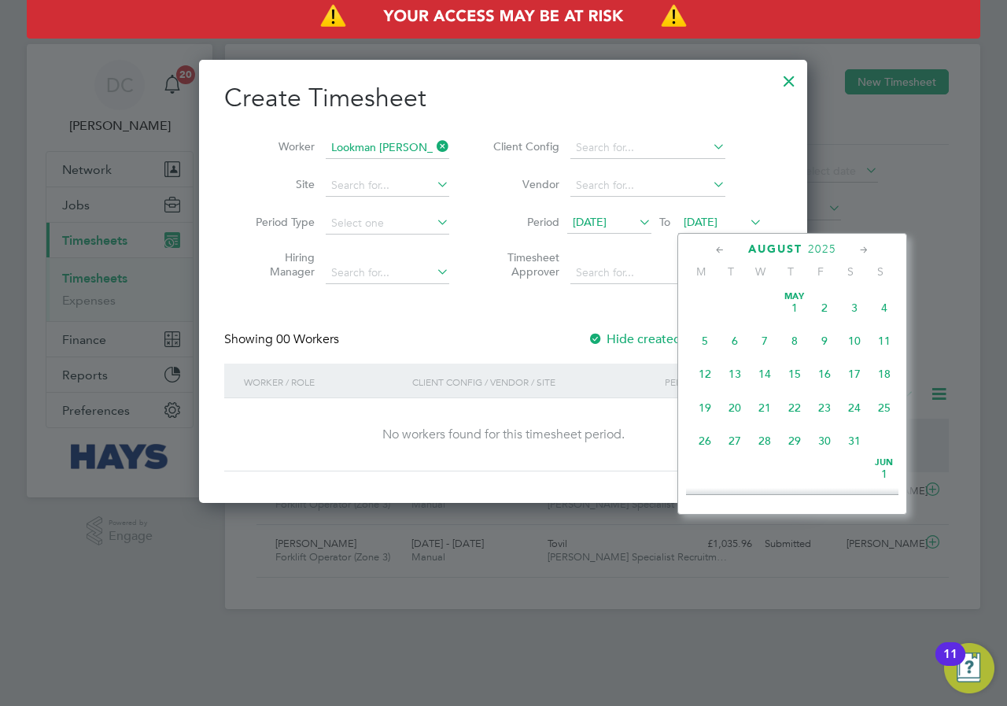
scroll to position [579, 0]
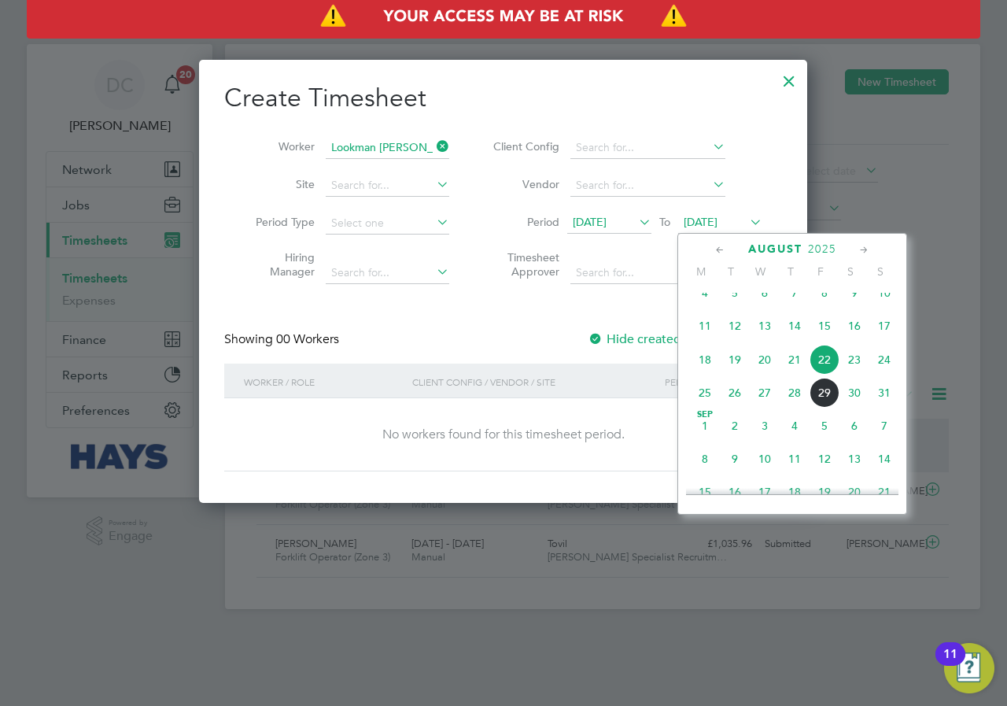
click at [878, 406] on span "31" at bounding box center [885, 393] width 30 height 30
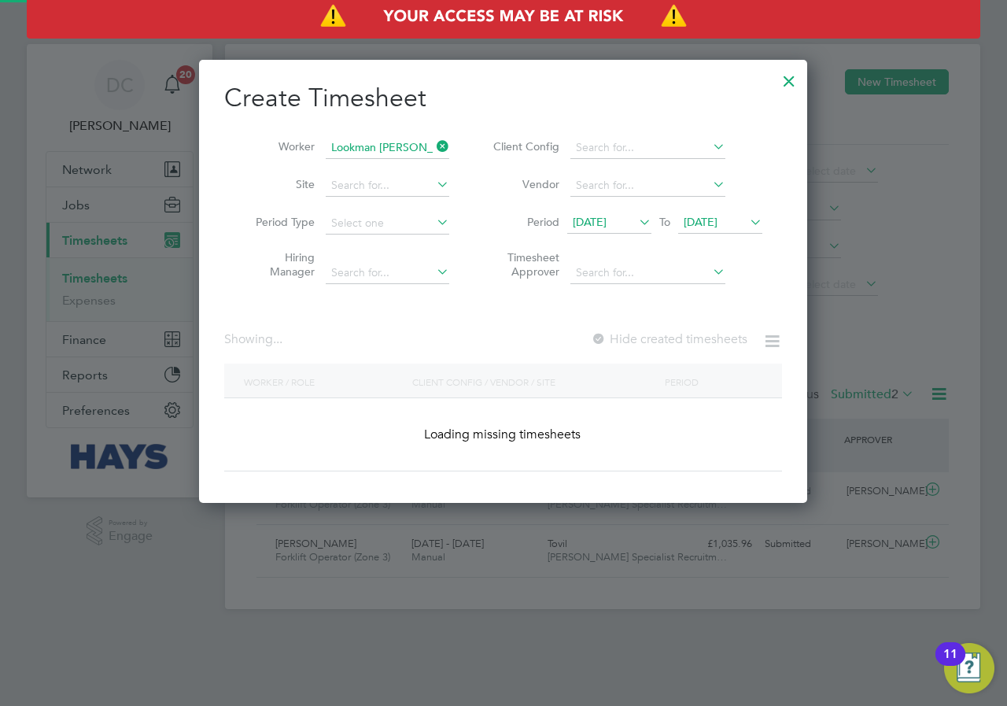
scroll to position [424, 609]
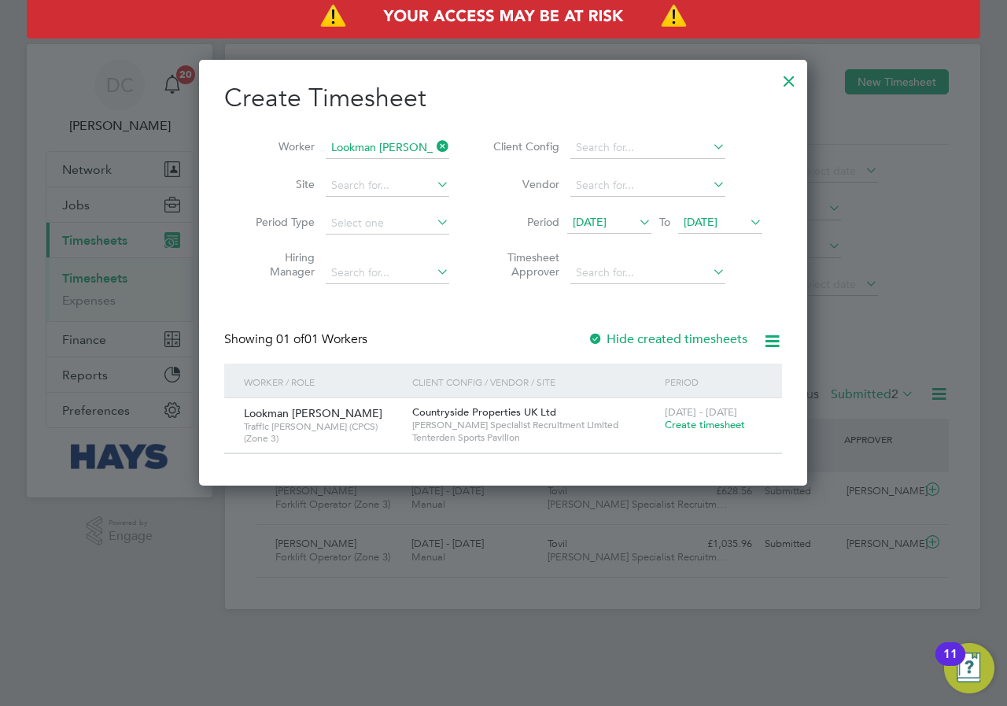
click at [695, 423] on span "Create timesheet" at bounding box center [705, 424] width 80 height 13
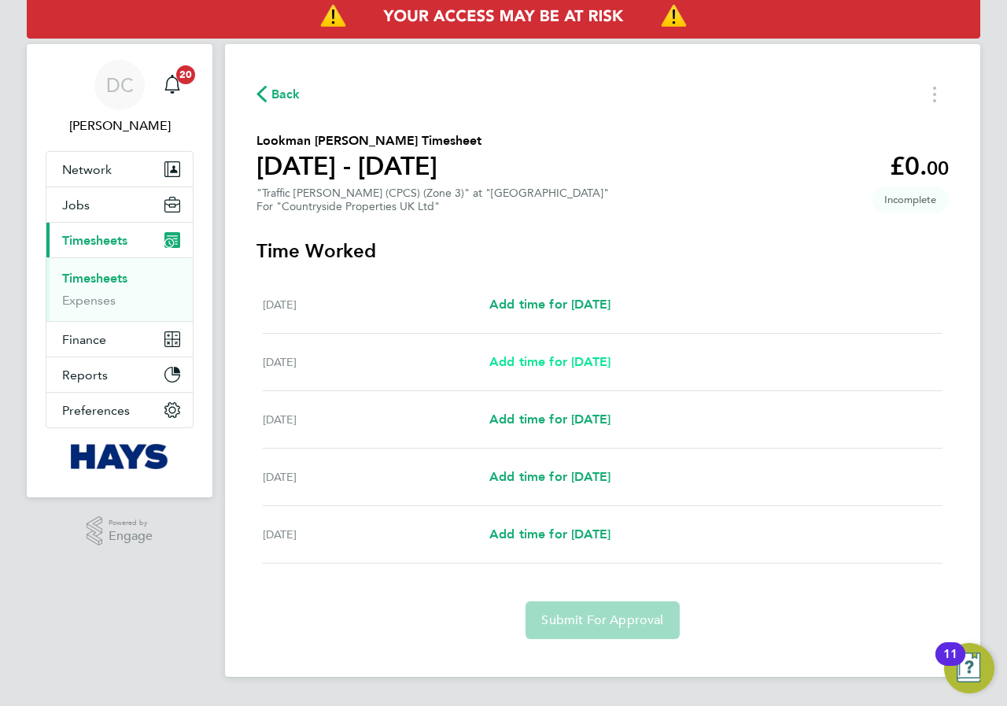
click at [568, 361] on span "Add time for [DATE]" at bounding box center [550, 361] width 121 height 15
select select "30"
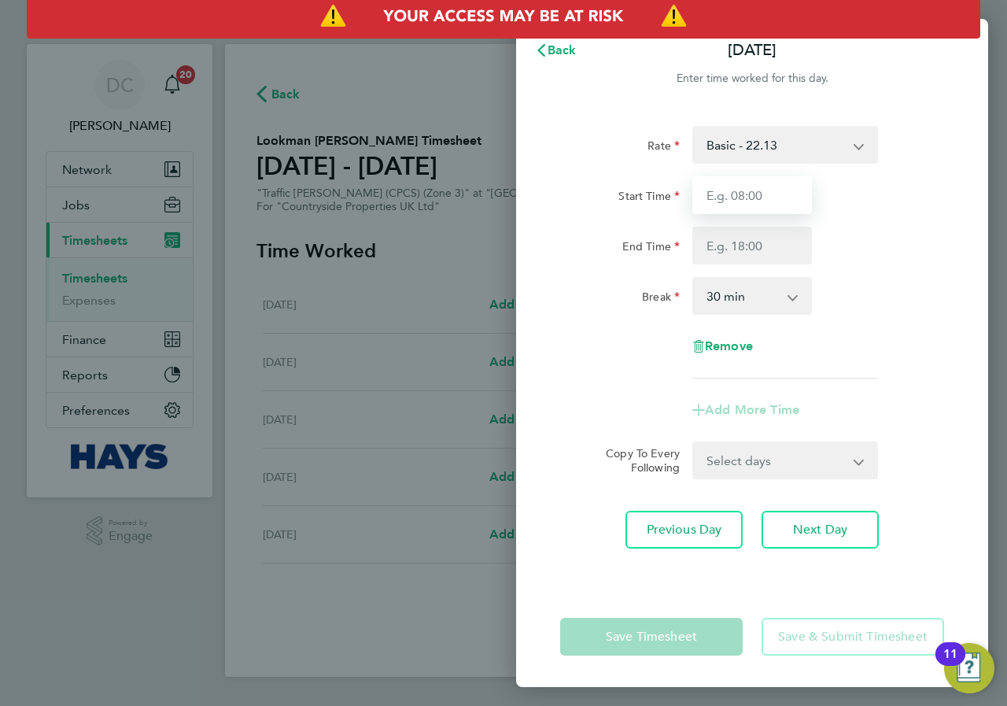
click at [756, 195] on input "Start Time" at bounding box center [753, 195] width 120 height 38
type input "07:30"
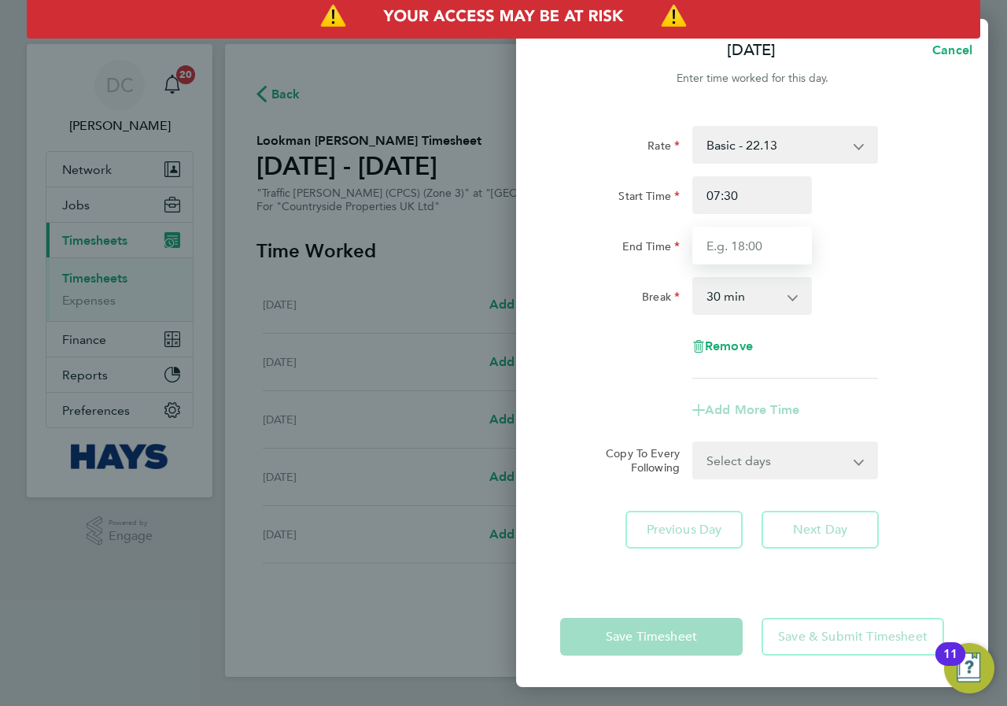
click at [767, 243] on input "End Time" at bounding box center [753, 246] width 120 height 38
type input "17:00"
click at [852, 294] on div "Break 0 min 15 min 30 min 45 min 60 min 75 min 90 min" at bounding box center [752, 296] width 397 height 38
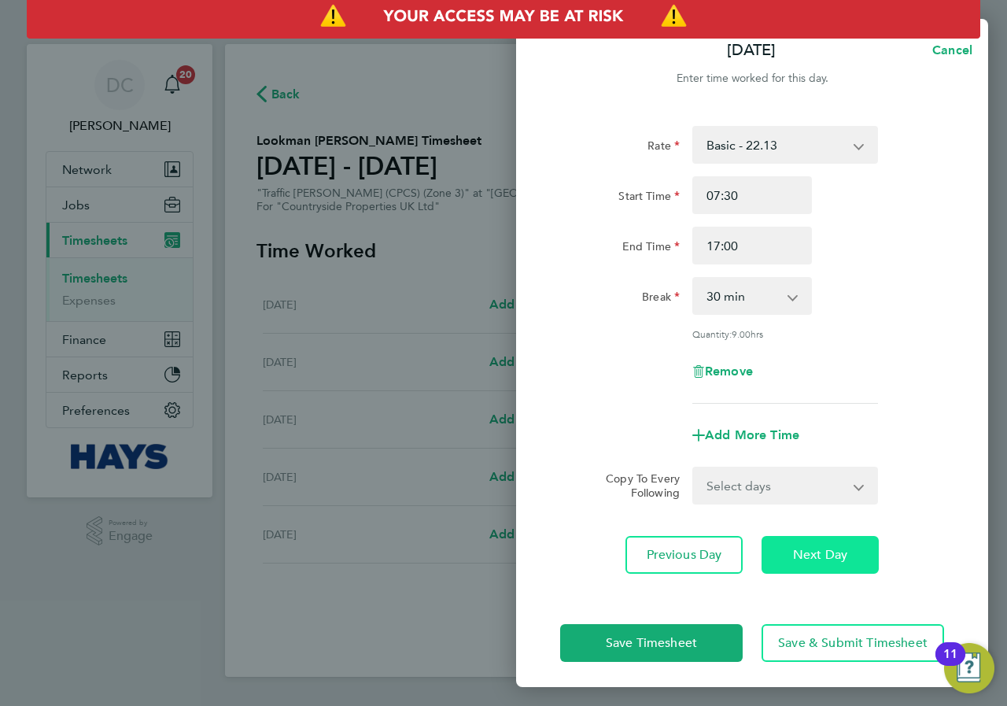
click at [841, 558] on span "Next Day" at bounding box center [820, 555] width 54 height 16
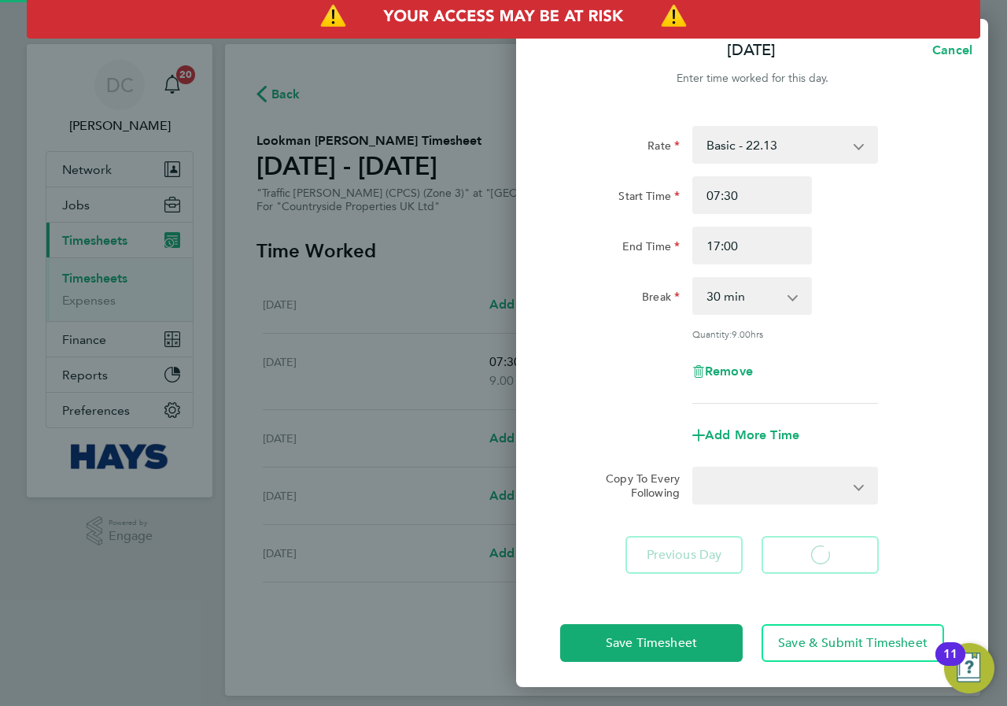
select select "30"
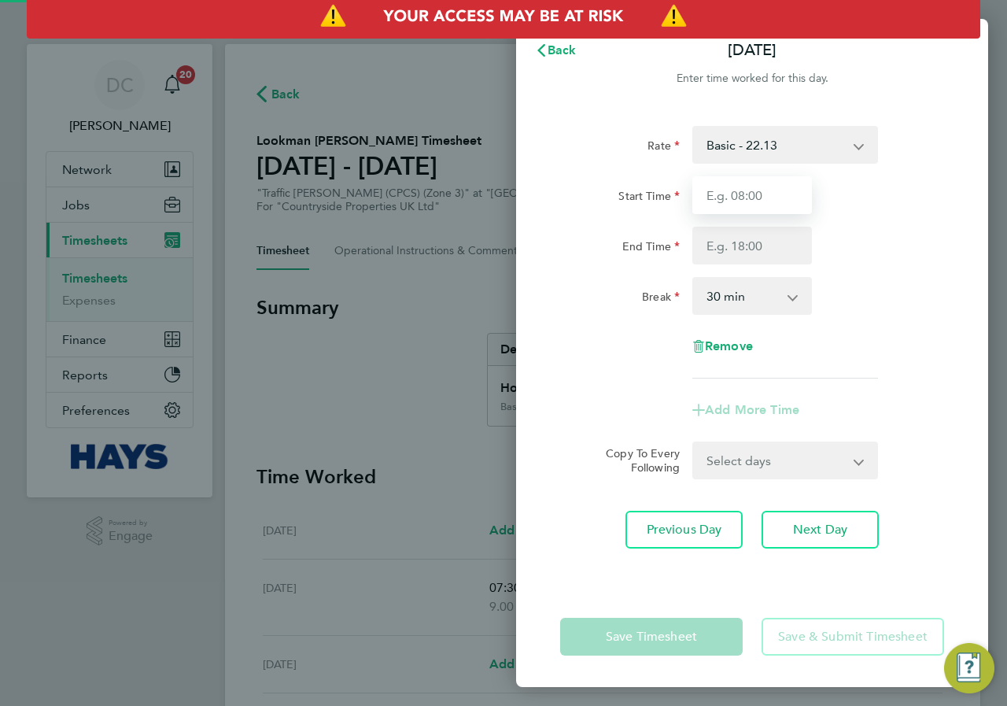
click at [752, 199] on input "Start Time" at bounding box center [753, 195] width 120 height 38
type input "07:30"
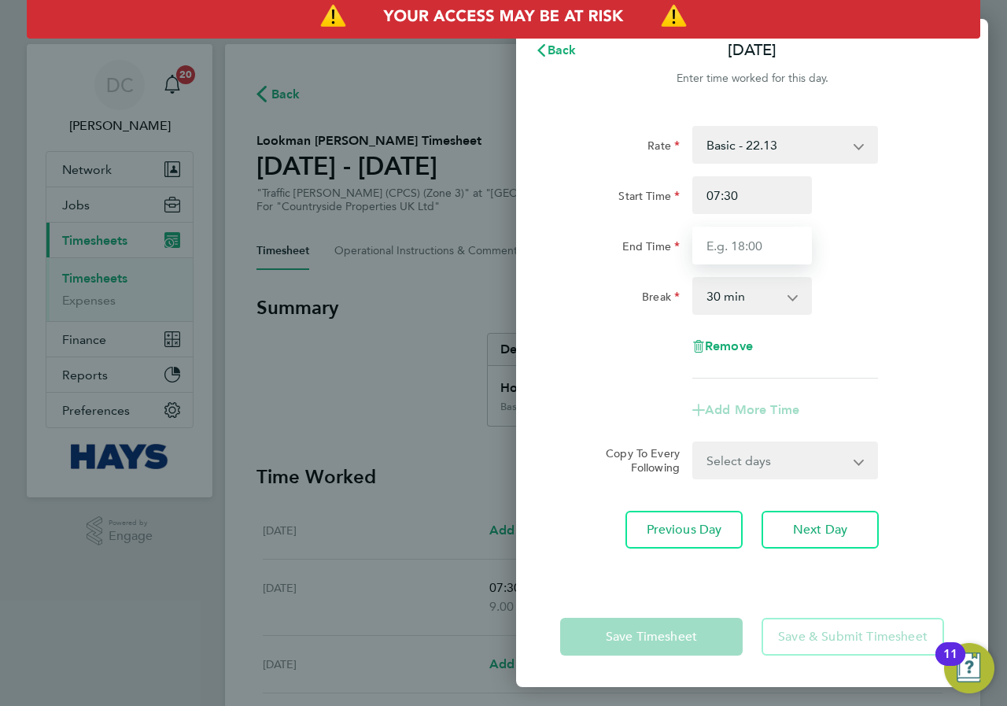
click at [768, 243] on input "End Time" at bounding box center [753, 246] width 120 height 38
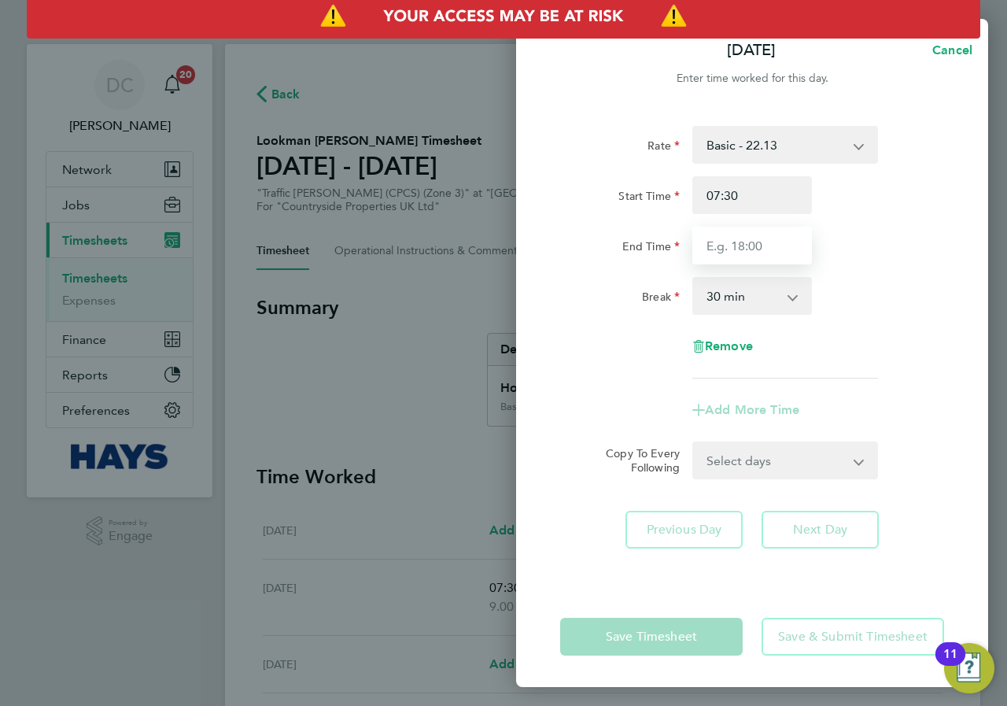
type input "17:00"
click at [874, 279] on div "Break 0 min 15 min 30 min 45 min 60 min 75 min 90 min" at bounding box center [752, 296] width 397 height 38
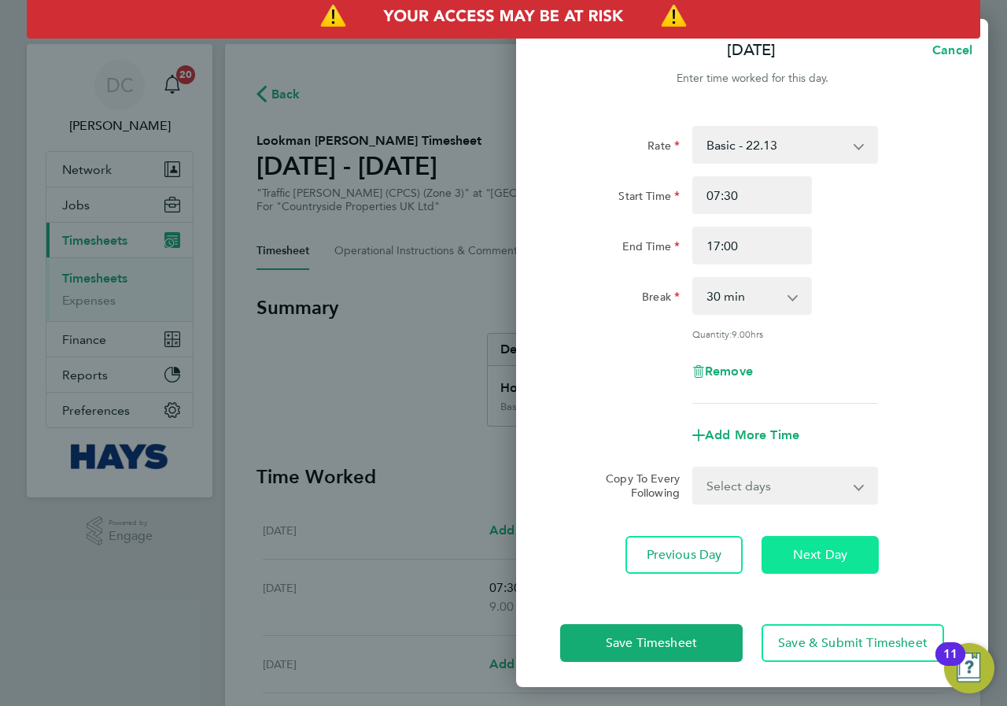
click at [819, 555] on span "Next Day" at bounding box center [820, 555] width 54 height 16
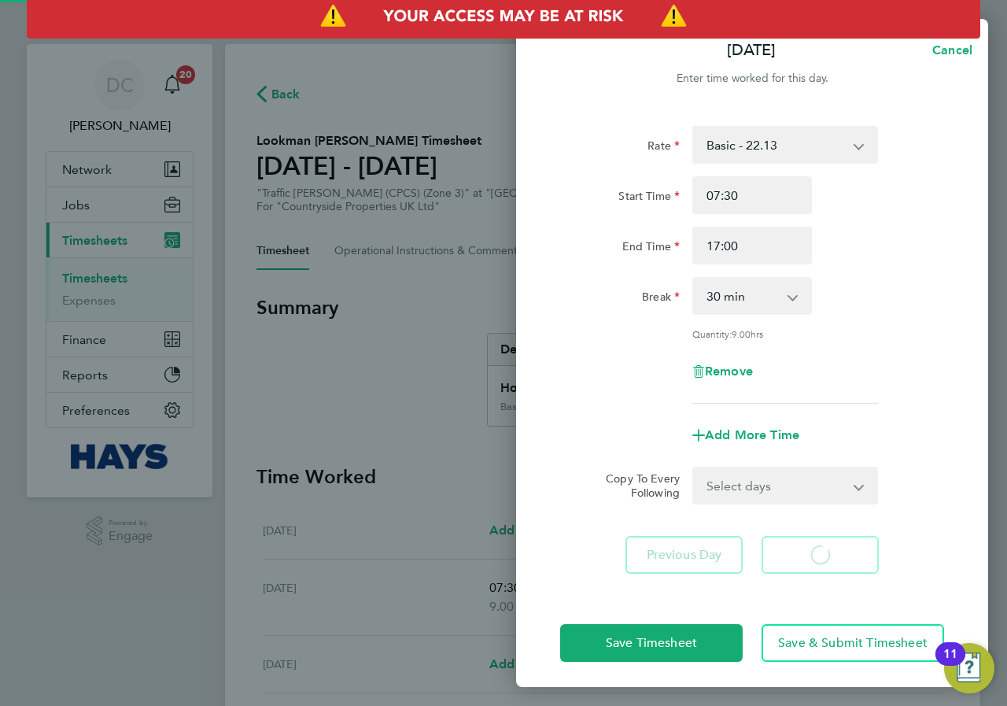
select select "30"
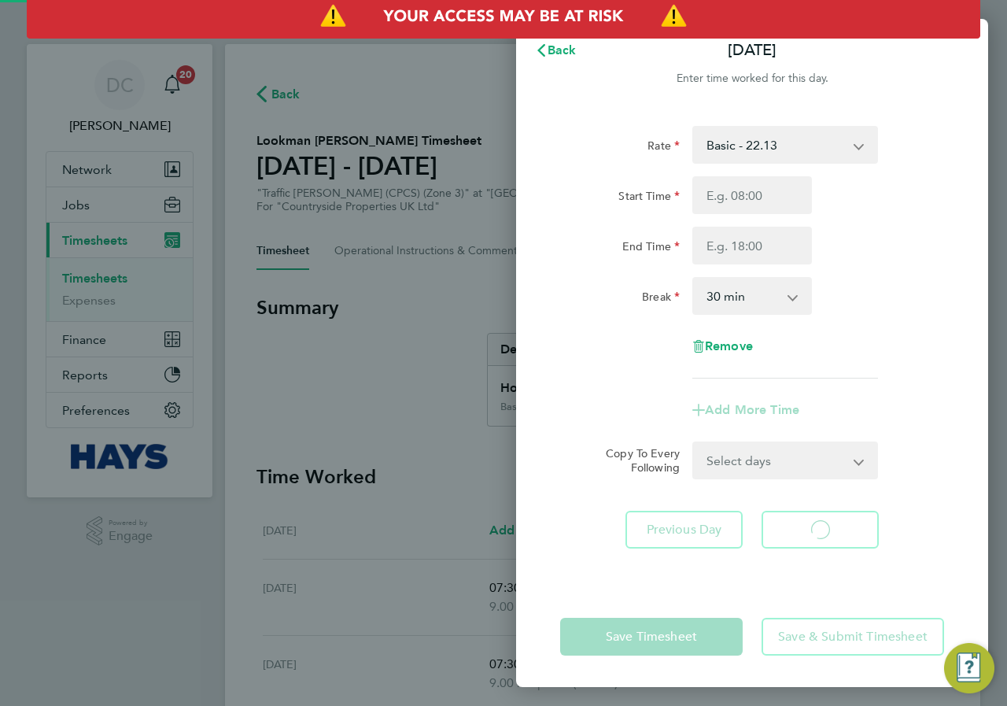
select select "30"
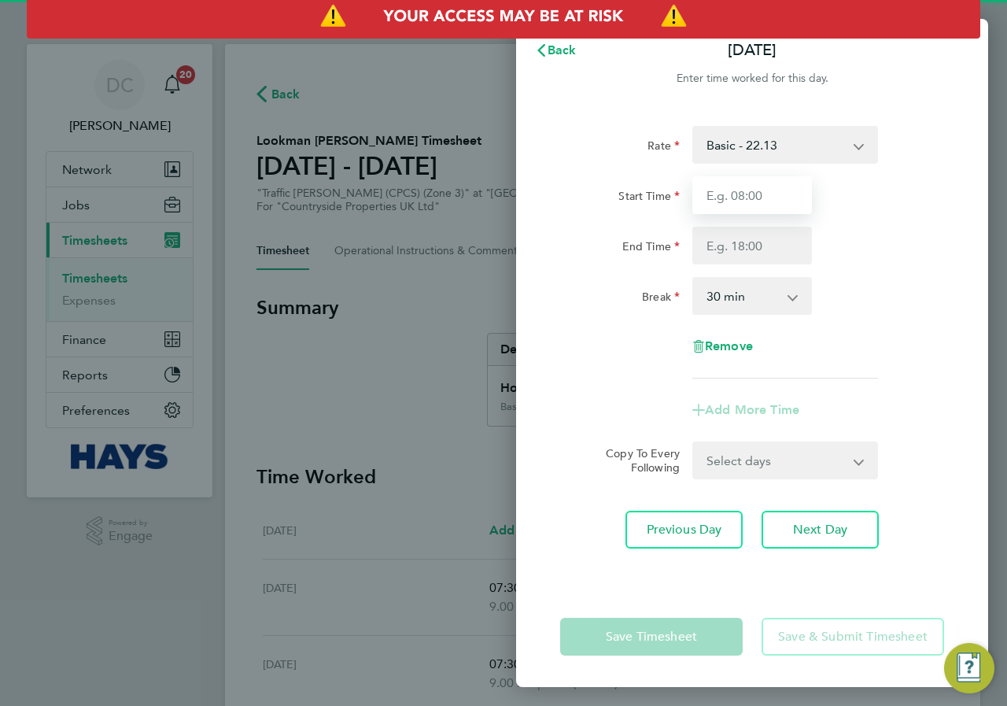
click at [771, 192] on input "Start Time" at bounding box center [753, 195] width 120 height 38
type input "07:30"
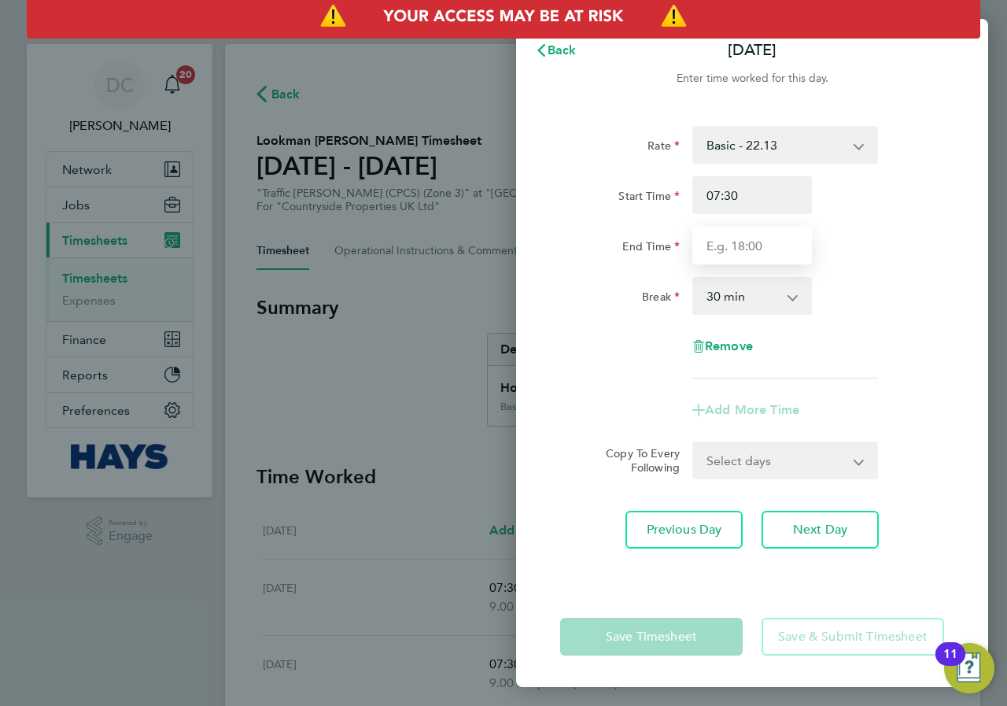
drag, startPoint x: 763, startPoint y: 246, endPoint x: 764, endPoint y: 253, distance: 8.0
click at [763, 246] on input "End Time" at bounding box center [753, 246] width 120 height 38
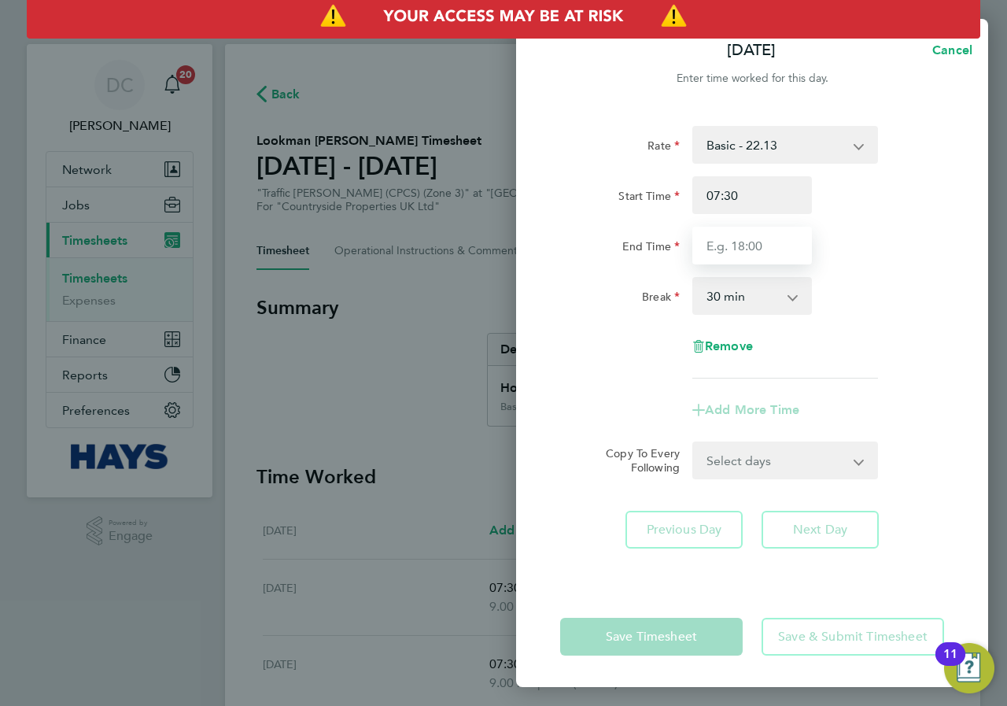
type input "17:00"
click at [865, 310] on div "Break 0 min 15 min 30 min 45 min 60 min 75 min 90 min" at bounding box center [752, 296] width 397 height 38
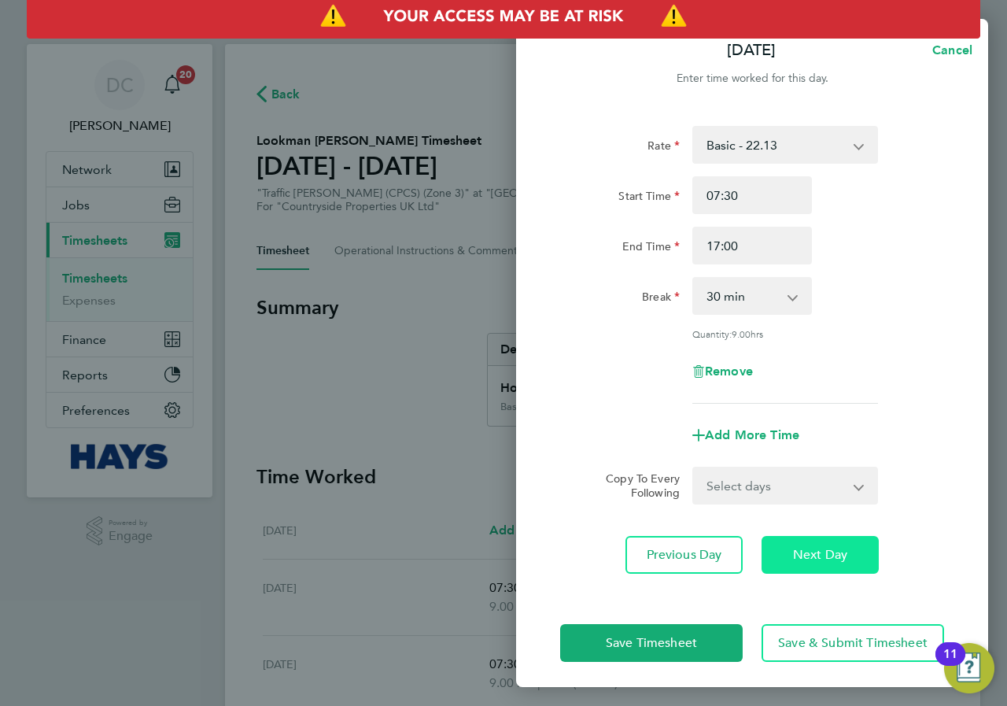
click at [824, 547] on span "Next Day" at bounding box center [820, 555] width 54 height 16
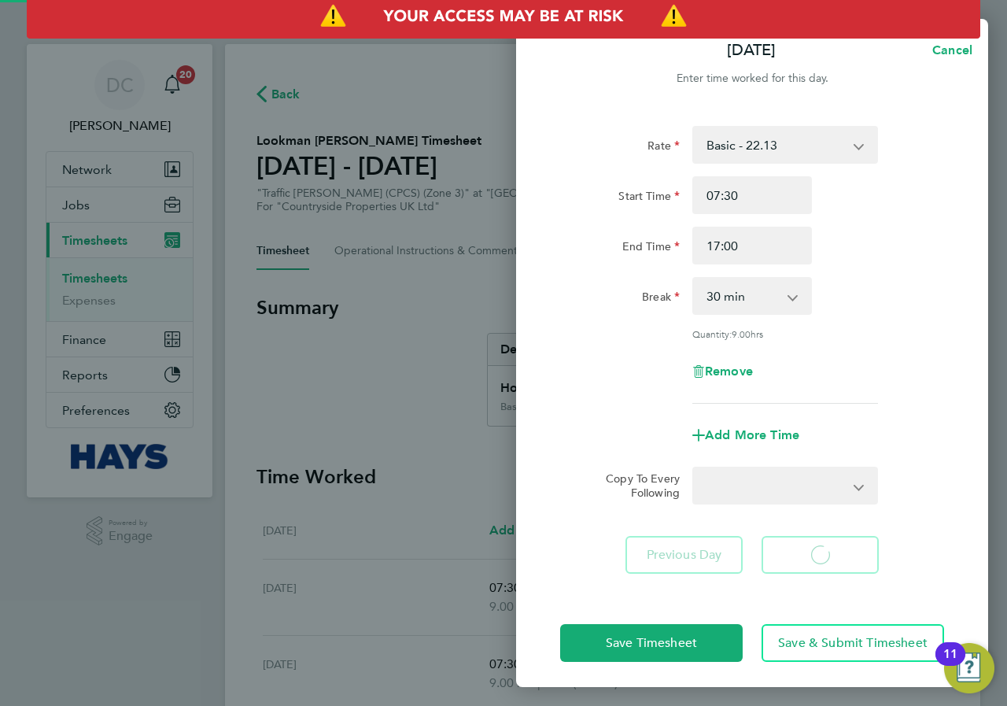
select select "30"
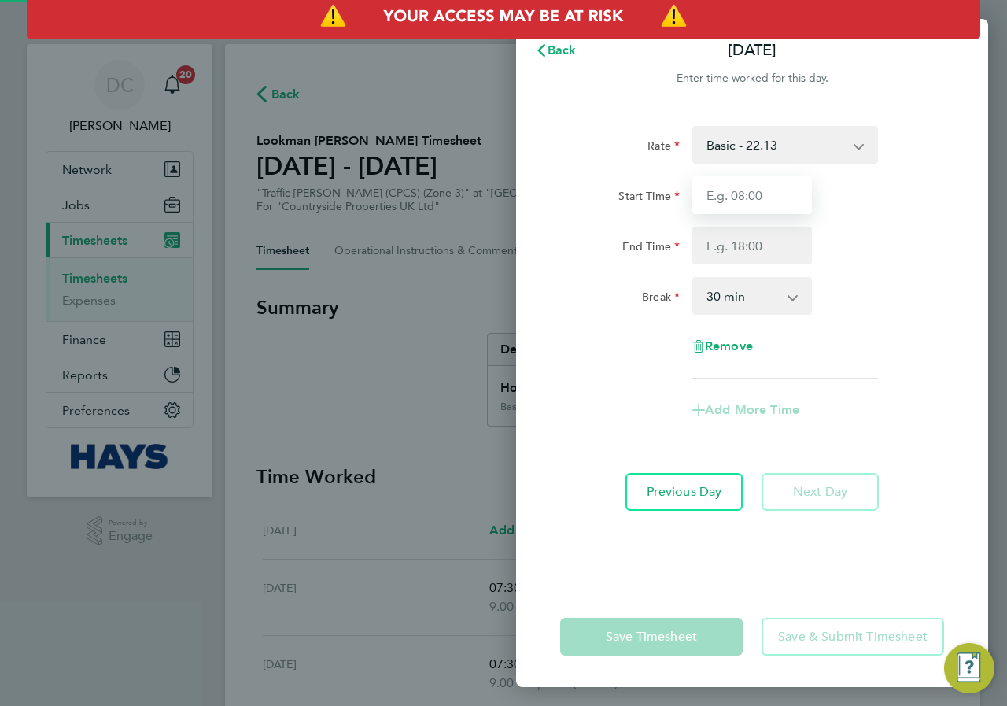
drag, startPoint x: 754, startPoint y: 192, endPoint x: 759, endPoint y: 200, distance: 9.2
click at [754, 192] on input "Start Time" at bounding box center [753, 195] width 120 height 38
type input "07:30"
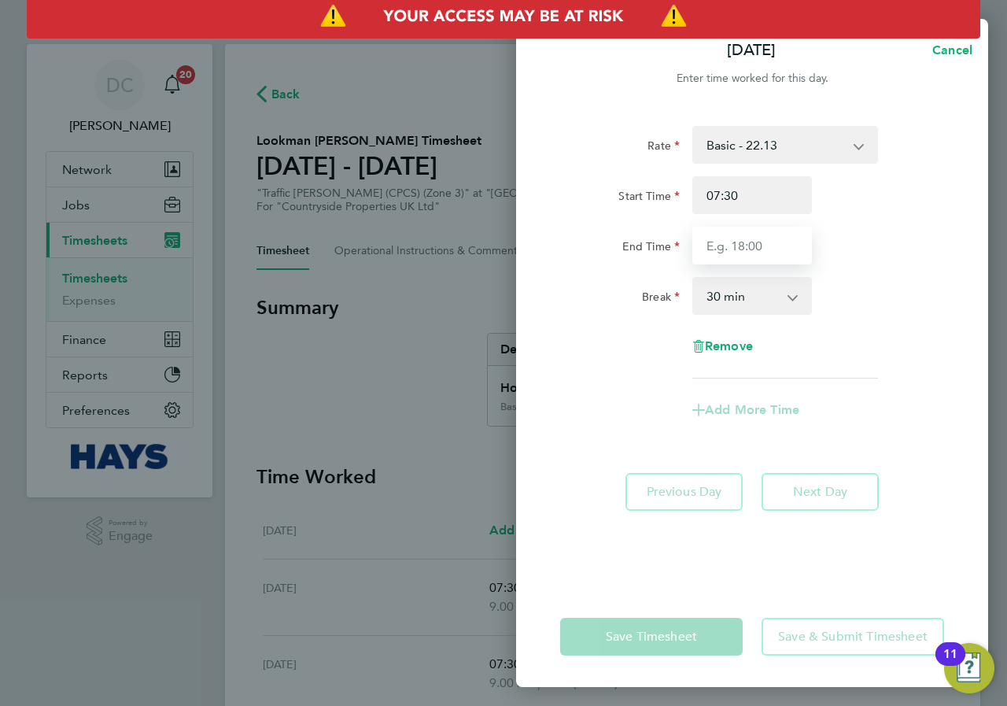
click at [768, 244] on input "End Time" at bounding box center [753, 246] width 120 height 38
type input "17:00"
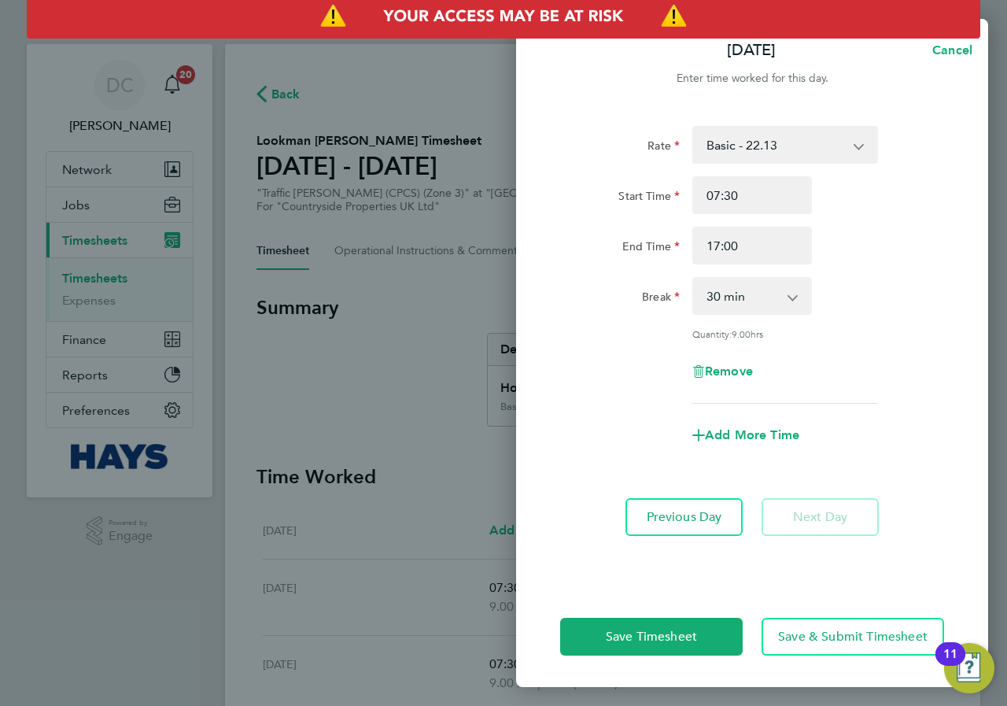
click at [845, 270] on div "Rate Basic - 22.13 Start Time 07:30 End Time 17:00 Break 0 min 15 min 30 min 45…" at bounding box center [752, 265] width 384 height 278
click at [855, 629] on span "Save & Submit Timesheet" at bounding box center [853, 637] width 150 height 16
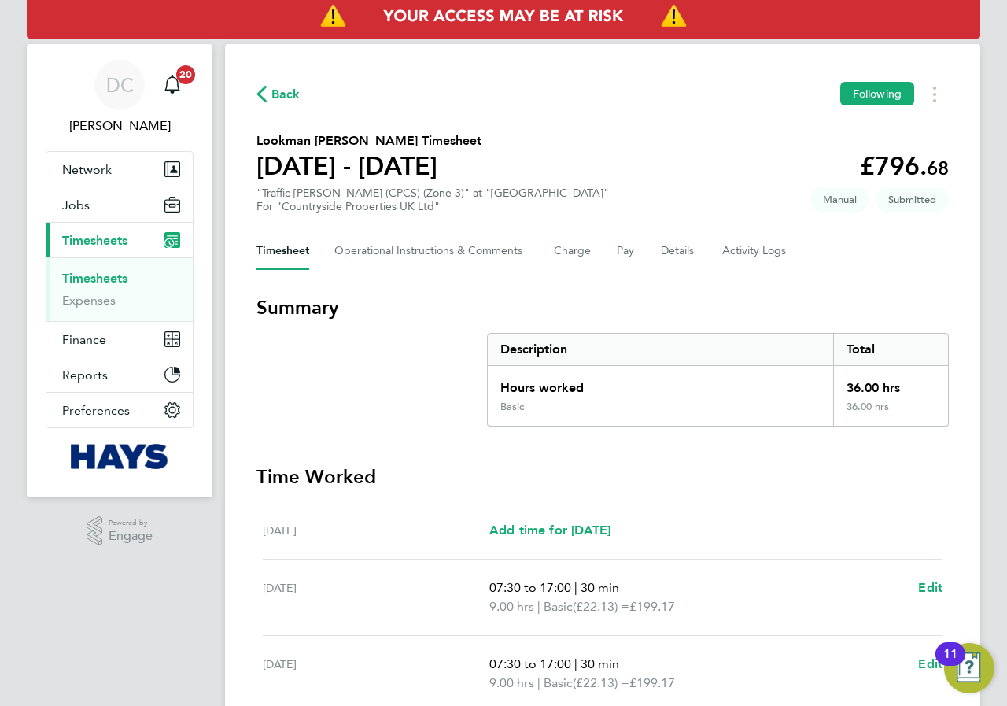
click at [272, 91] on span "Back" at bounding box center [286, 94] width 29 height 19
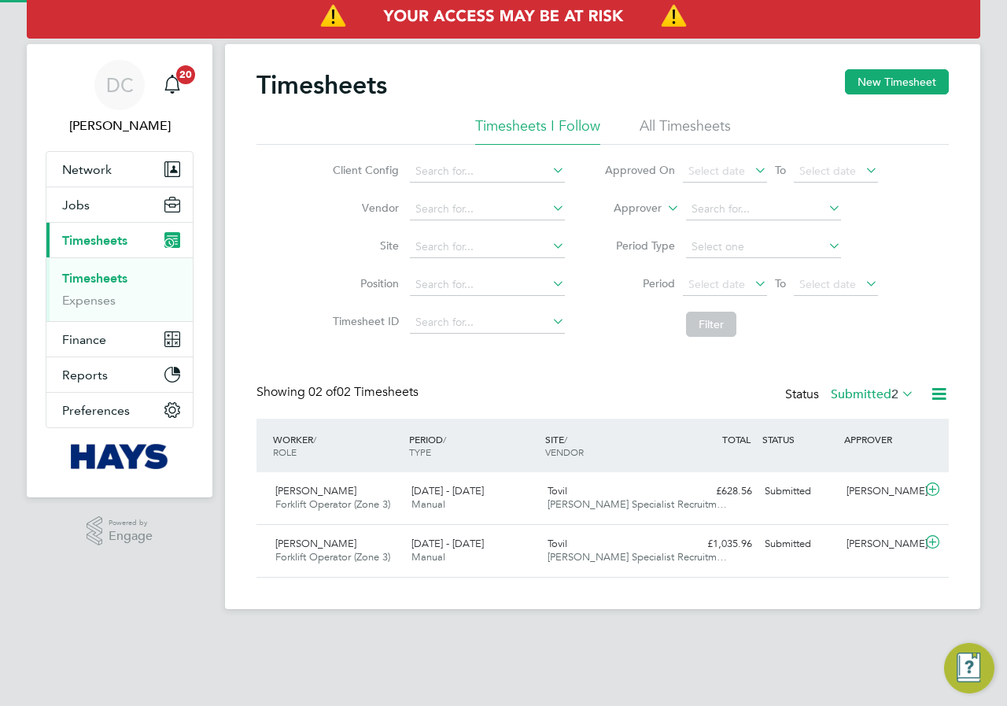
scroll to position [40, 137]
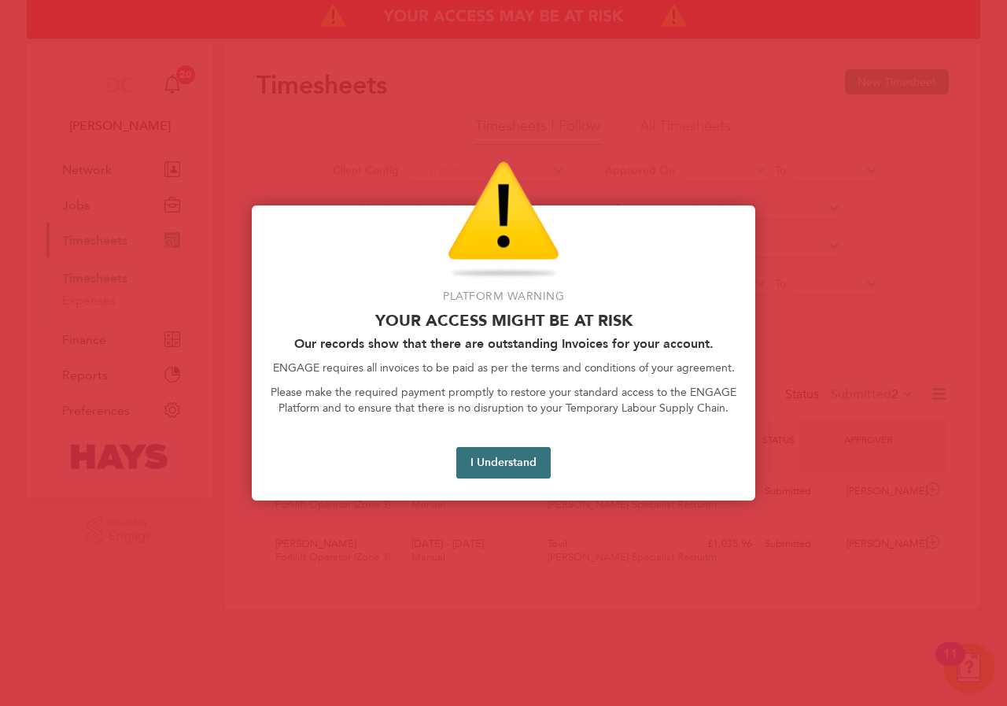
click at [519, 461] on button "I Understand" at bounding box center [503, 462] width 94 height 31
